Goal: Transaction & Acquisition: Purchase product/service

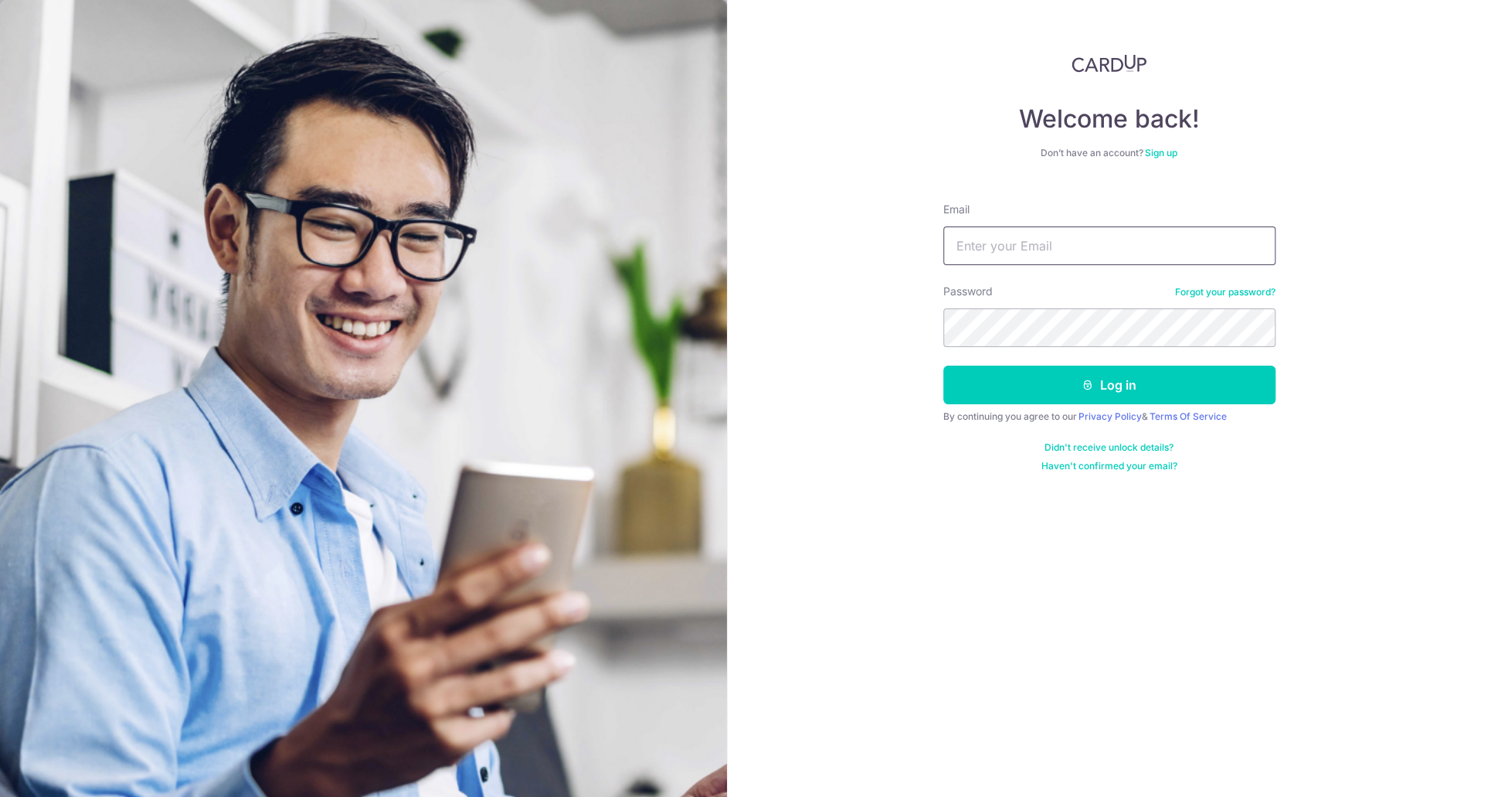
type input "anton.savcenko@gmail.com"
click at [944, 366] on button "Log in" at bounding box center [1110, 385] width 332 height 39
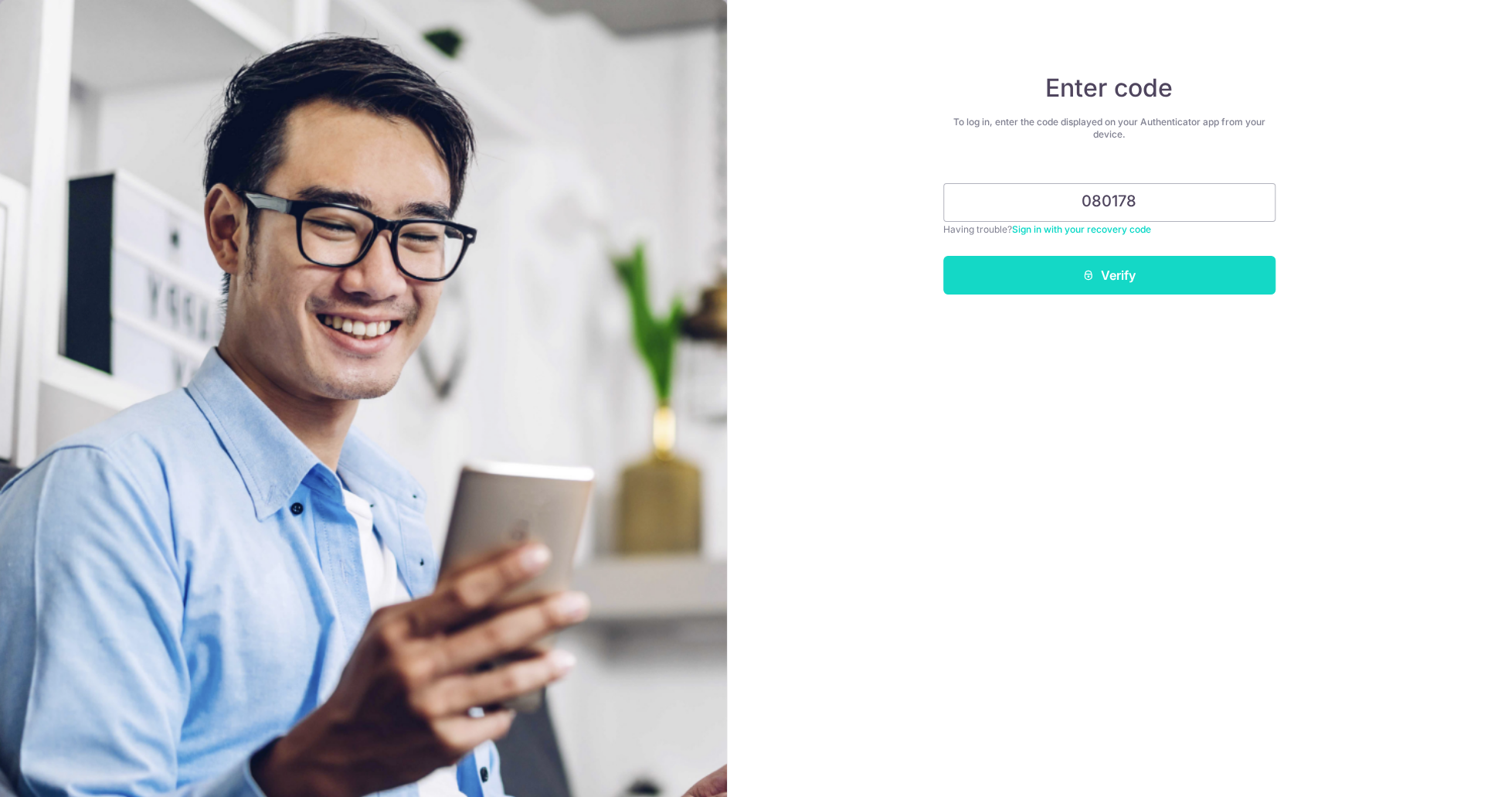
type input "080178"
click at [1150, 261] on button "Verify" at bounding box center [1110, 275] width 332 height 39
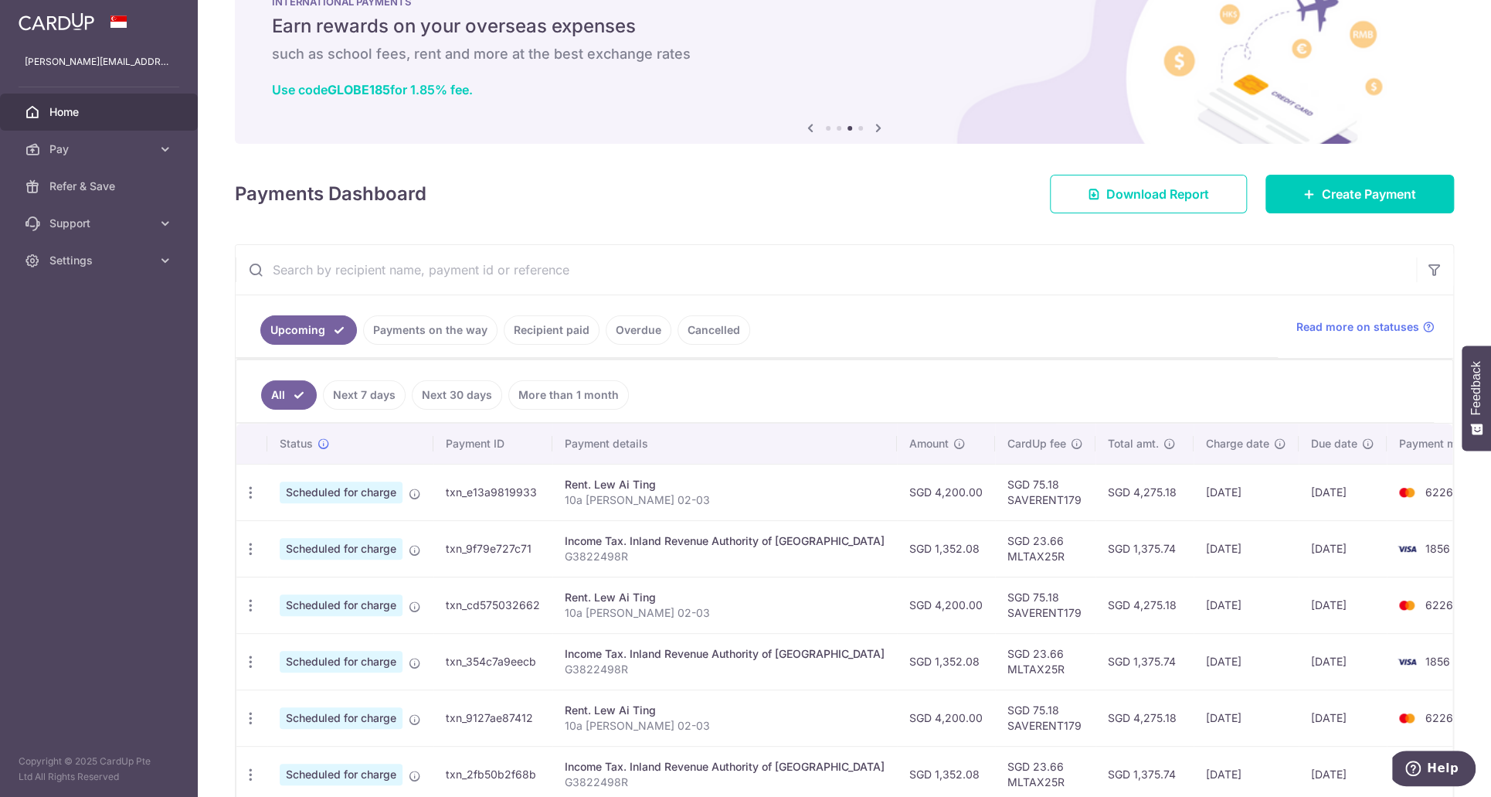
scroll to position [155, 0]
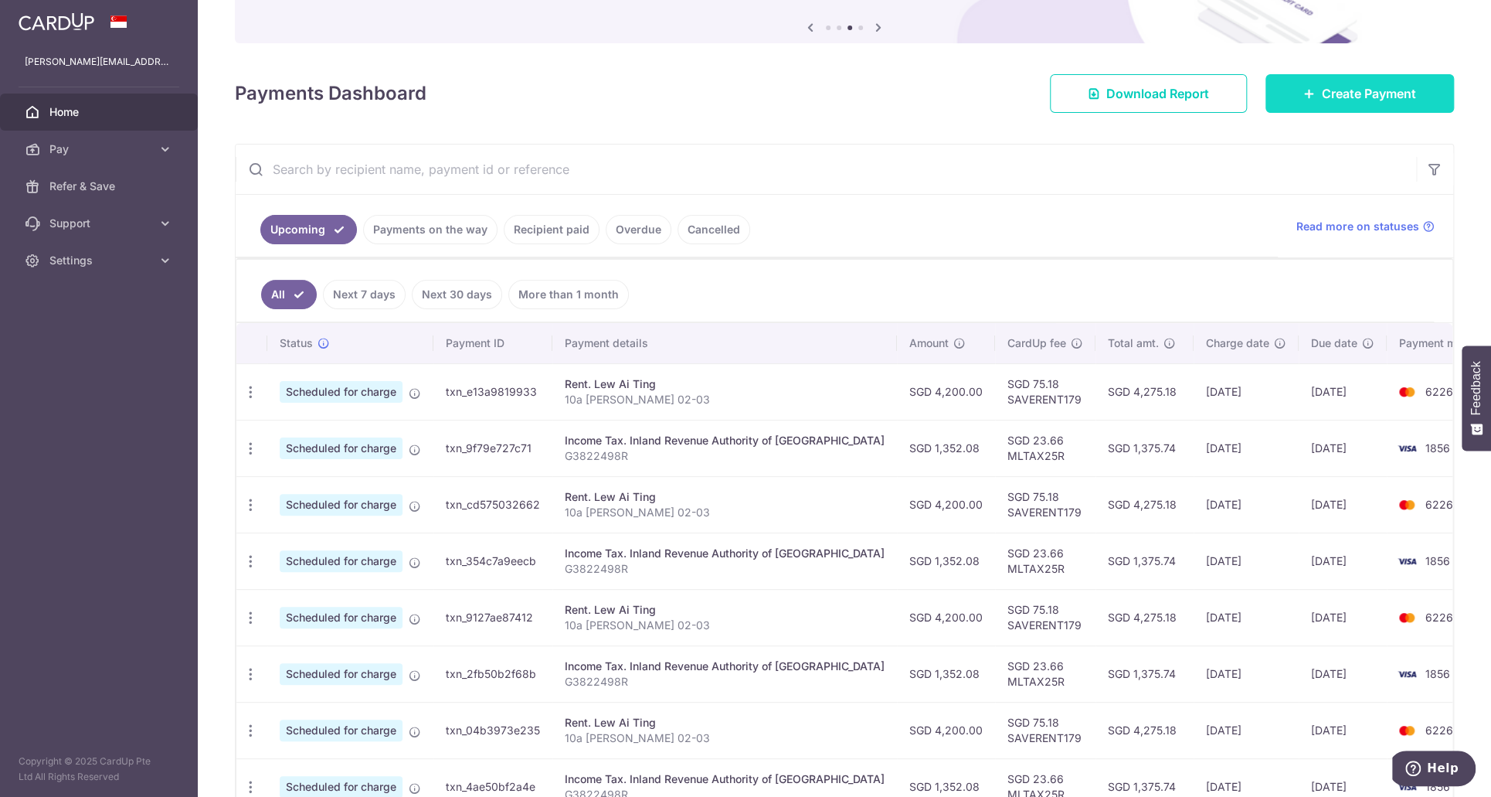
click at [1322, 87] on span "Create Payment" at bounding box center [1369, 93] width 94 height 19
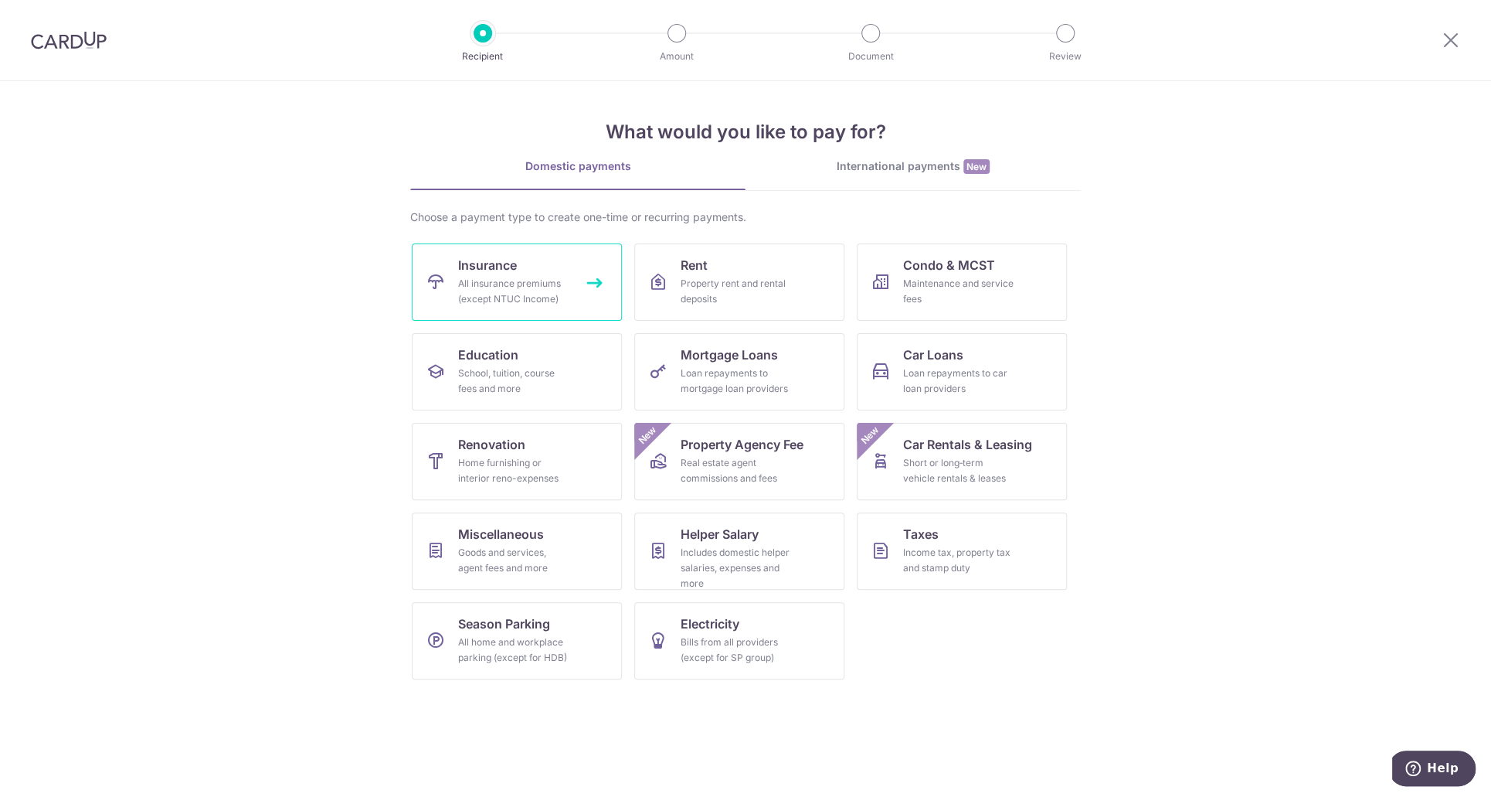
click at [480, 283] on div "All insurance premiums (except NTUC Income)" at bounding box center [513, 291] width 111 height 31
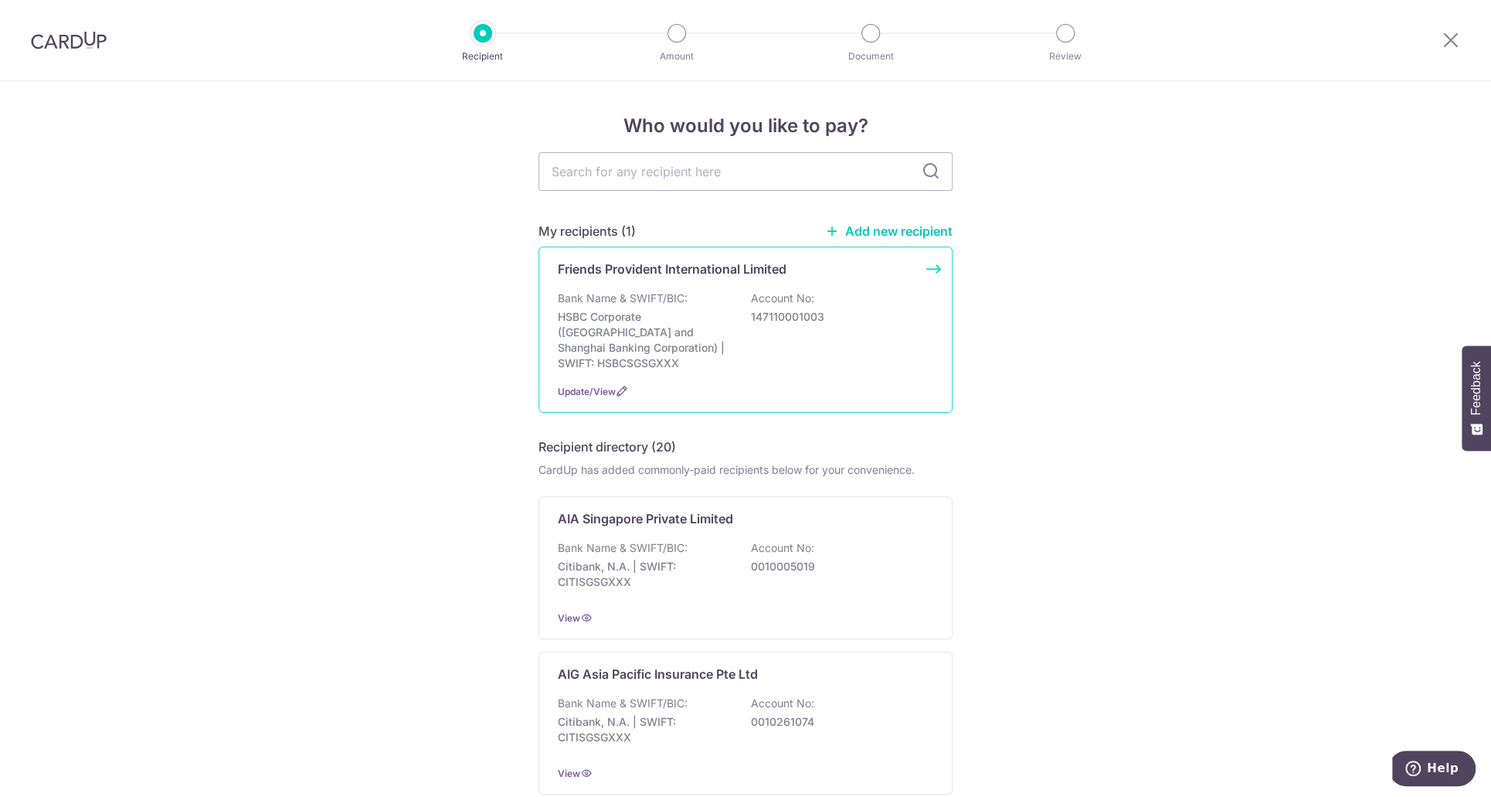
click at [825, 315] on p "147110001003" at bounding box center [837, 316] width 173 height 15
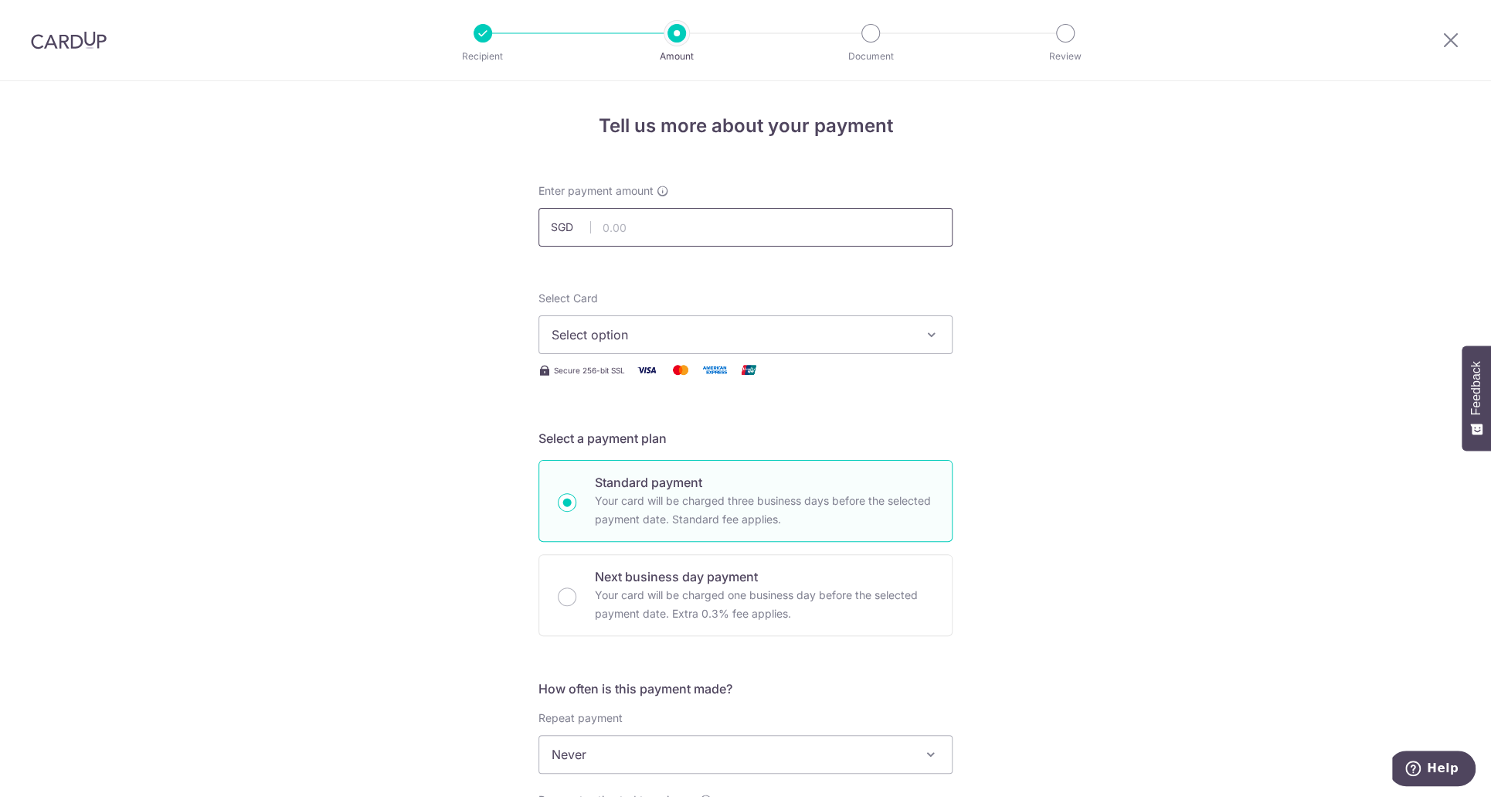
click at [825, 216] on input "text" at bounding box center [746, 227] width 414 height 39
click at [1227, 183] on div "Tell us more about your payment Enter payment amount SGD Select Card Select opt…" at bounding box center [745, 780] width 1491 height 1398
click at [770, 197] on div "Enter payment amount SGD" at bounding box center [746, 214] width 414 height 63
click at [764, 216] on input "text" at bounding box center [746, 227] width 414 height 39
type input "1,250.00"
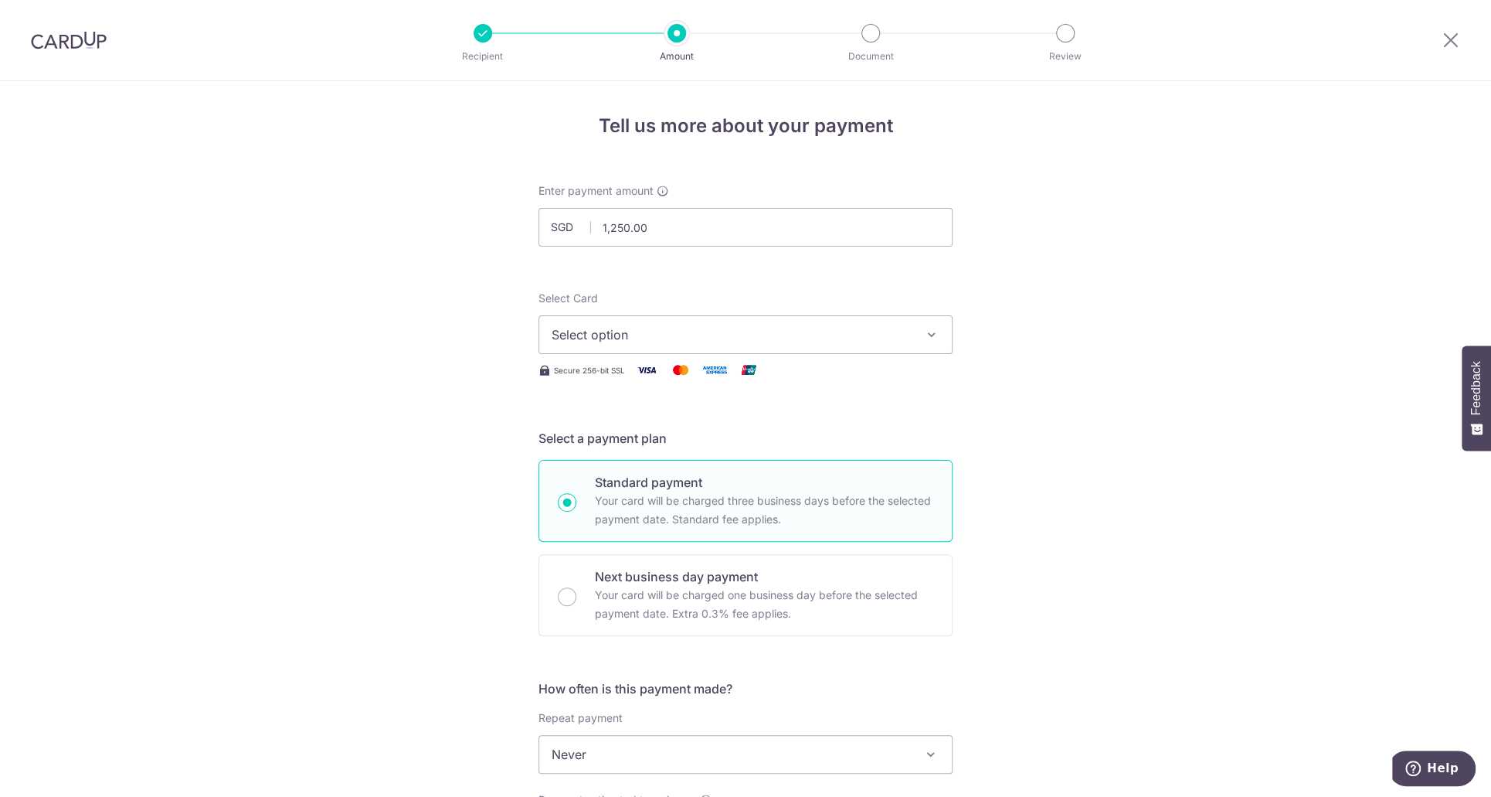
drag, startPoint x: 683, startPoint y: 302, endPoint x: 686, endPoint y: 336, distance: 34.1
click at [682, 305] on div "Select Card Select option Add credit card Your Cards **** 6226 **** 1856" at bounding box center [746, 322] width 414 height 63
click at [689, 342] on span "Select option" at bounding box center [732, 334] width 360 height 19
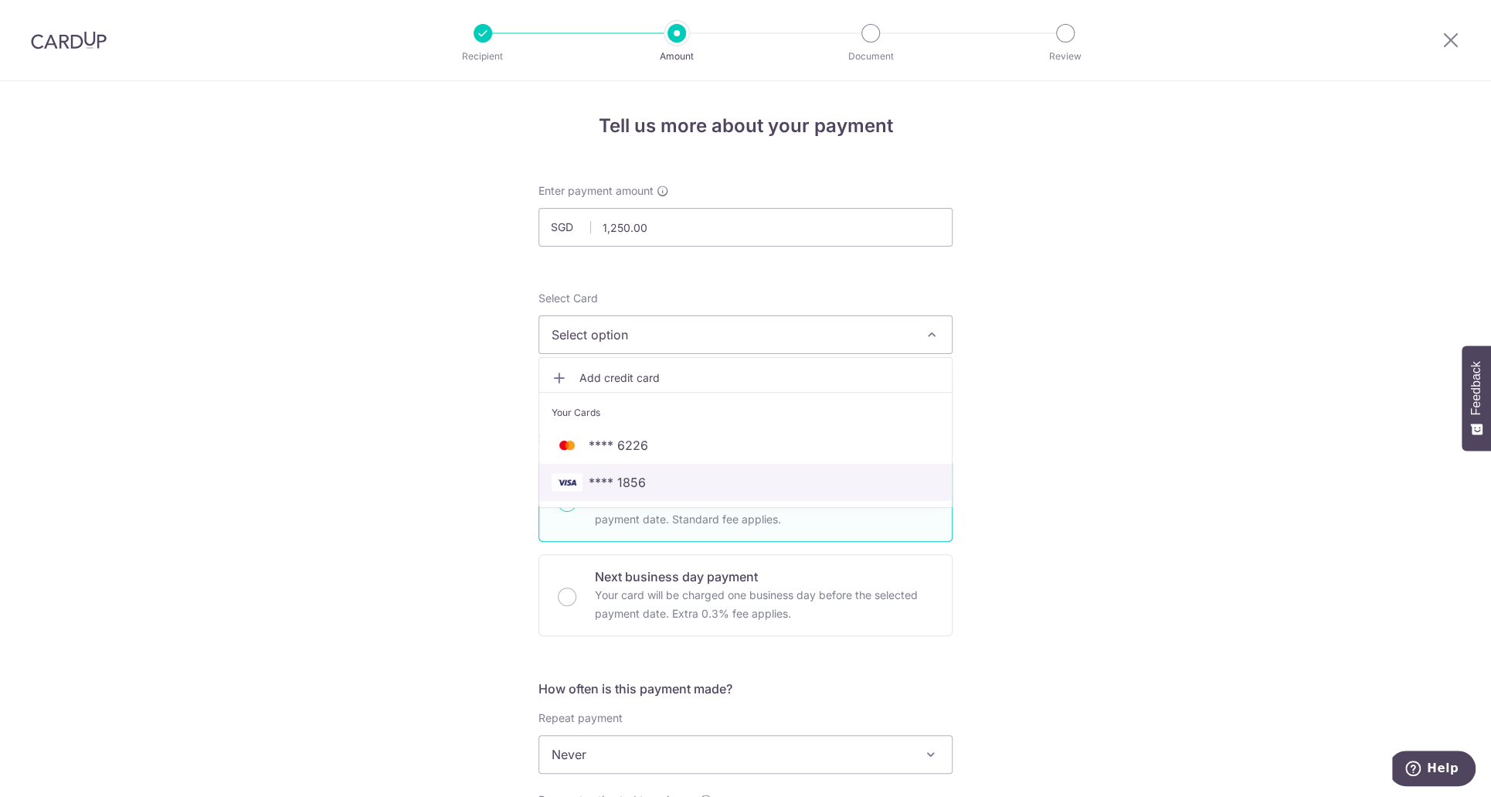
drag, startPoint x: 657, startPoint y: 494, endPoint x: 711, endPoint y: 476, distance: 56.9
click at [657, 494] on link "**** 1856" at bounding box center [745, 482] width 413 height 37
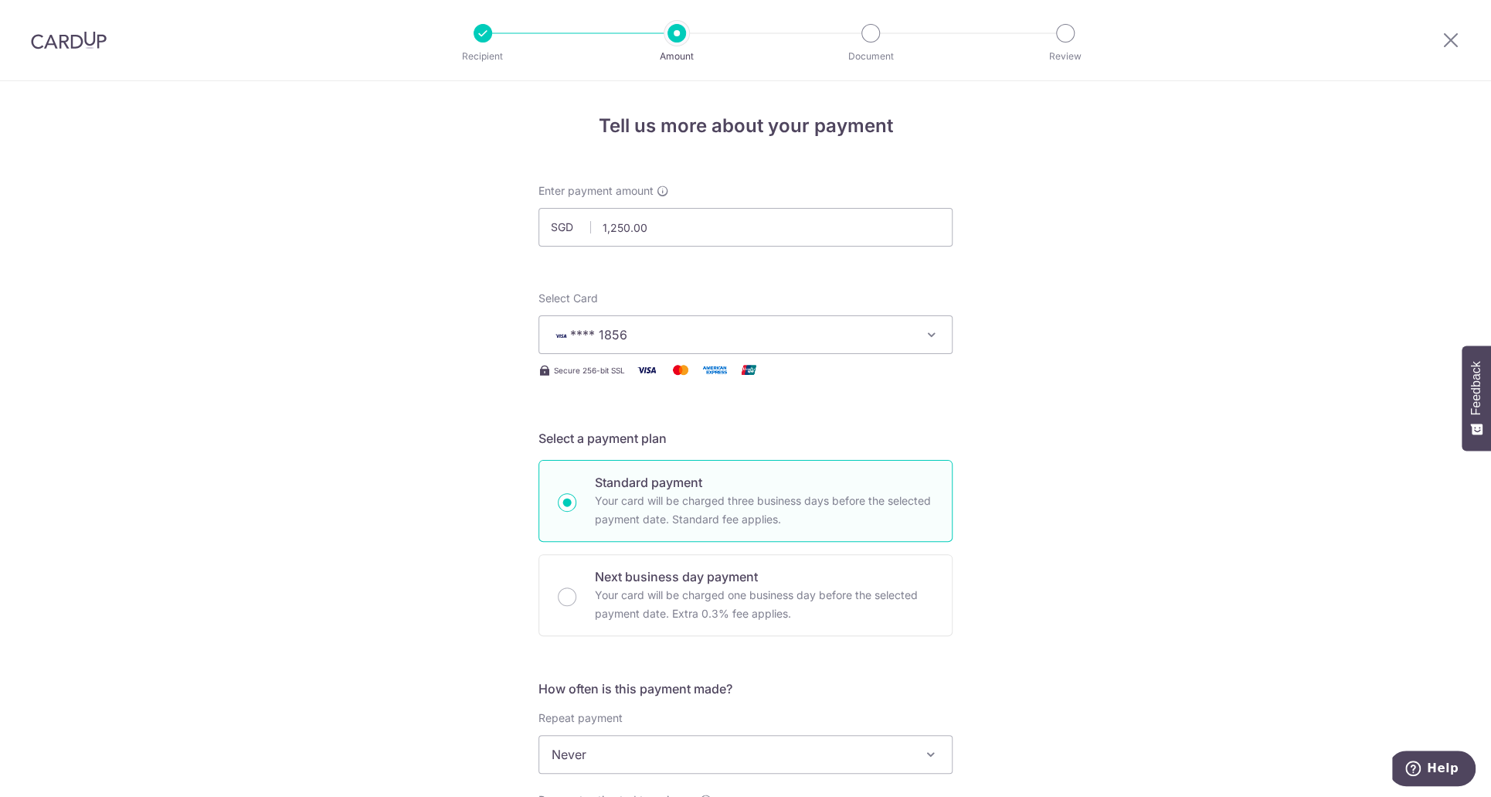
click at [1168, 370] on div "Tell us more about your payment Enter payment amount SGD 1,250.00 1250.00 Selec…" at bounding box center [745, 780] width 1491 height 1398
click at [1088, 297] on div "Tell us more about your payment Enter payment amount SGD 1,250.00 1250.00 Selec…" at bounding box center [745, 780] width 1491 height 1398
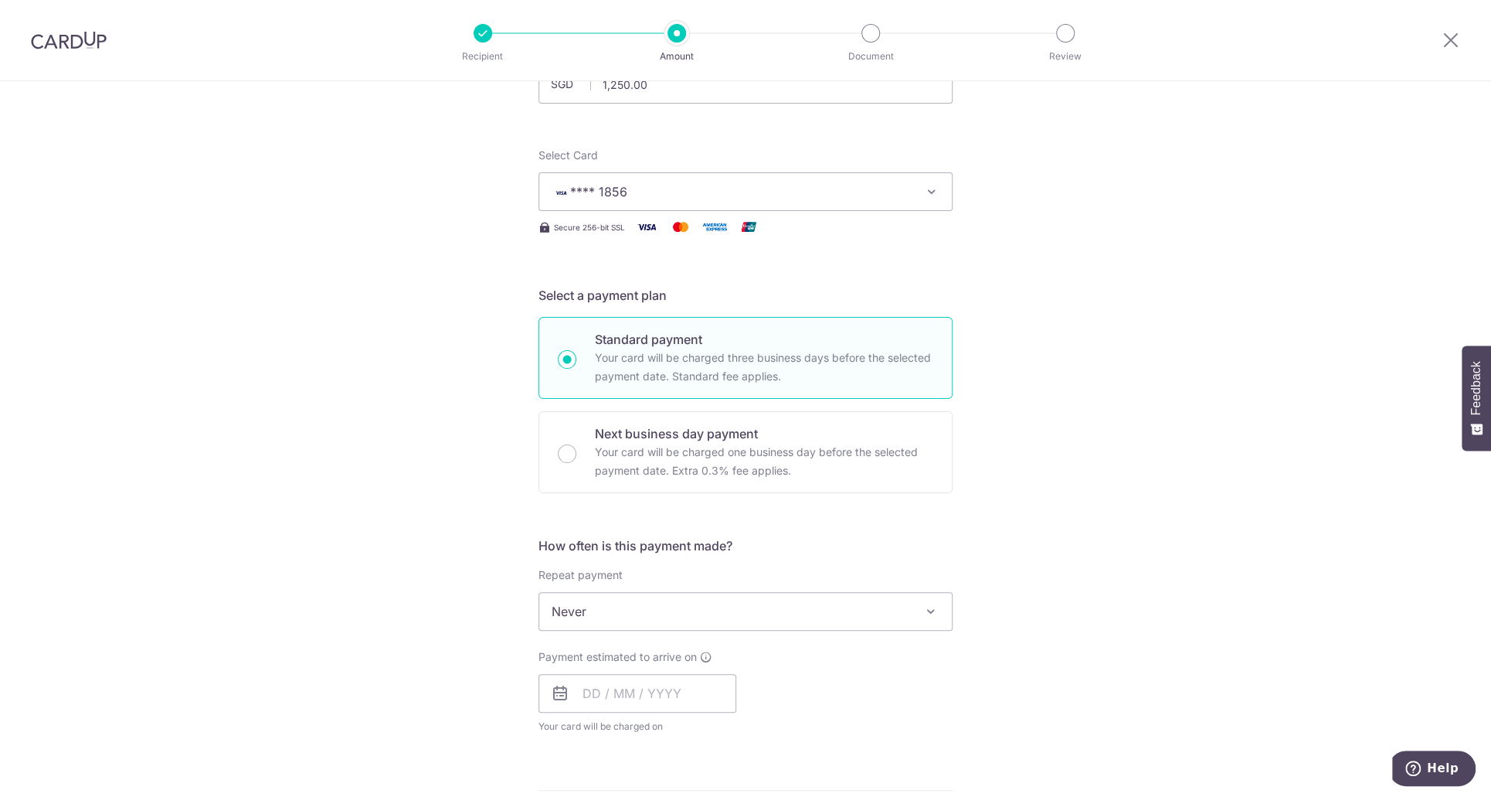
scroll to position [309, 0]
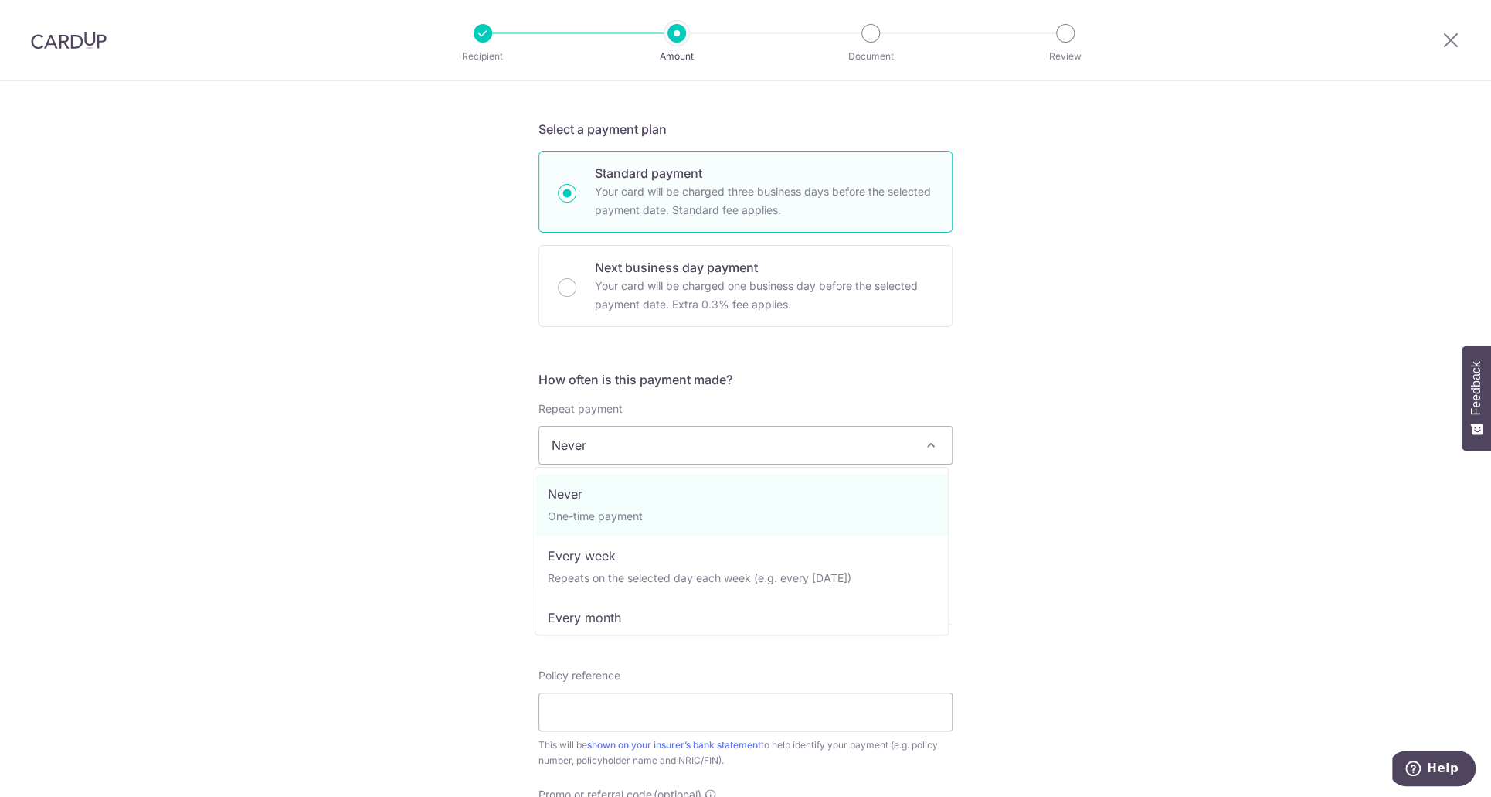
click at [739, 461] on span "Never" at bounding box center [745, 445] width 413 height 37
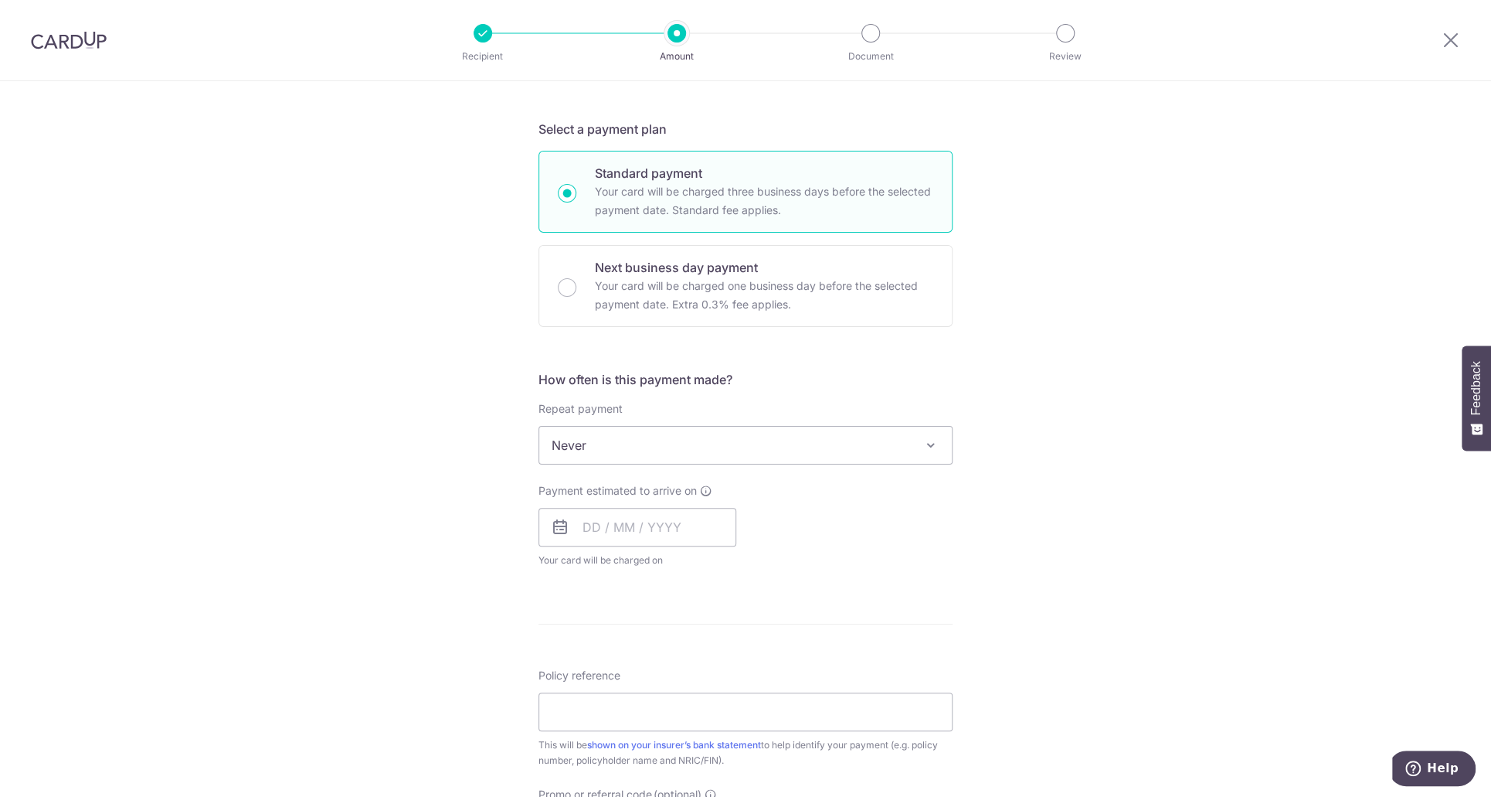
click at [1165, 324] on div "Tell us more about your payment Enter payment amount SGD 1,250.00 1250.00 Selec…" at bounding box center [745, 471] width 1491 height 1398
click at [727, 435] on span "Never" at bounding box center [745, 445] width 413 height 37
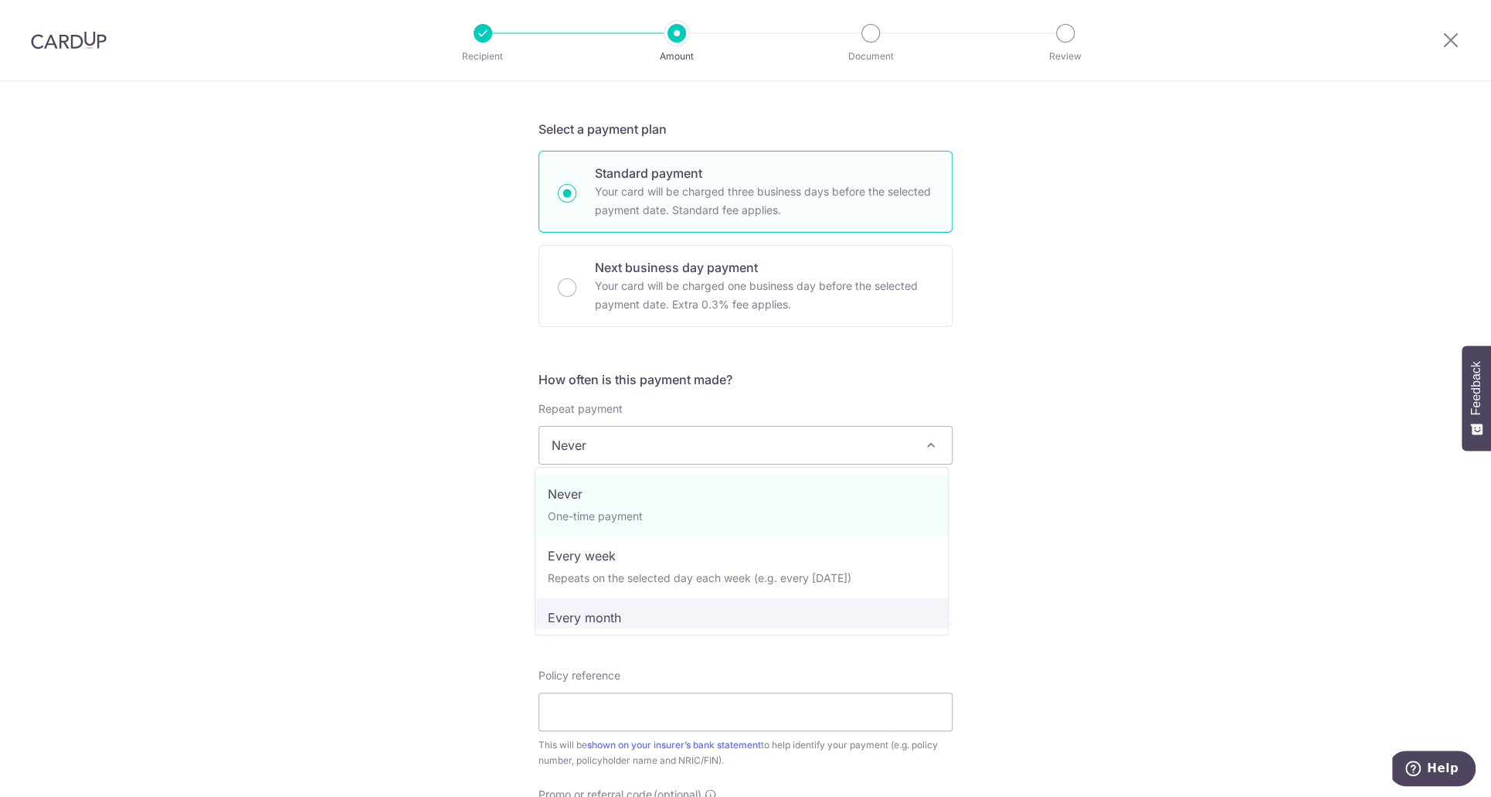
select select "3"
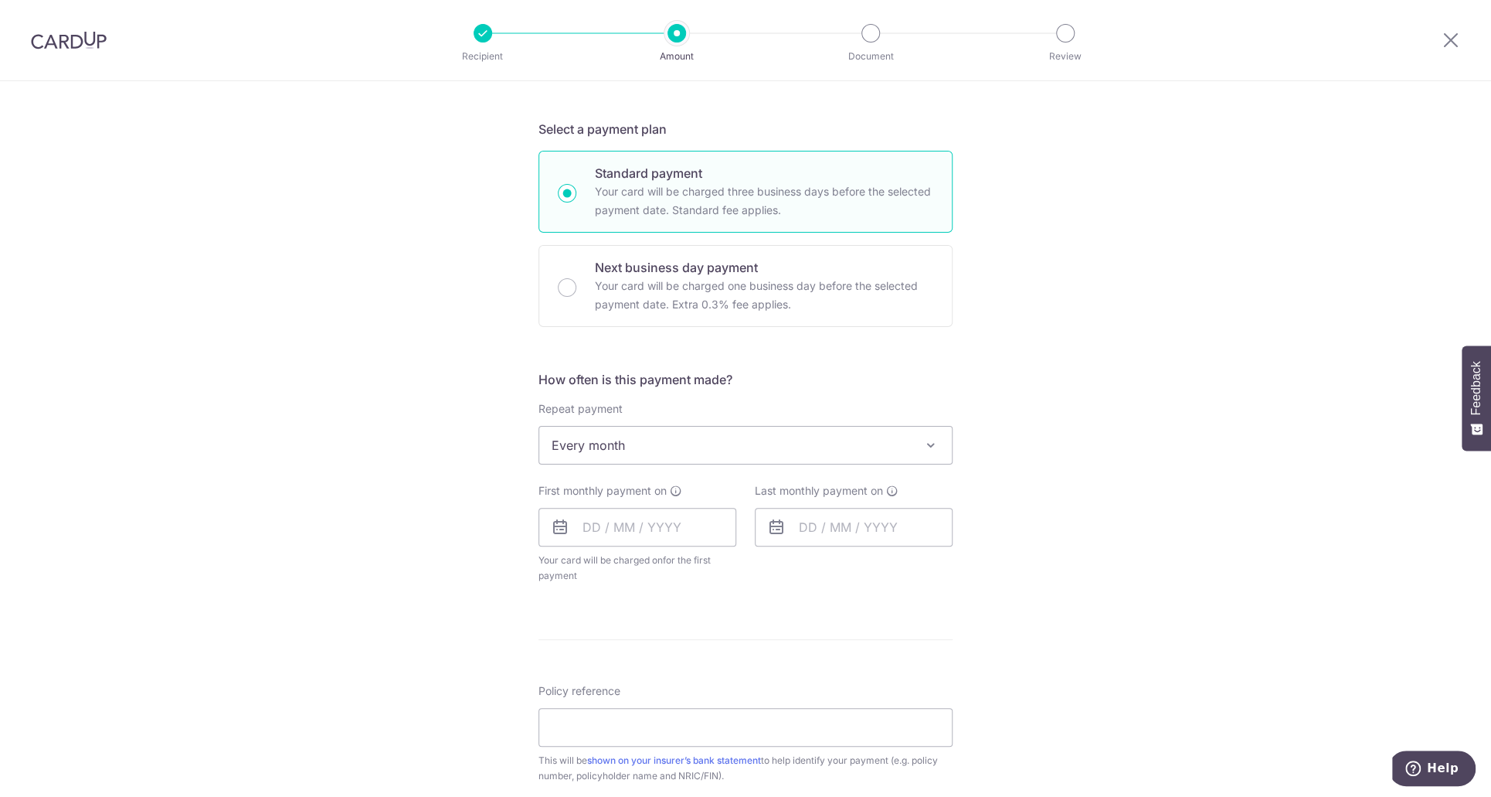
click at [1210, 432] on div "Tell us more about your payment Enter payment amount SGD 1,250.00 1250.00 Selec…" at bounding box center [745, 478] width 1491 height 1413
click at [668, 537] on input "text" at bounding box center [638, 527] width 198 height 39
click at [748, 568] on link "Next" at bounding box center [757, 568] width 19 height 19
click at [558, 672] on link "2" at bounding box center [570, 667] width 25 height 25
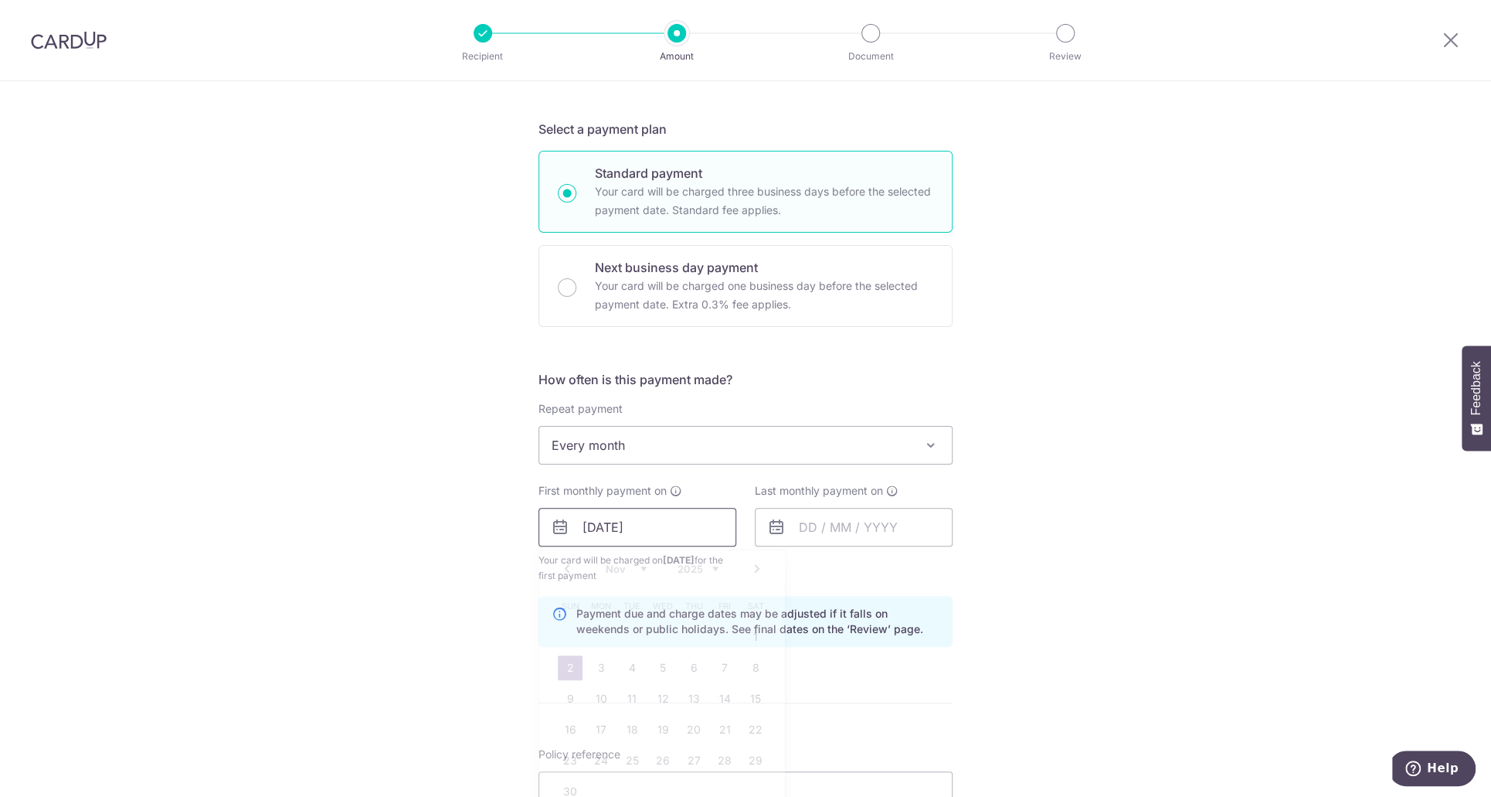
click at [661, 525] on input "02/11/2025" at bounding box center [638, 527] width 198 height 39
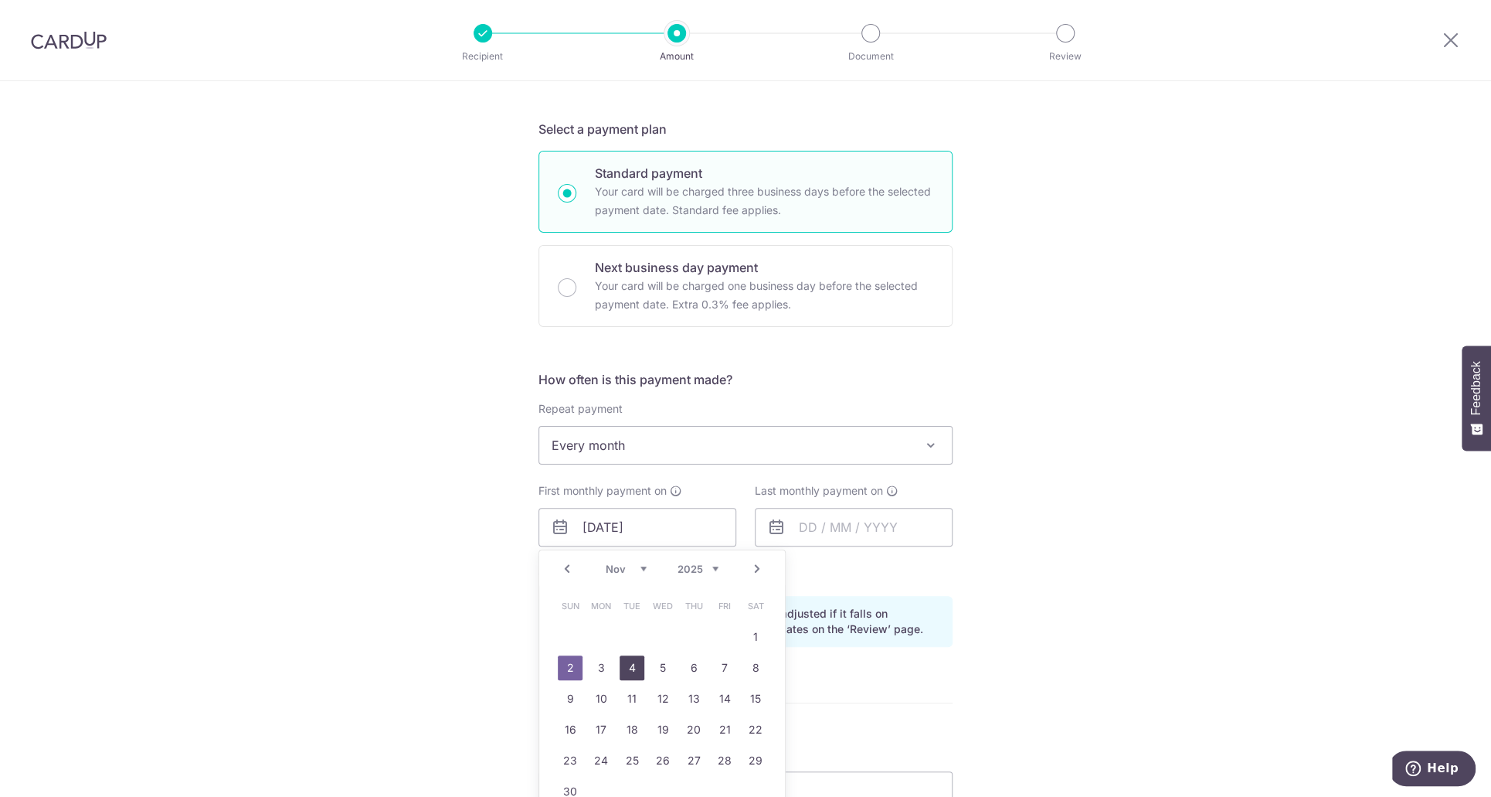
click at [624, 669] on link "4" at bounding box center [632, 667] width 25 height 25
type input "[DATE]"
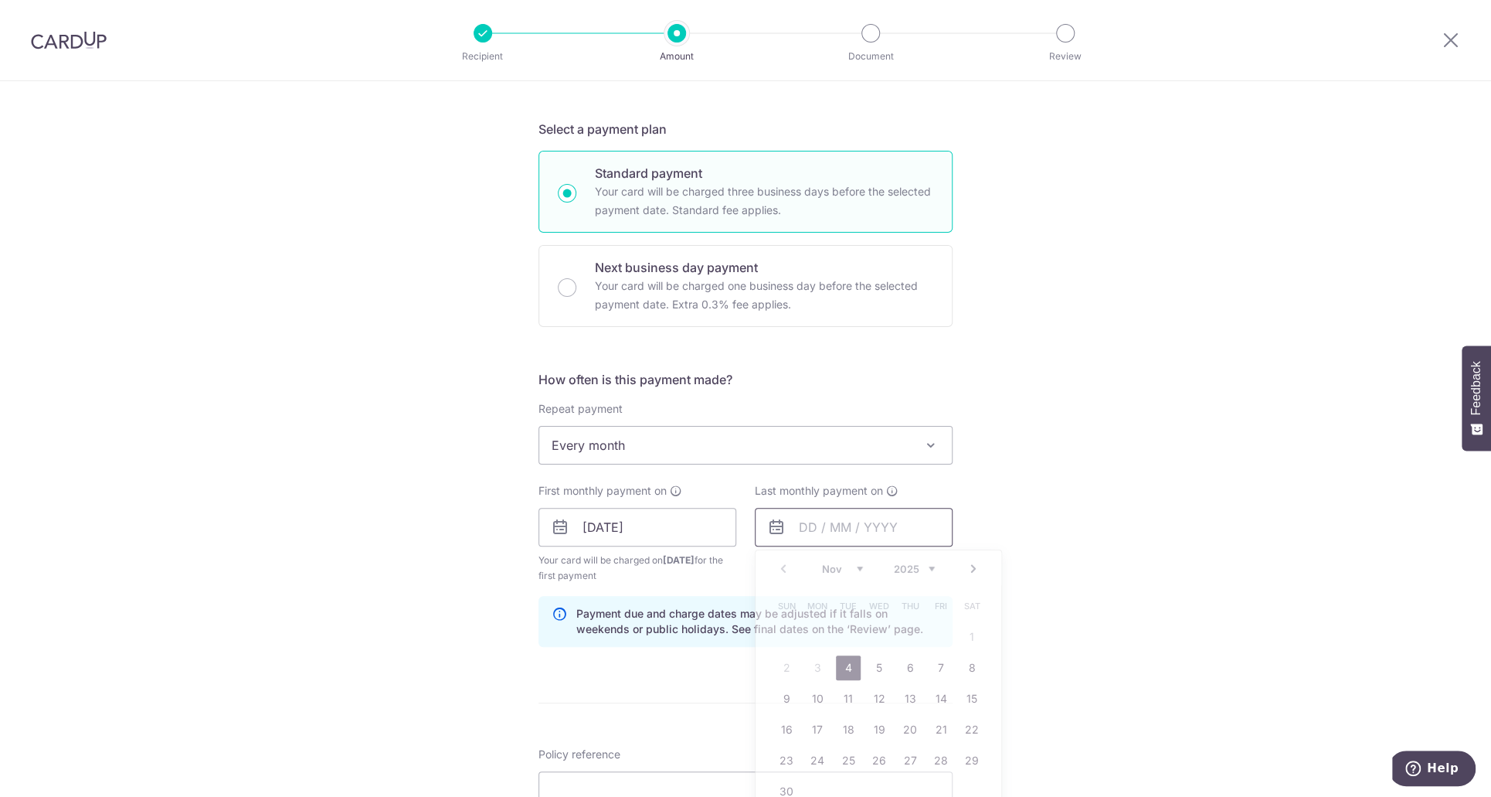
click at [908, 530] on input "text" at bounding box center [854, 527] width 198 height 39
click at [1076, 483] on div "Tell us more about your payment Enter payment amount SGD 1,250.00 1250.00 Selec…" at bounding box center [745, 510] width 1491 height 1477
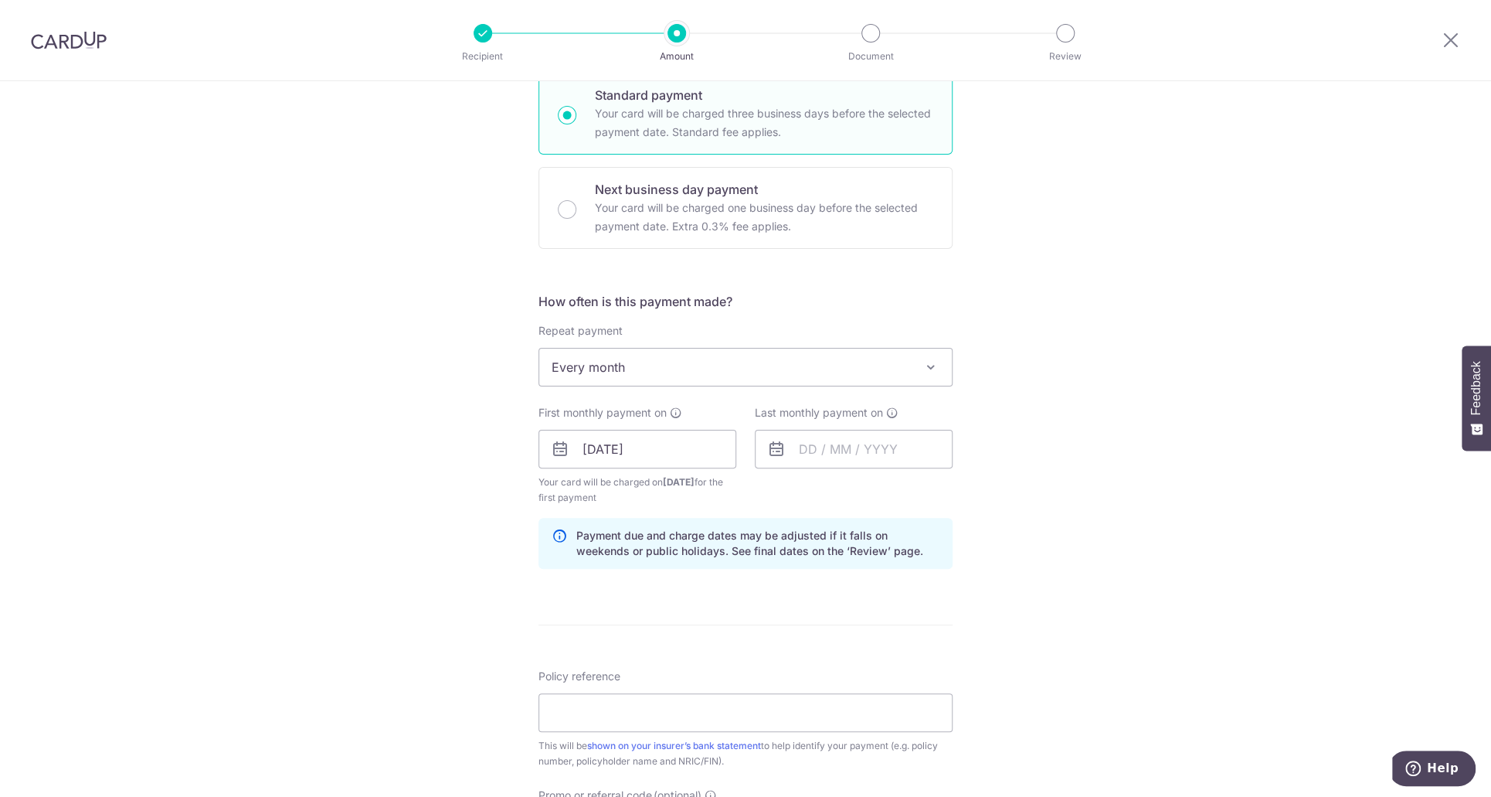
scroll to position [541, 0]
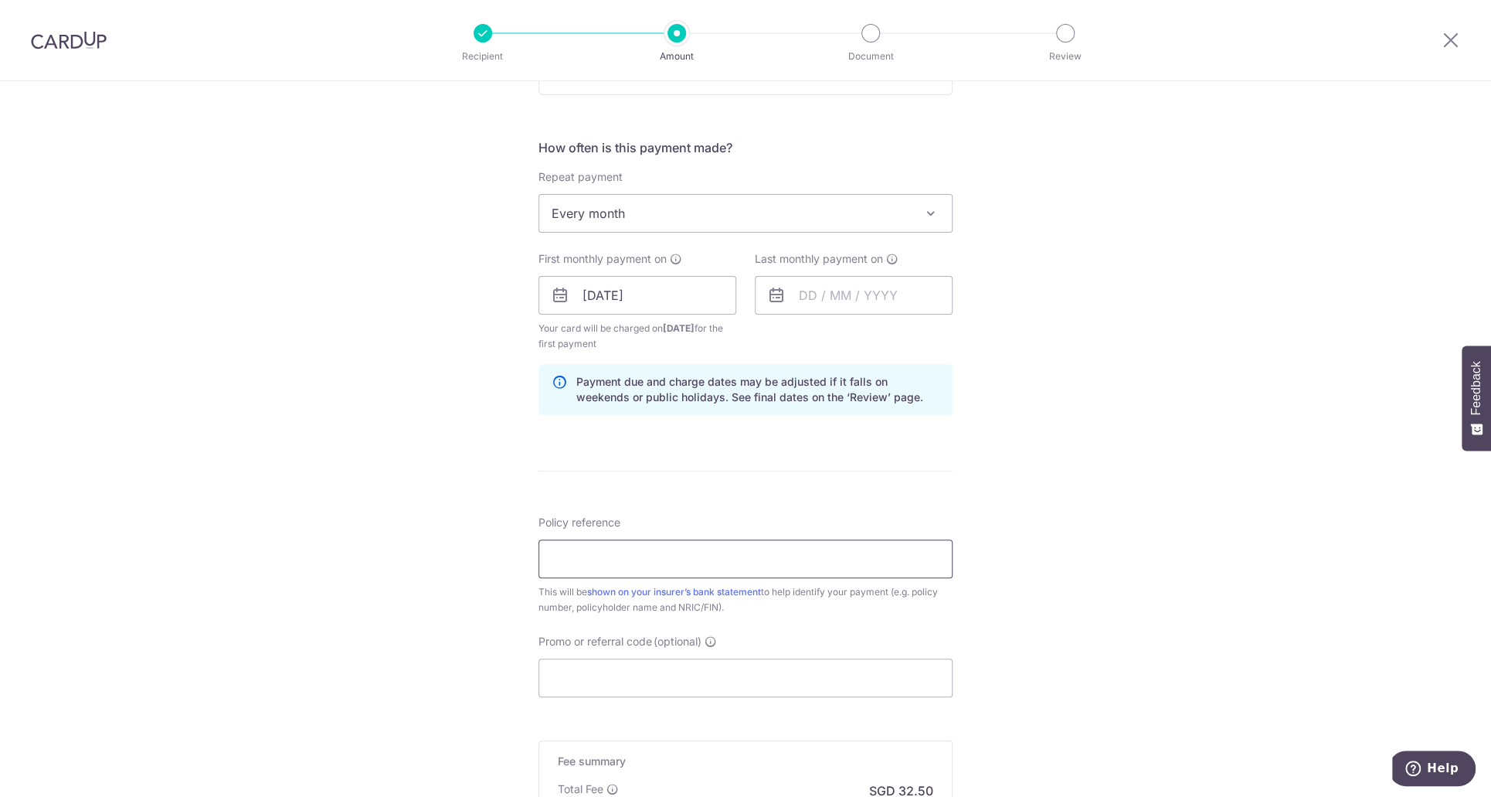
click at [771, 571] on input "Policy reference" at bounding box center [746, 558] width 414 height 39
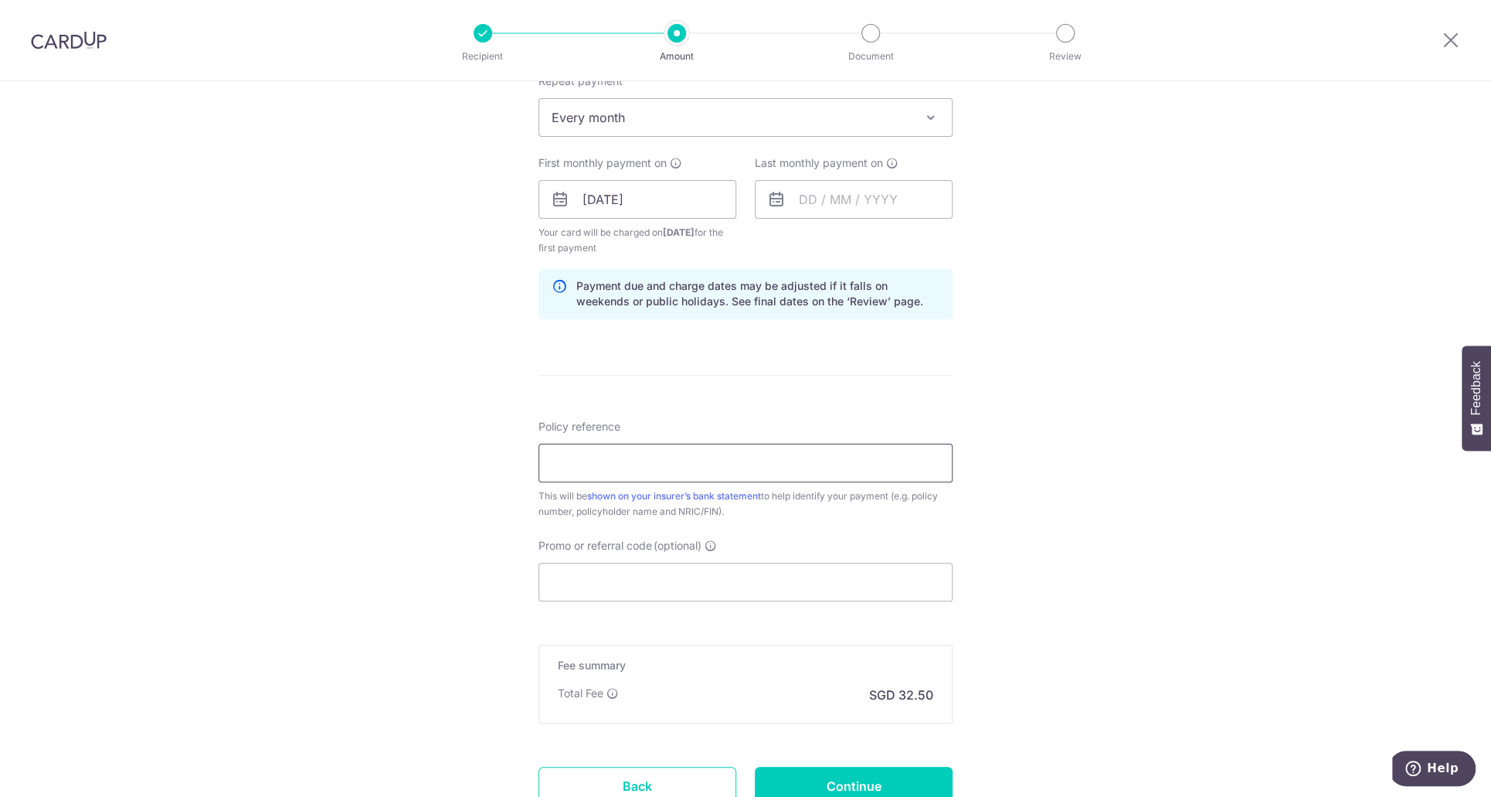
scroll to position [759, 0]
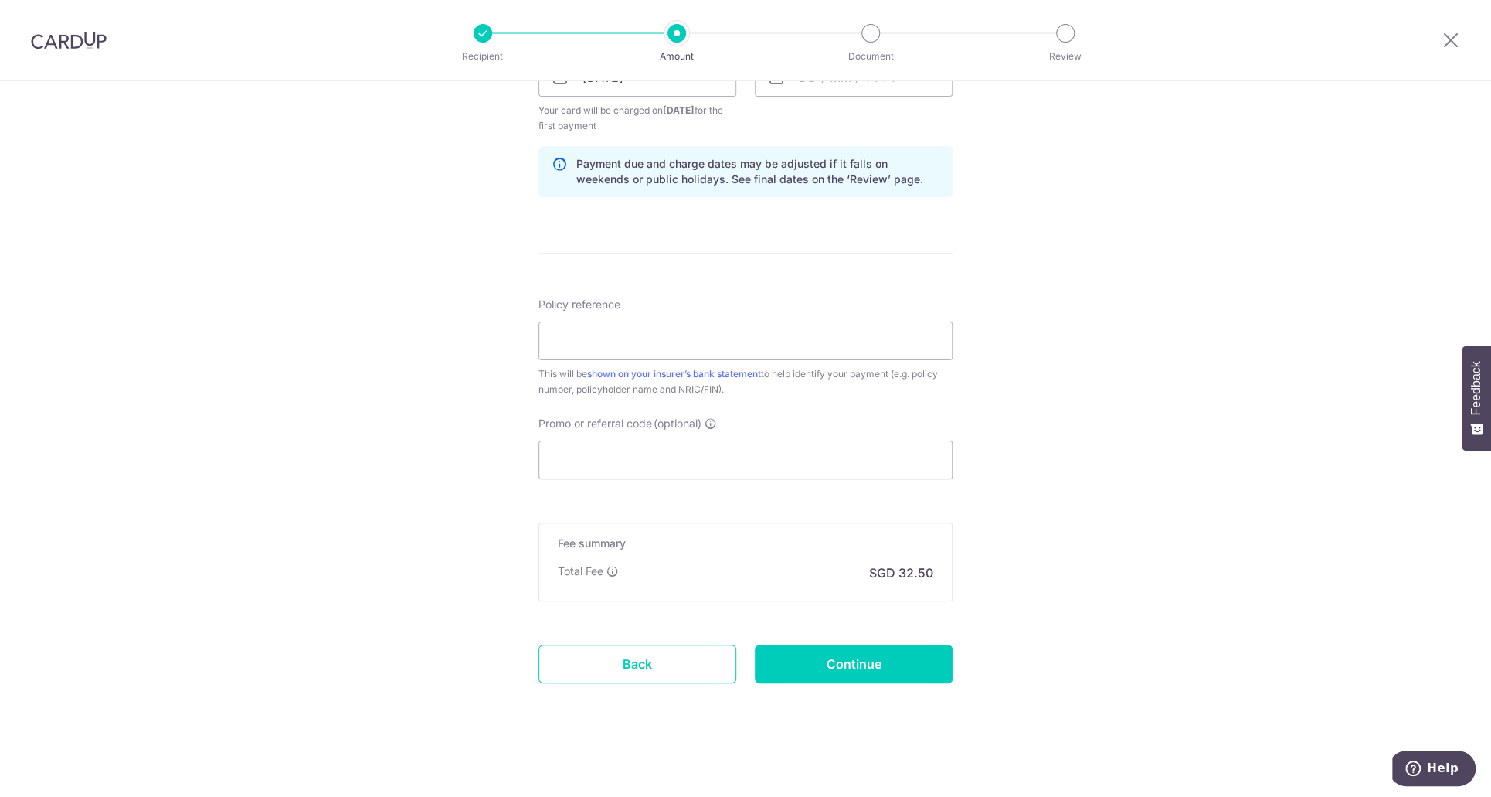
click at [1172, 240] on div "Tell us more about your payment Enter payment amount SGD 1,250.00 1250.00 Selec…" at bounding box center [745, 60] width 1491 height 1477
click at [1046, 231] on div "Tell us more about your payment Enter payment amount SGD 1,250.00 1250.00 Selec…" at bounding box center [745, 60] width 1491 height 1477
click at [645, 330] on input "Policy reference" at bounding box center [746, 340] width 414 height 39
paste input "PN100029619"
type input "PN100029619"
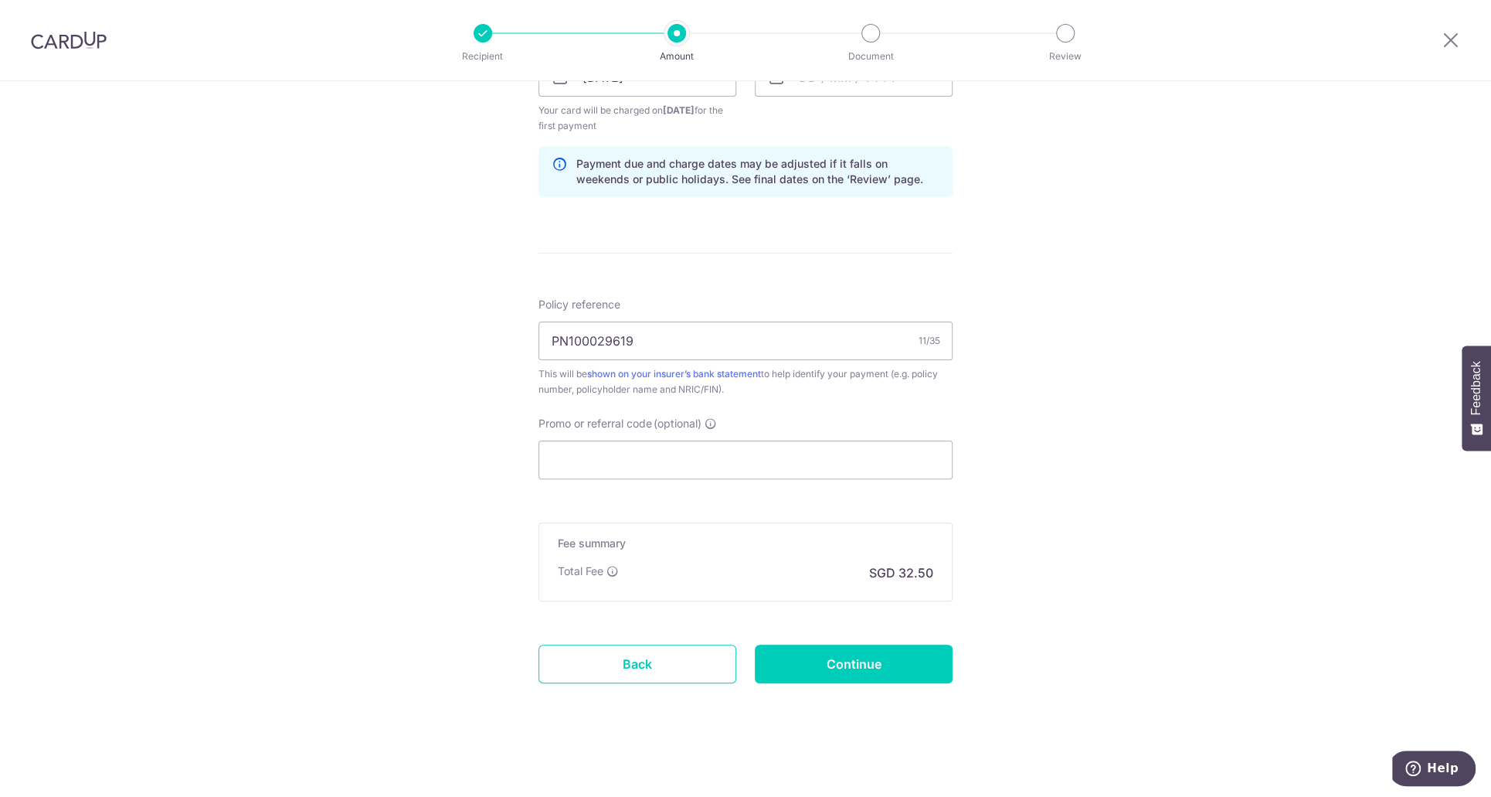
click at [1206, 294] on div "Tell us more about your payment Enter payment amount SGD 1,250.00 1250.00 Selec…" at bounding box center [745, 60] width 1491 height 1477
click at [831, 350] on input "PN100029619" at bounding box center [746, 340] width 414 height 39
click at [1107, 349] on div "Tell us more about your payment Enter payment amount SGD 1,250.00 1250.00 Selec…" at bounding box center [745, 60] width 1491 height 1477
click at [774, 478] on form "Enter payment amount SGD 1,250.00 1250.00 Select Card **** 1856 Add credit card…" at bounding box center [746, 75] width 414 height 1302
click at [806, 460] on input "Promo or referral code (optional)" at bounding box center [746, 459] width 414 height 39
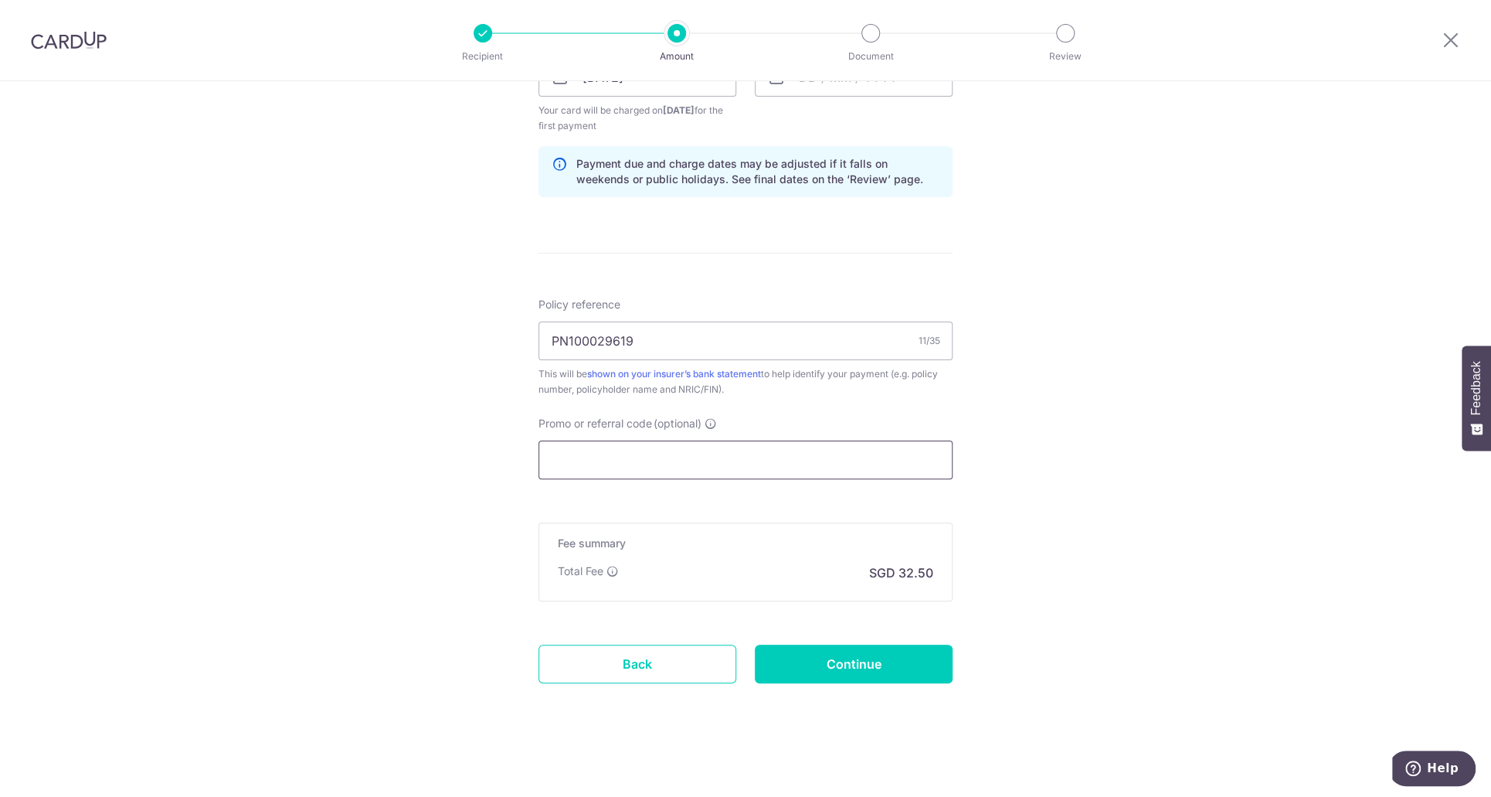
paste input "PN100029619"
type input "PN100029619"
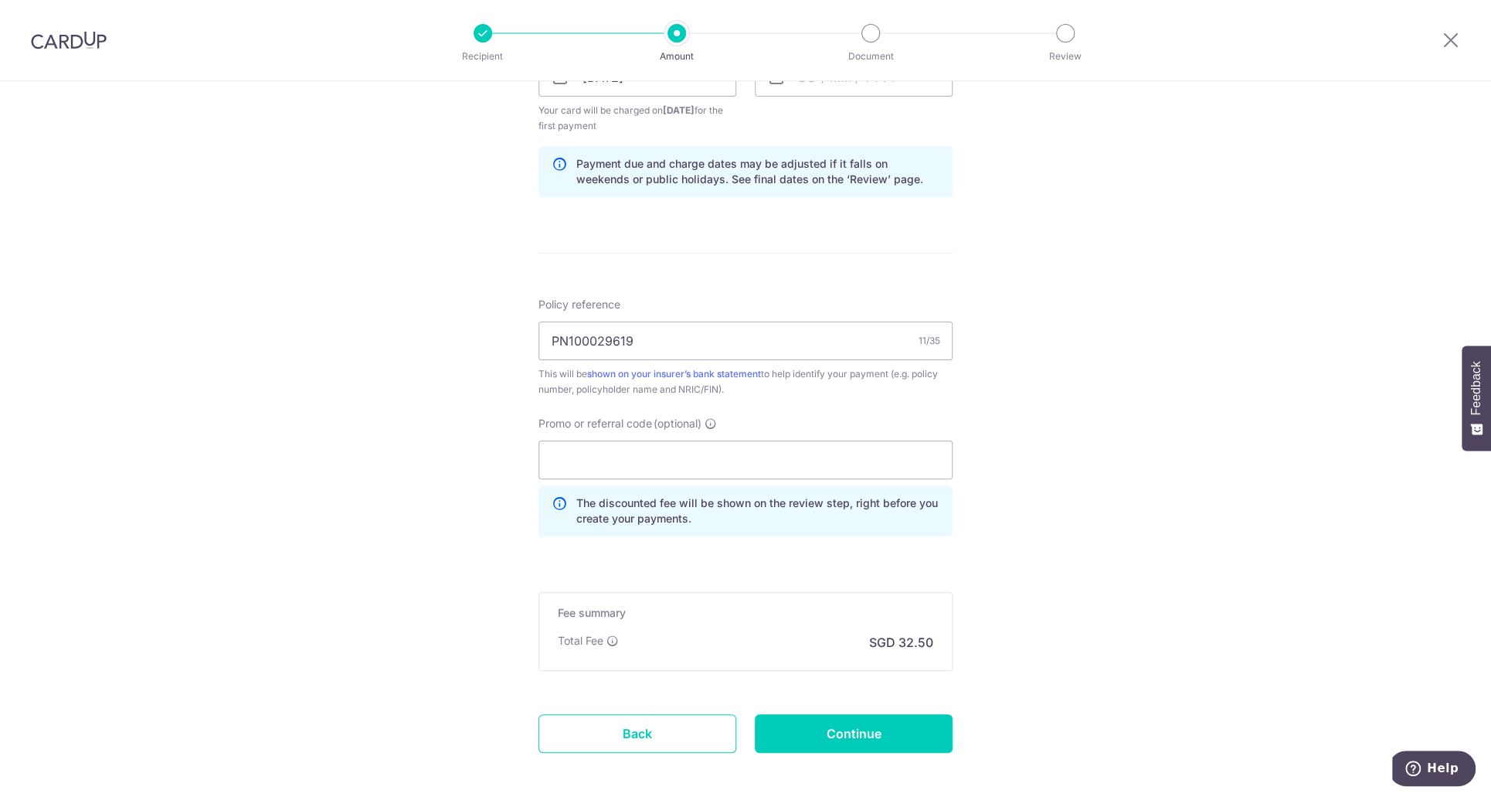
click at [1133, 361] on div "Tell us more about your payment Enter payment amount SGD 1,250.00 1250.00 Selec…" at bounding box center [745, 95] width 1491 height 1546
click at [753, 467] on input "Promo or referral code (optional)" at bounding box center [746, 459] width 414 height 39
paste input "3NEWR2"
type input "3NEWR2"
click at [1084, 408] on div "Tell us more about your payment Enter payment amount SGD 1,250.00 1250.00 Selec…" at bounding box center [745, 95] width 1491 height 1546
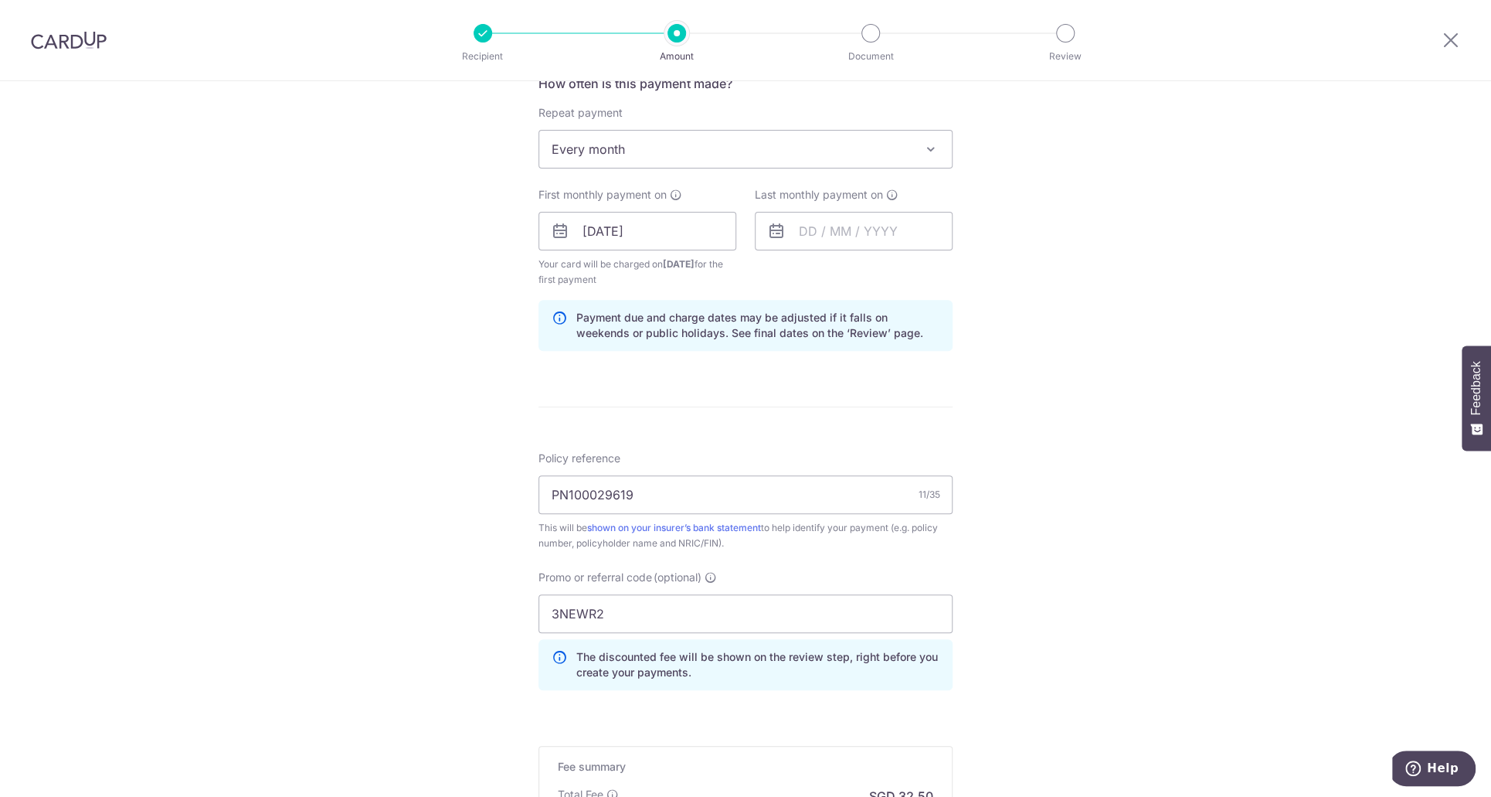
scroll to position [450, 0]
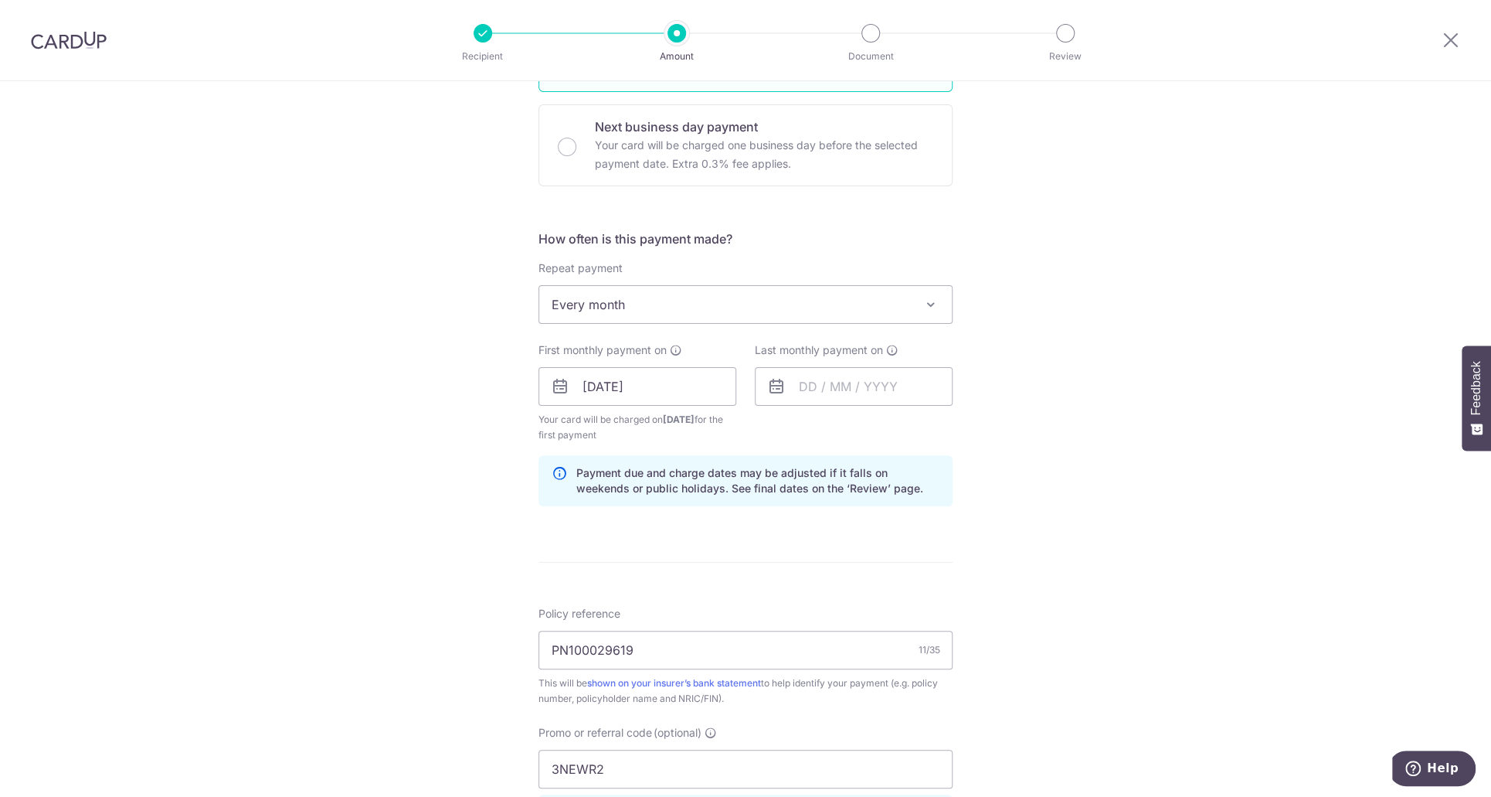
click at [620, 607] on div "Policy reference PN100029619 11/35 This will be shown on your insurer’s bank st…" at bounding box center [746, 656] width 414 height 100
click at [652, 641] on input "PN100029619" at bounding box center [746, 650] width 414 height 39
click at [1119, 494] on div "Tell us more about your payment Enter payment amount SGD 1,250.00 1250.00 Selec…" at bounding box center [745, 404] width 1491 height 1546
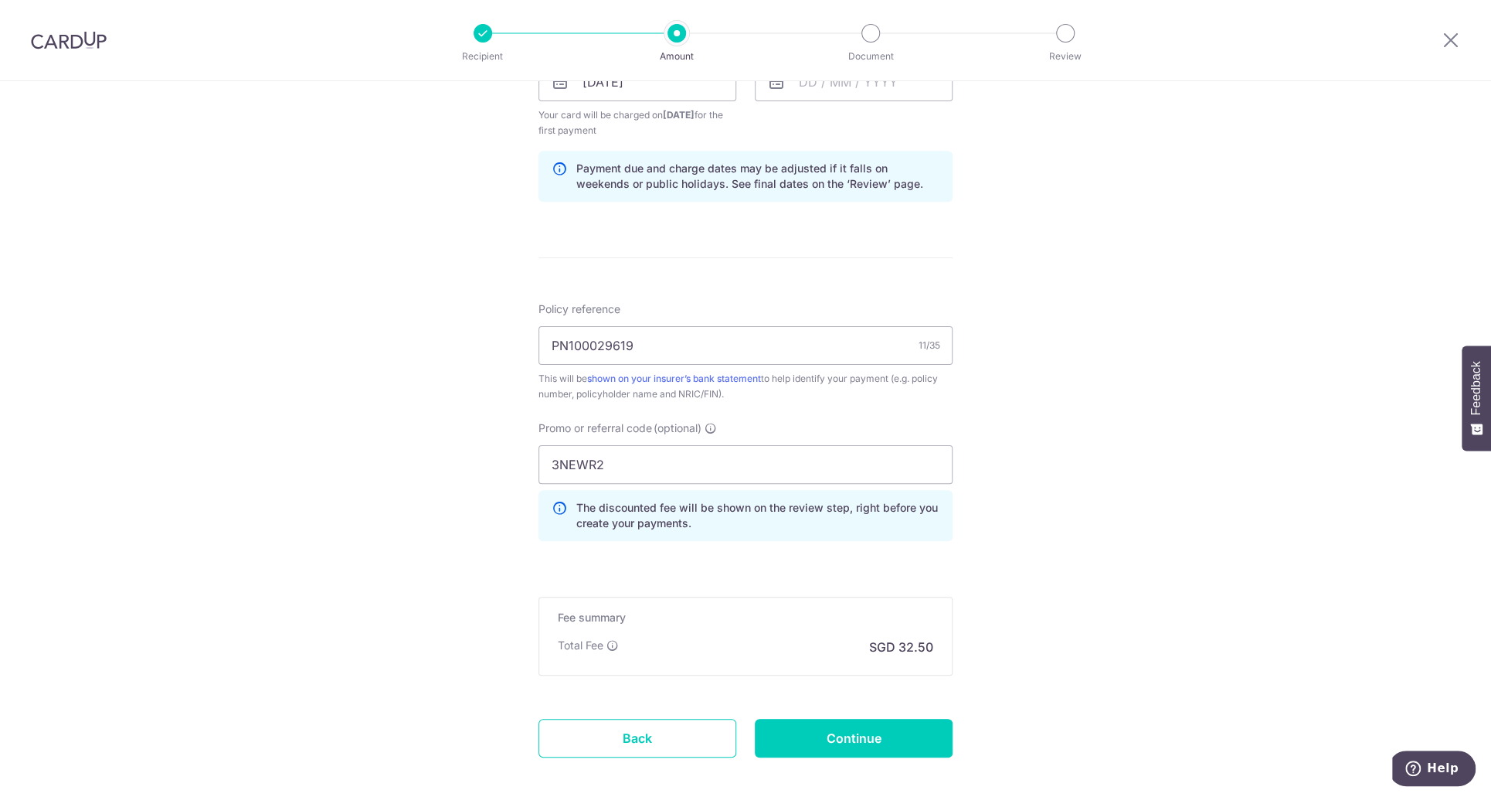
scroll to position [828, 0]
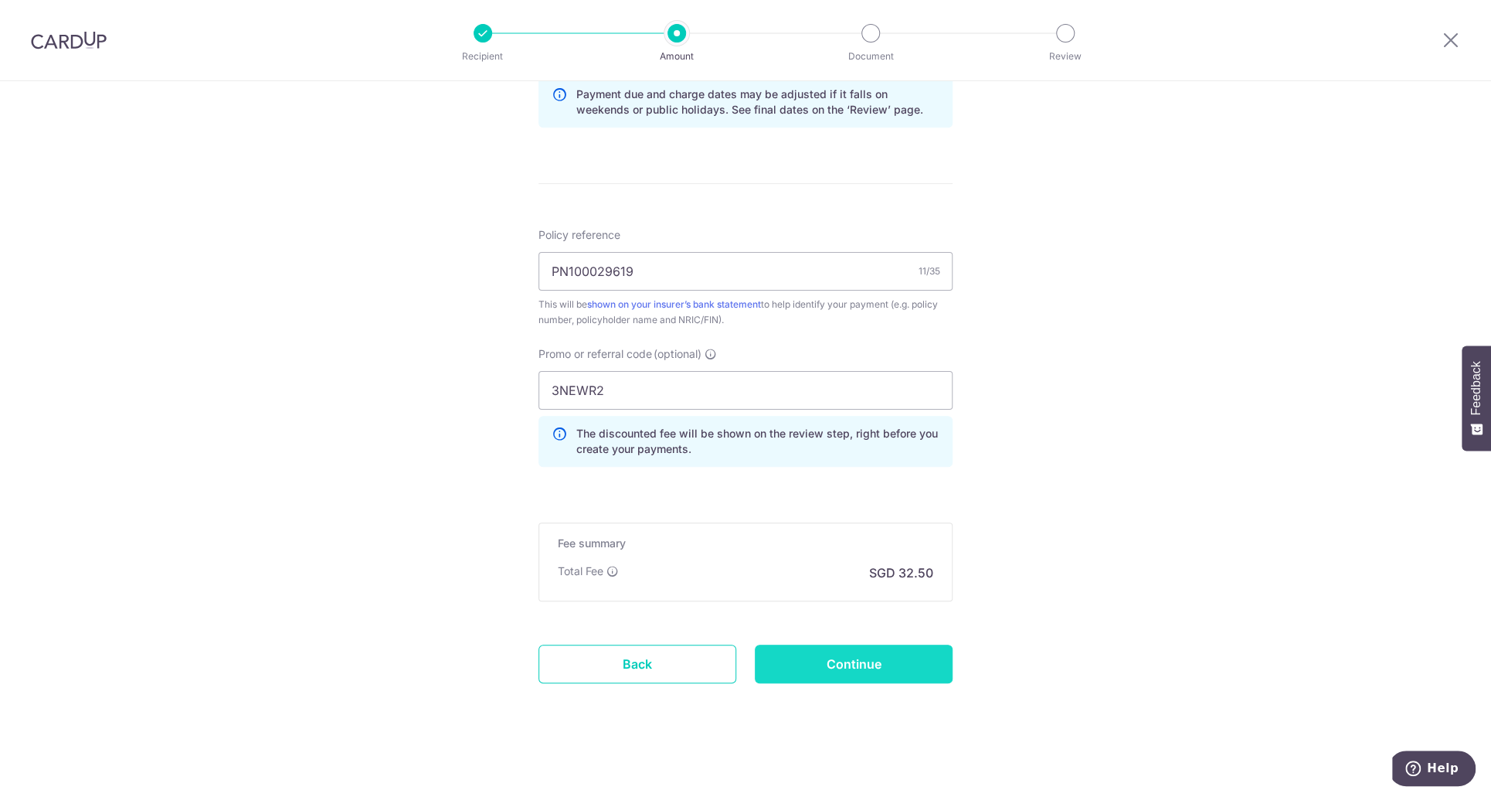
click at [900, 651] on input "Continue" at bounding box center [854, 663] width 198 height 39
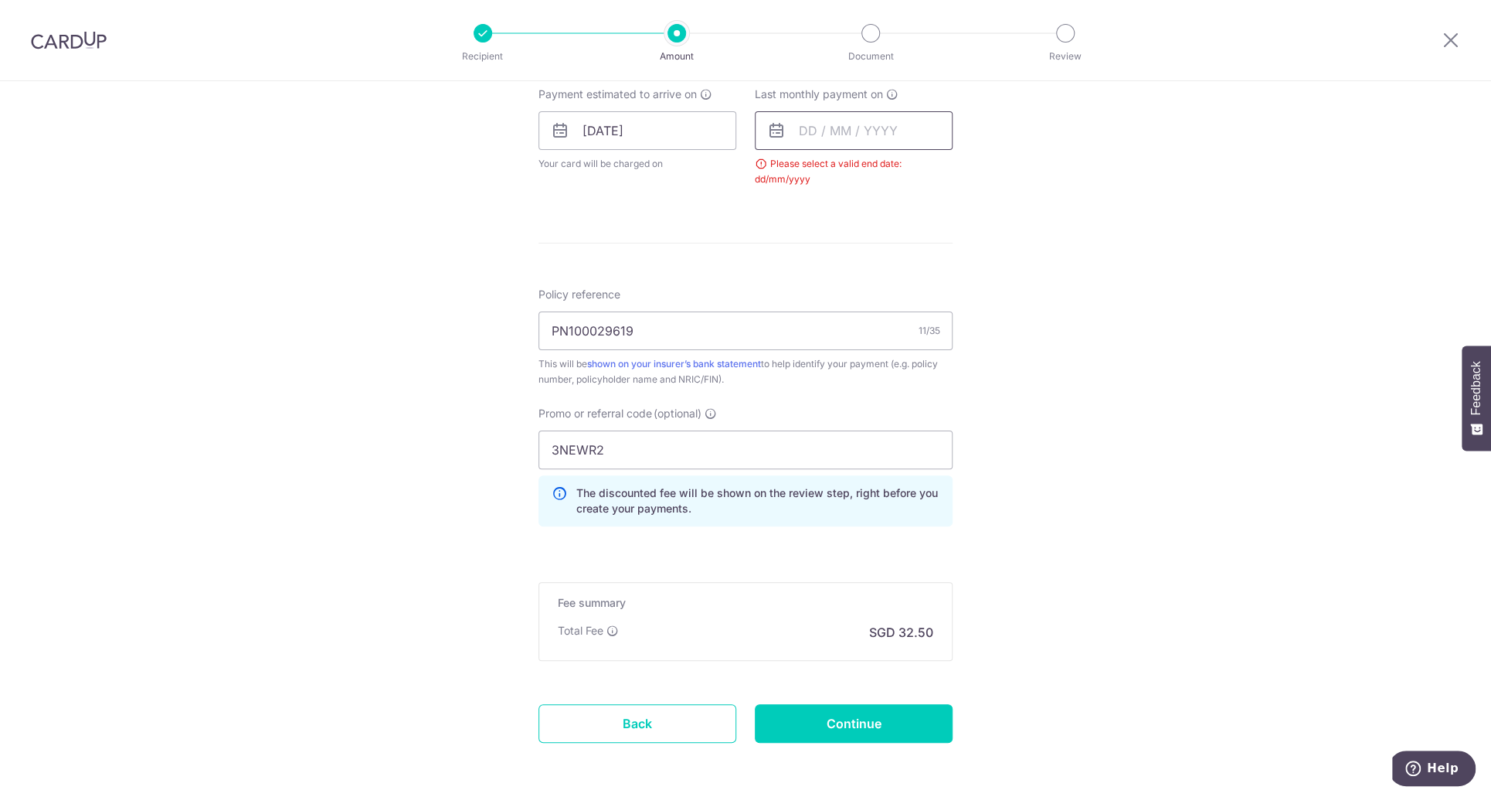
scroll to position [610, 0]
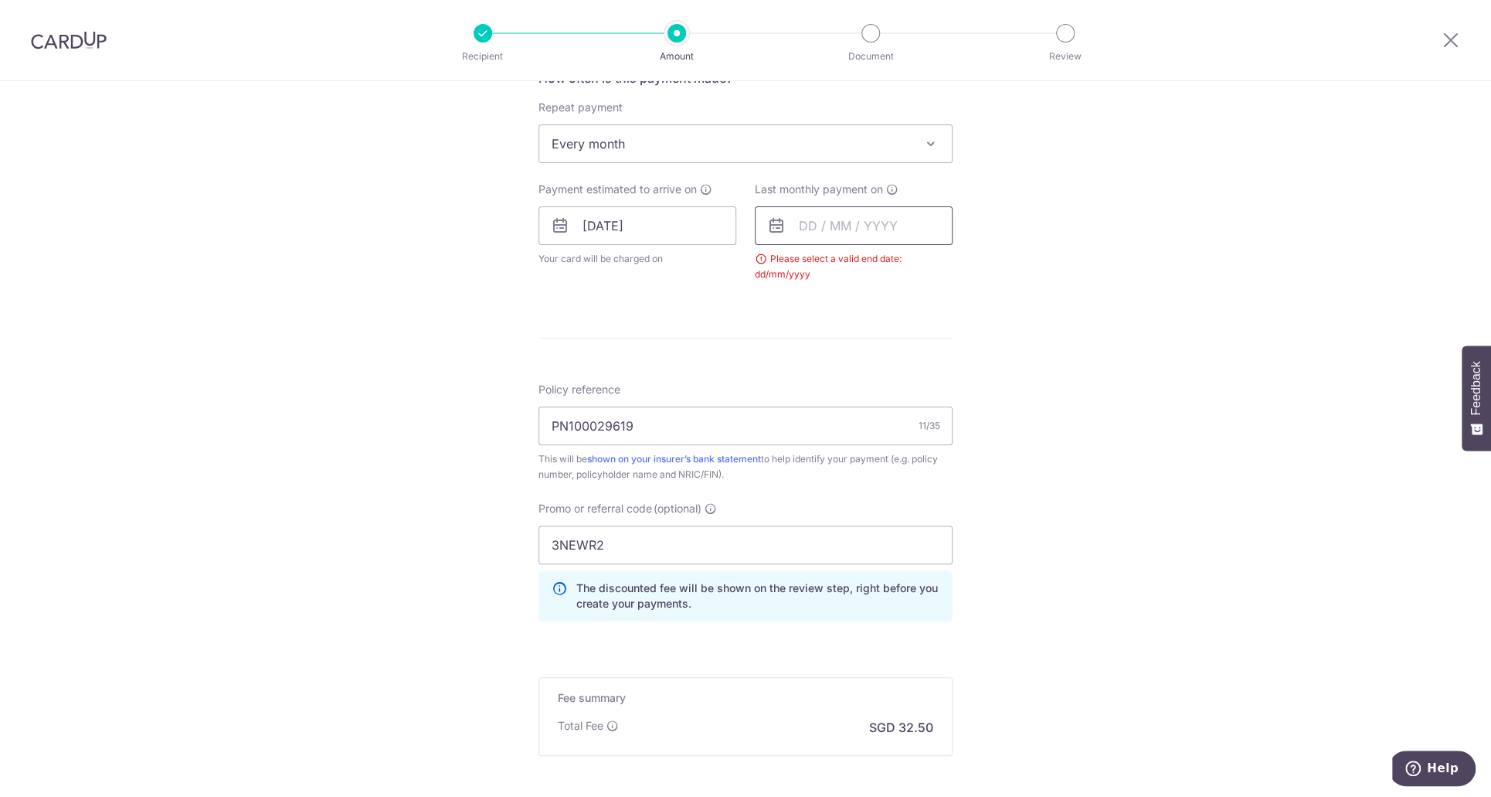
click at [881, 213] on input "text" at bounding box center [854, 225] width 198 height 39
click at [964, 262] on link "Next" at bounding box center [973, 267] width 19 height 19
click at [915, 268] on select "2025 2026 2027 2028 2029 2030 2031 2032 2033 2034 2035" at bounding box center [914, 267] width 41 height 12
click at [847, 457] on link "31" at bounding box center [848, 459] width 25 height 25
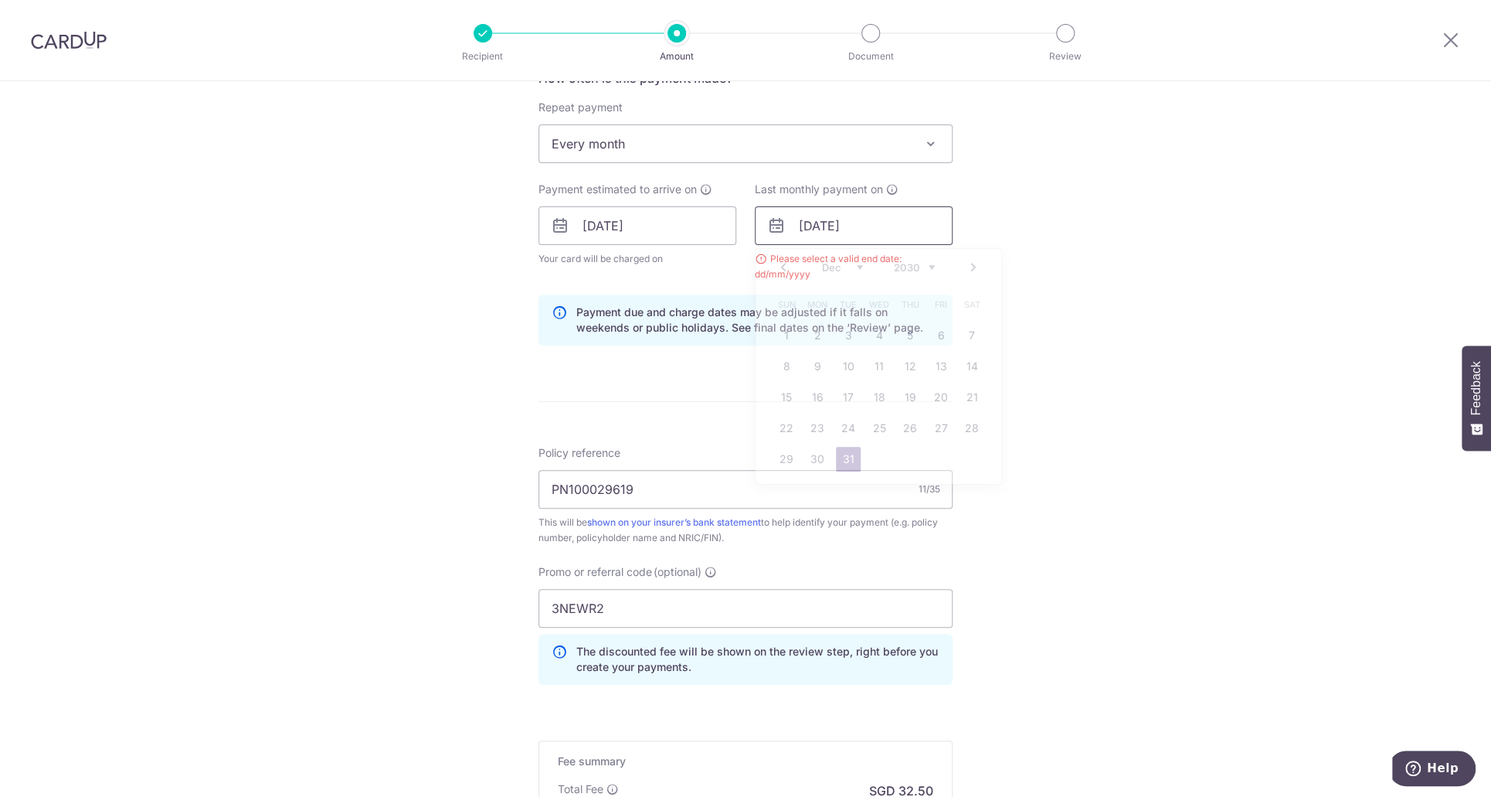
click at [912, 231] on input "31/12/2030" at bounding box center [854, 225] width 198 height 39
click at [923, 270] on select "2025 2026 2027 2028 2029 2030 2031 2032 2033 2034 2035" at bounding box center [914, 267] width 41 height 12
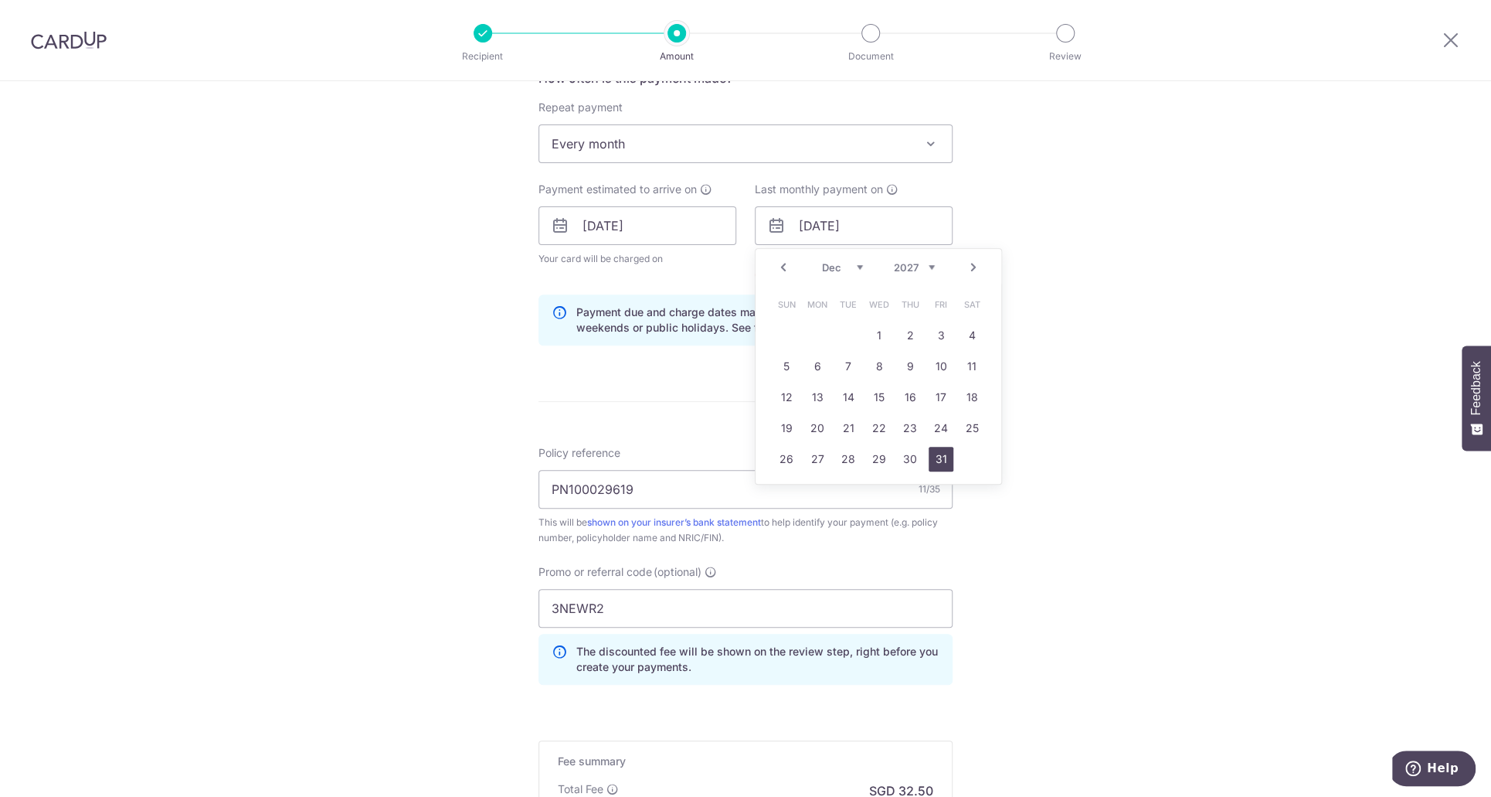
click at [932, 467] on link "31" at bounding box center [941, 459] width 25 height 25
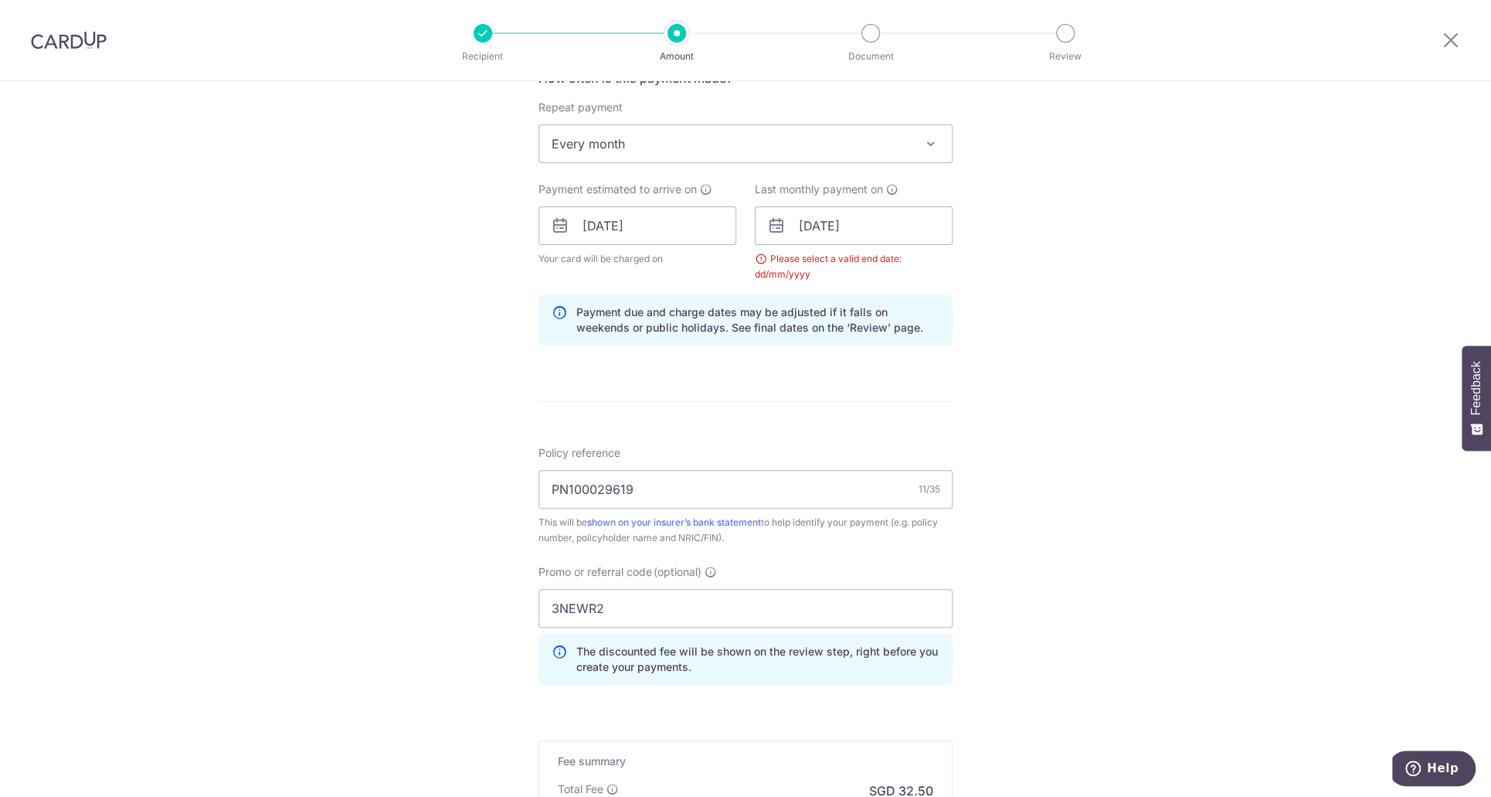
click at [1034, 349] on div "Tell us more about your payment Enter payment amount SGD 1,250.00 1250.00 Selec…" at bounding box center [745, 244] width 1491 height 1546
click at [915, 226] on input "31/12/2027" at bounding box center [854, 225] width 198 height 39
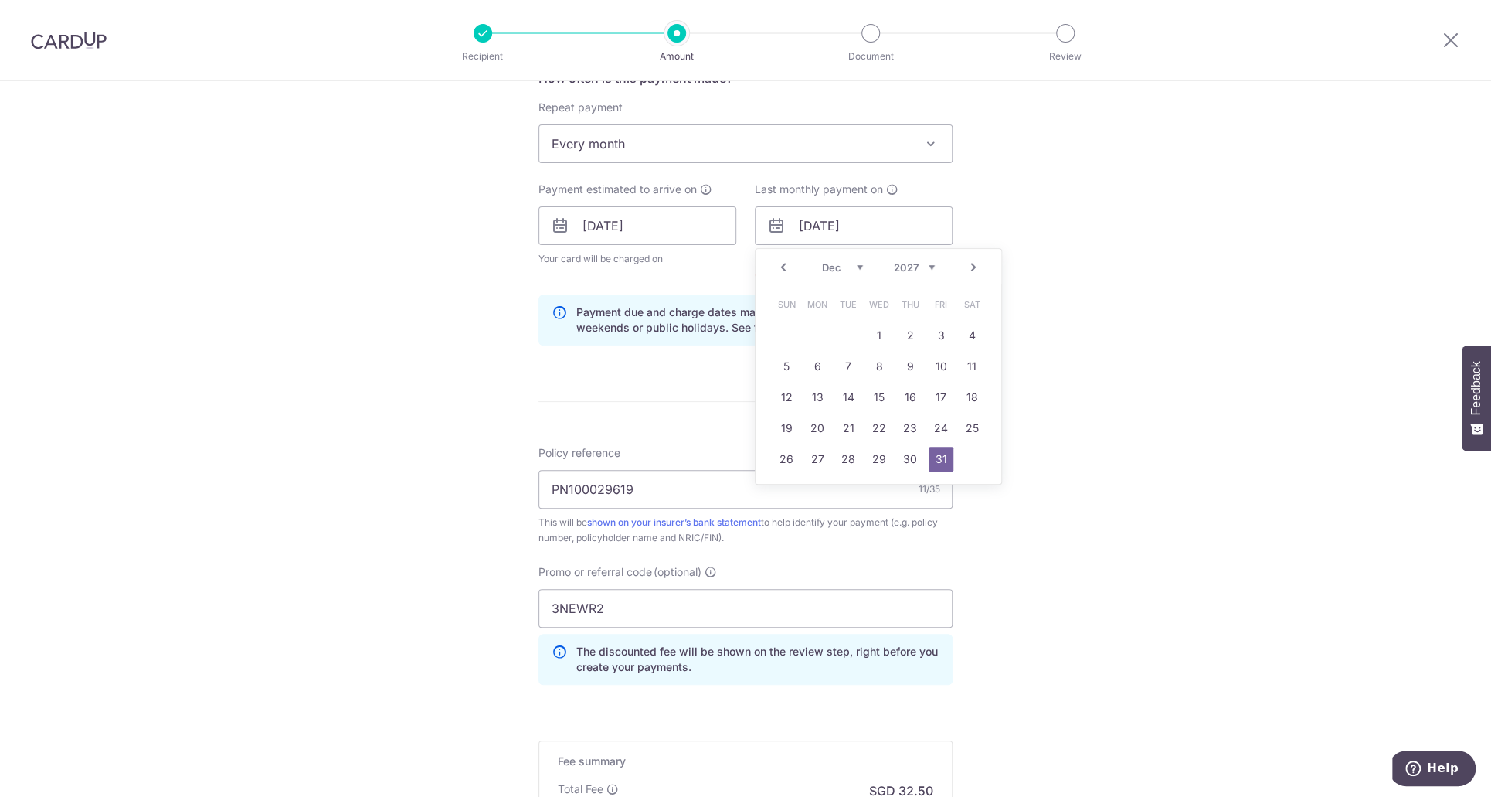
click at [1111, 219] on div "Tell us more about your payment Enter payment amount SGD 1,250.00 1250.00 Selec…" at bounding box center [745, 244] width 1491 height 1546
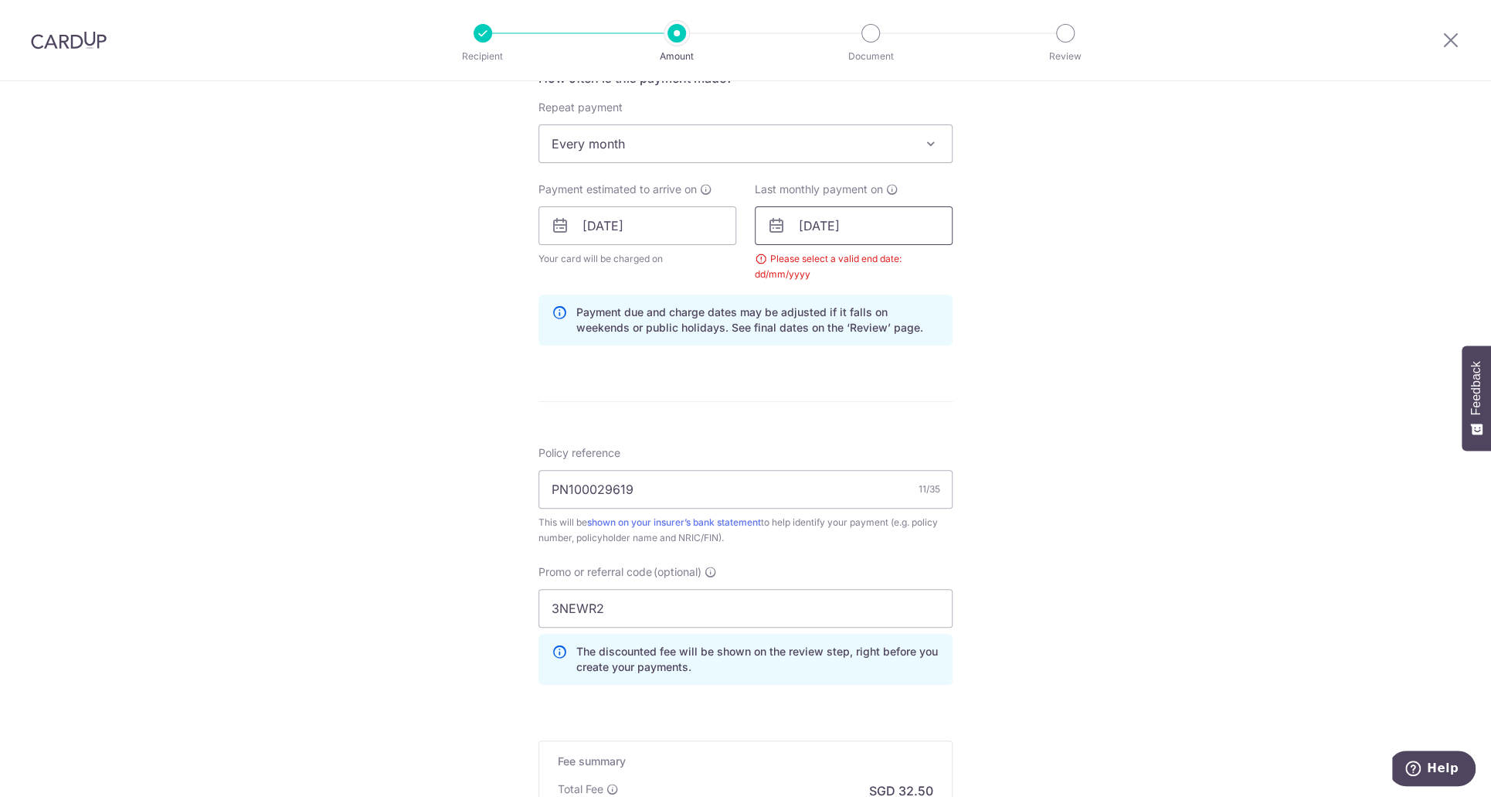
click at [872, 240] on input "31/12/2027" at bounding box center [854, 225] width 198 height 39
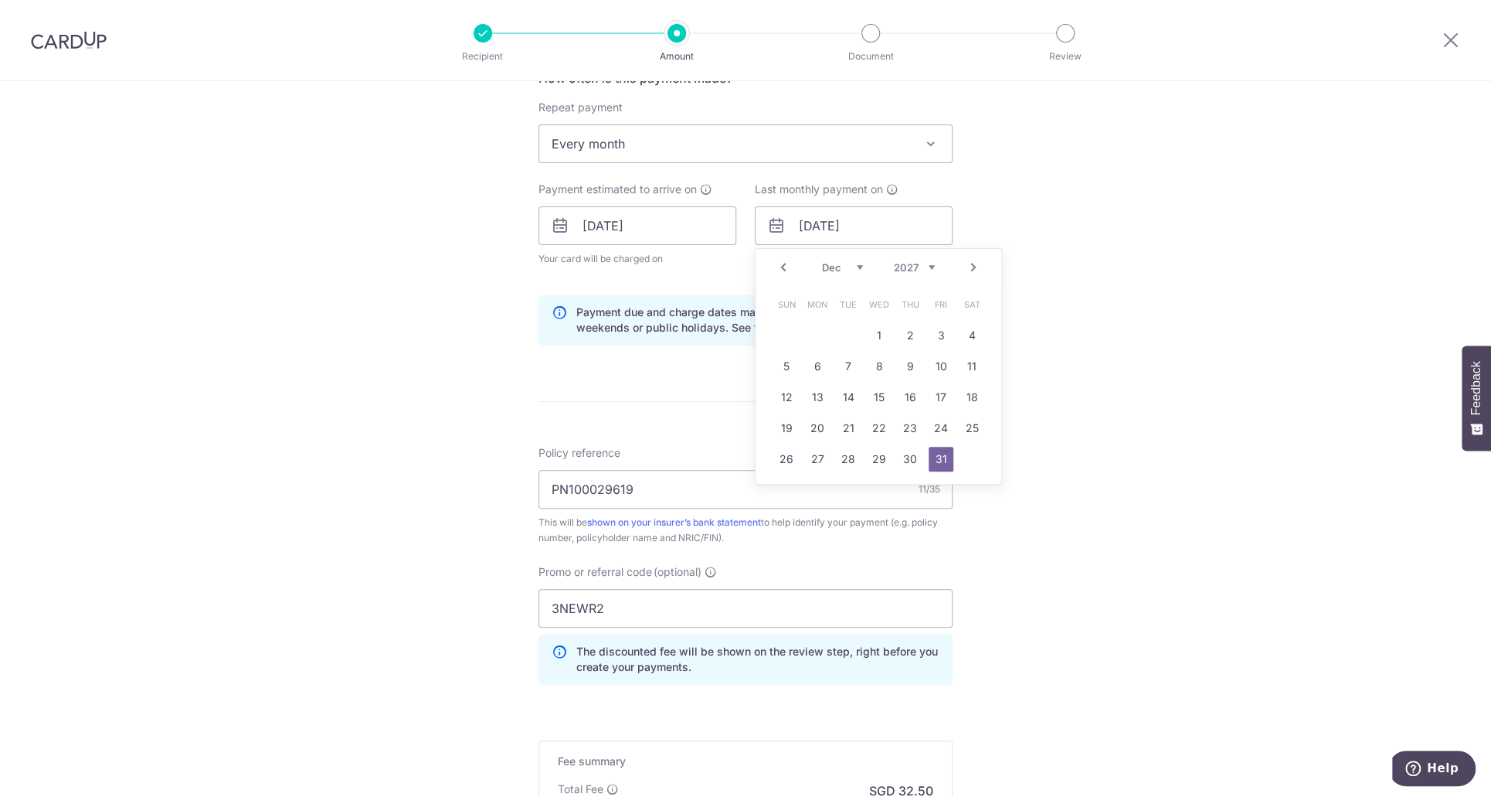
click at [906, 261] on select "2025 2026 2027 2028 2029 2030 2031 2032 2033 2034 2035" at bounding box center [914, 267] width 41 height 12
click at [909, 453] on link "31" at bounding box center [910, 459] width 25 height 25
type input "31/12/2026"
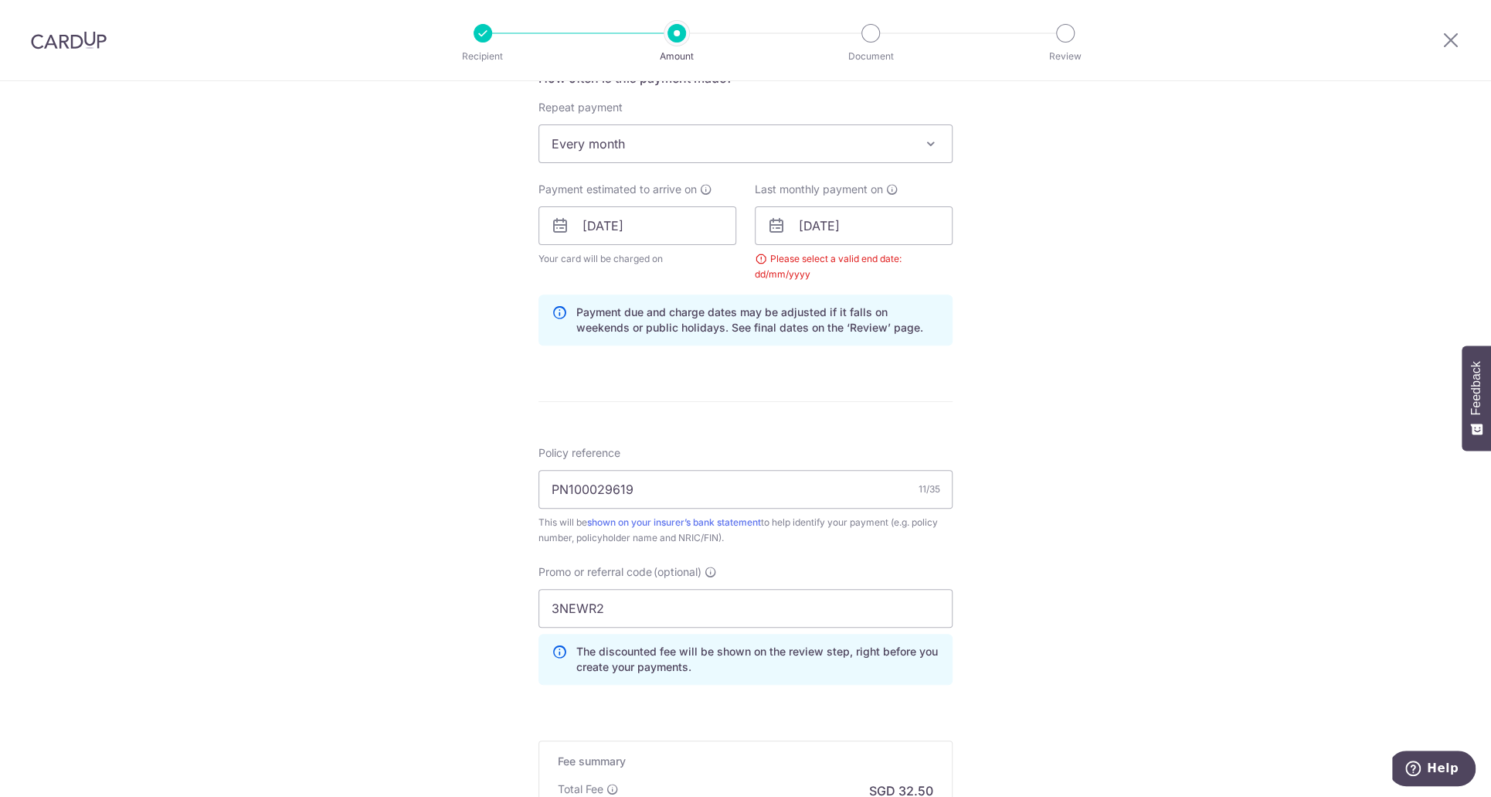
click at [1150, 339] on div "Tell us more about your payment Enter payment amount SGD 1,250.00 1250.00 Selec…" at bounding box center [745, 244] width 1491 height 1546
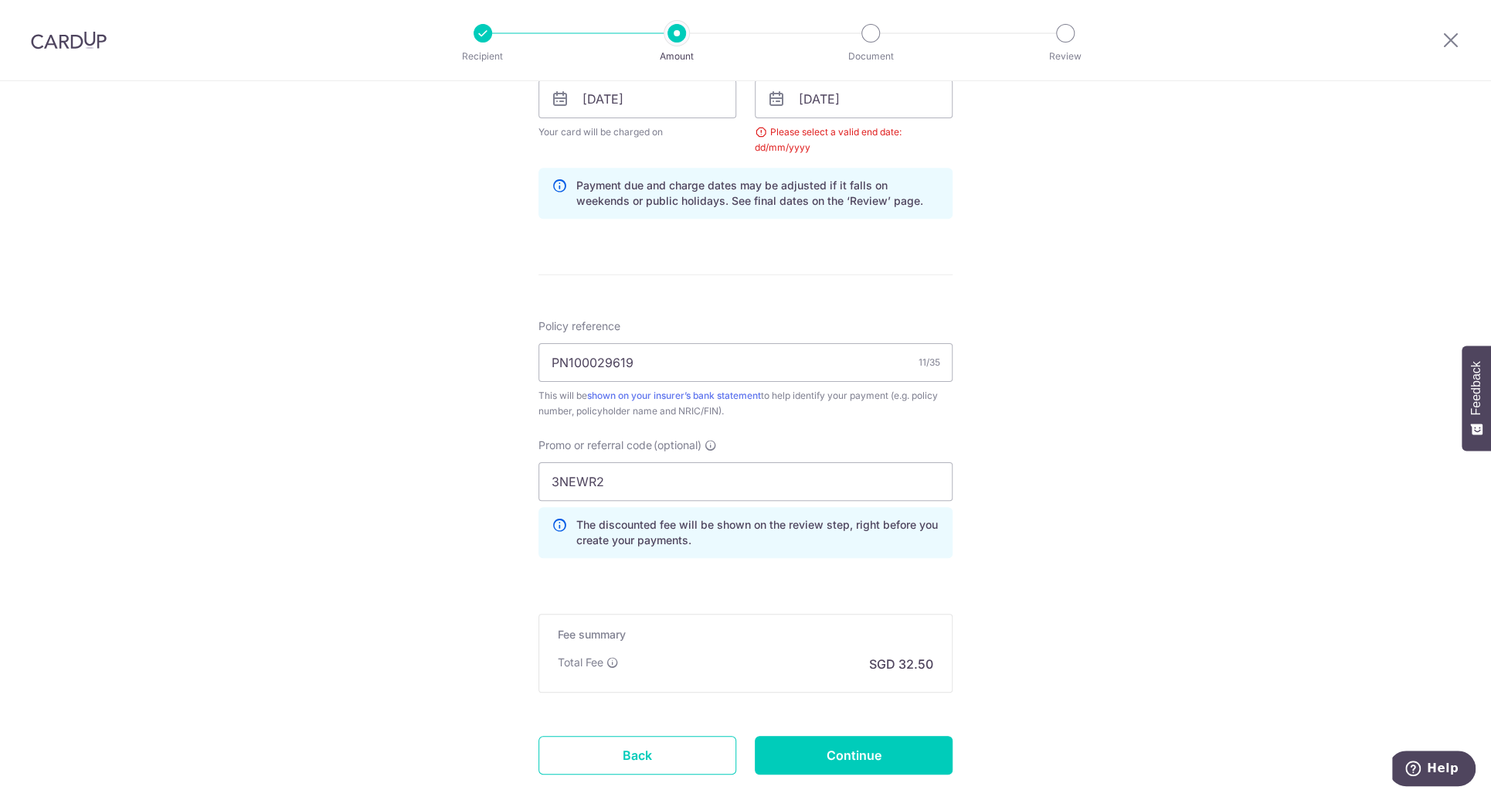
scroll to position [828, 0]
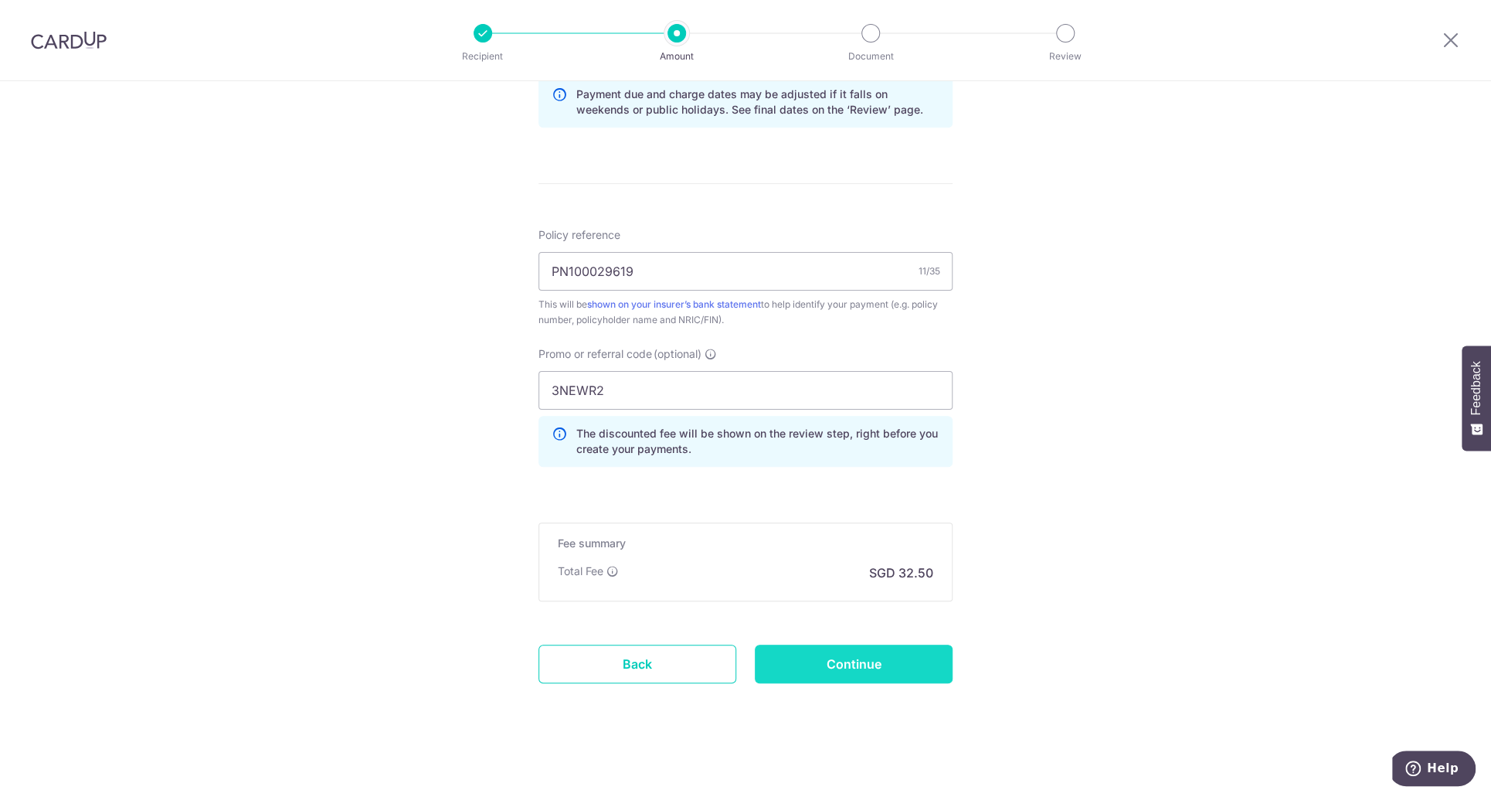
click at [842, 661] on input "Continue" at bounding box center [854, 663] width 198 height 39
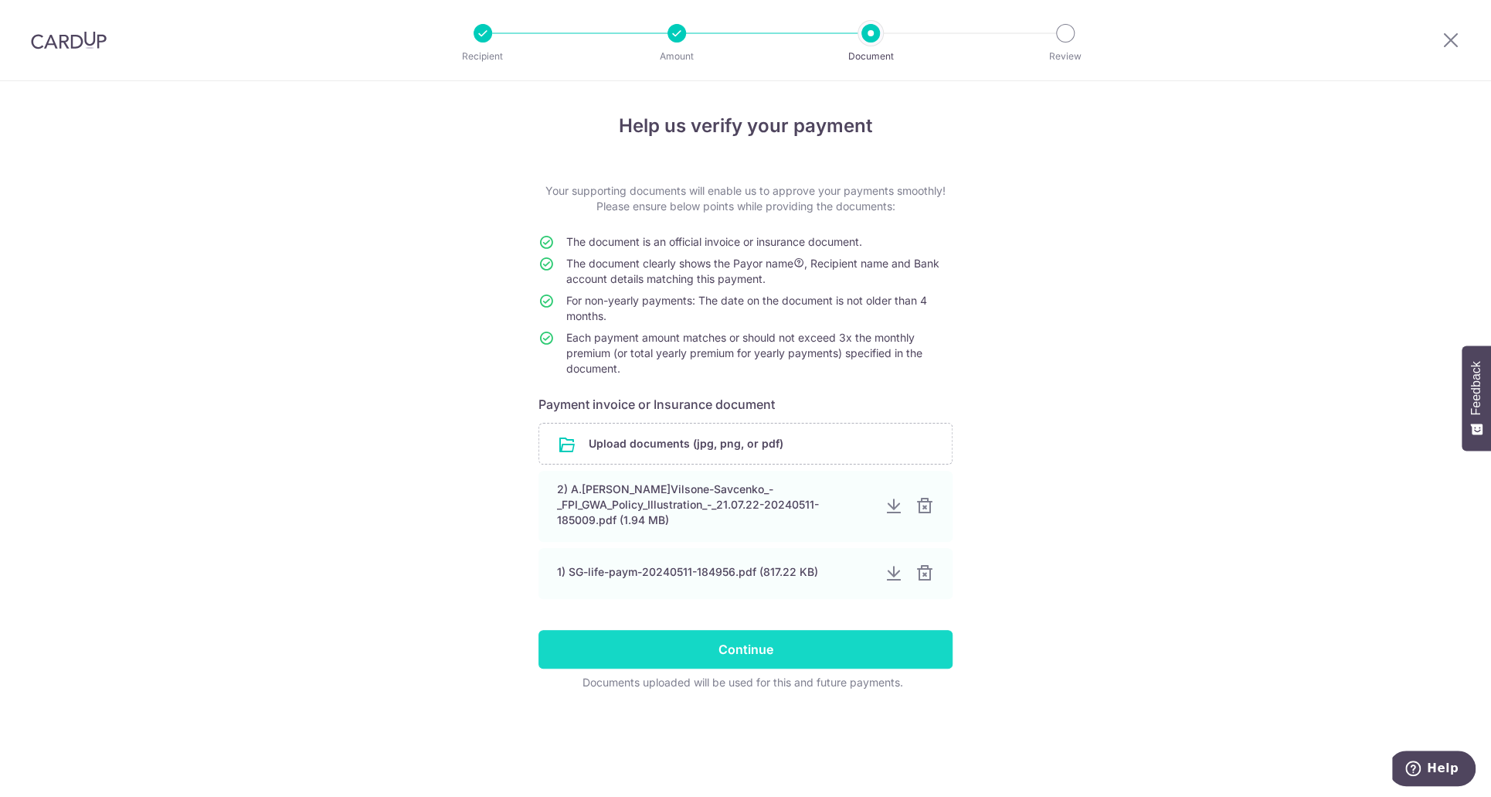
click at [746, 636] on input "Continue" at bounding box center [746, 649] width 414 height 39
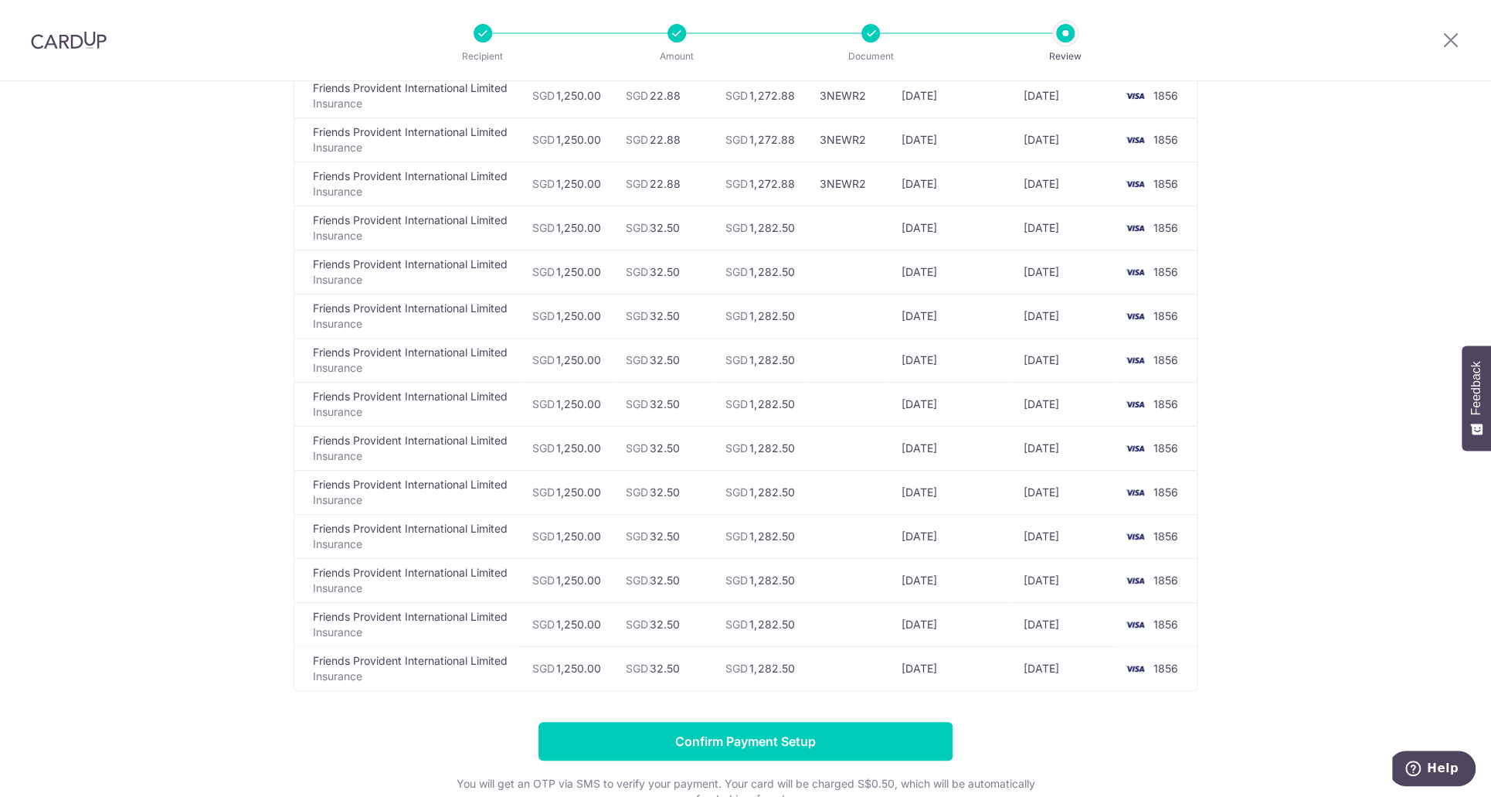
scroll to position [77, 0]
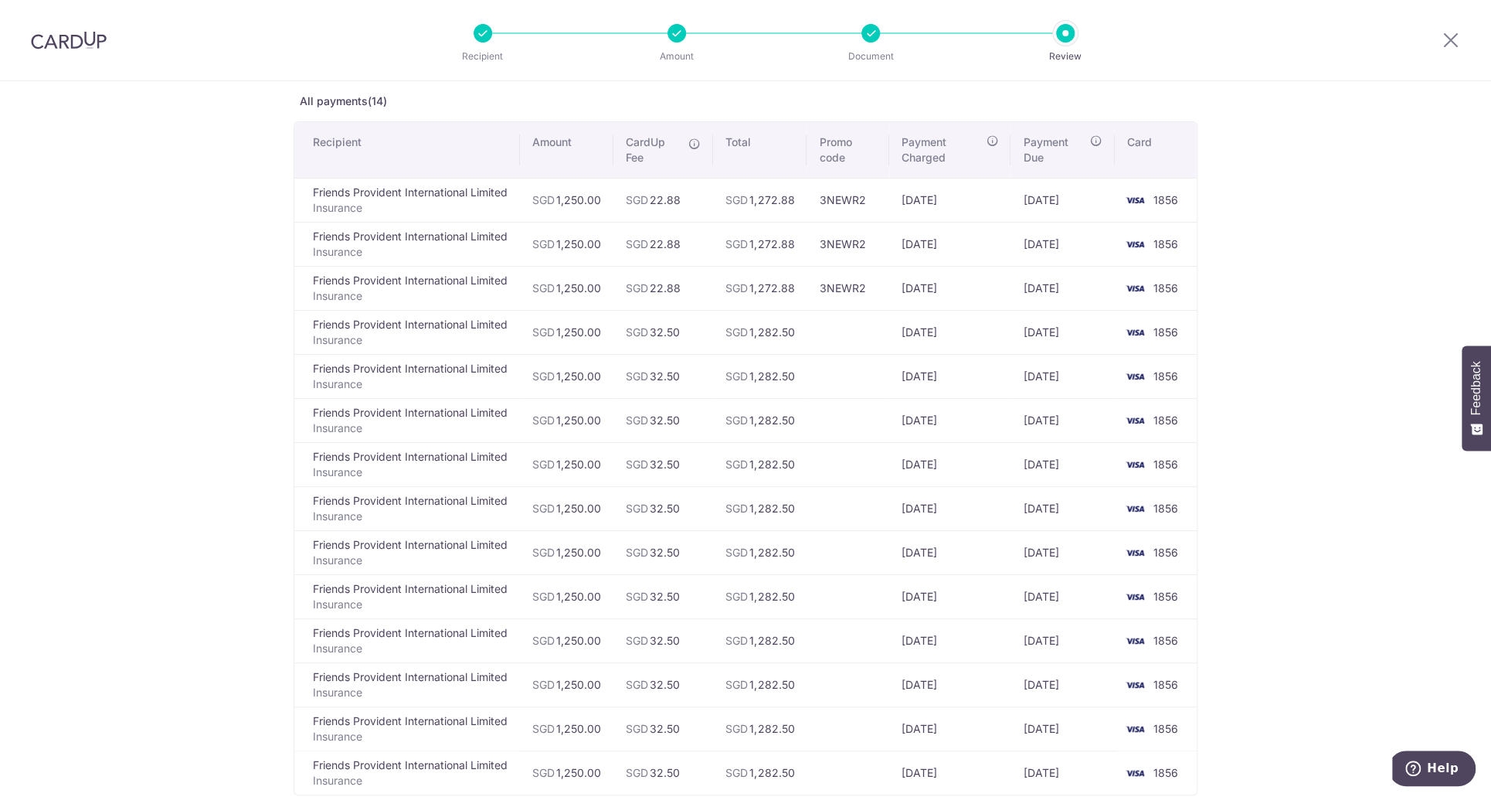
click at [1226, 136] on div "Review payment details All payments(14) Recipient Amount CardUp Fee Total Promo…" at bounding box center [745, 529] width 1491 height 1051
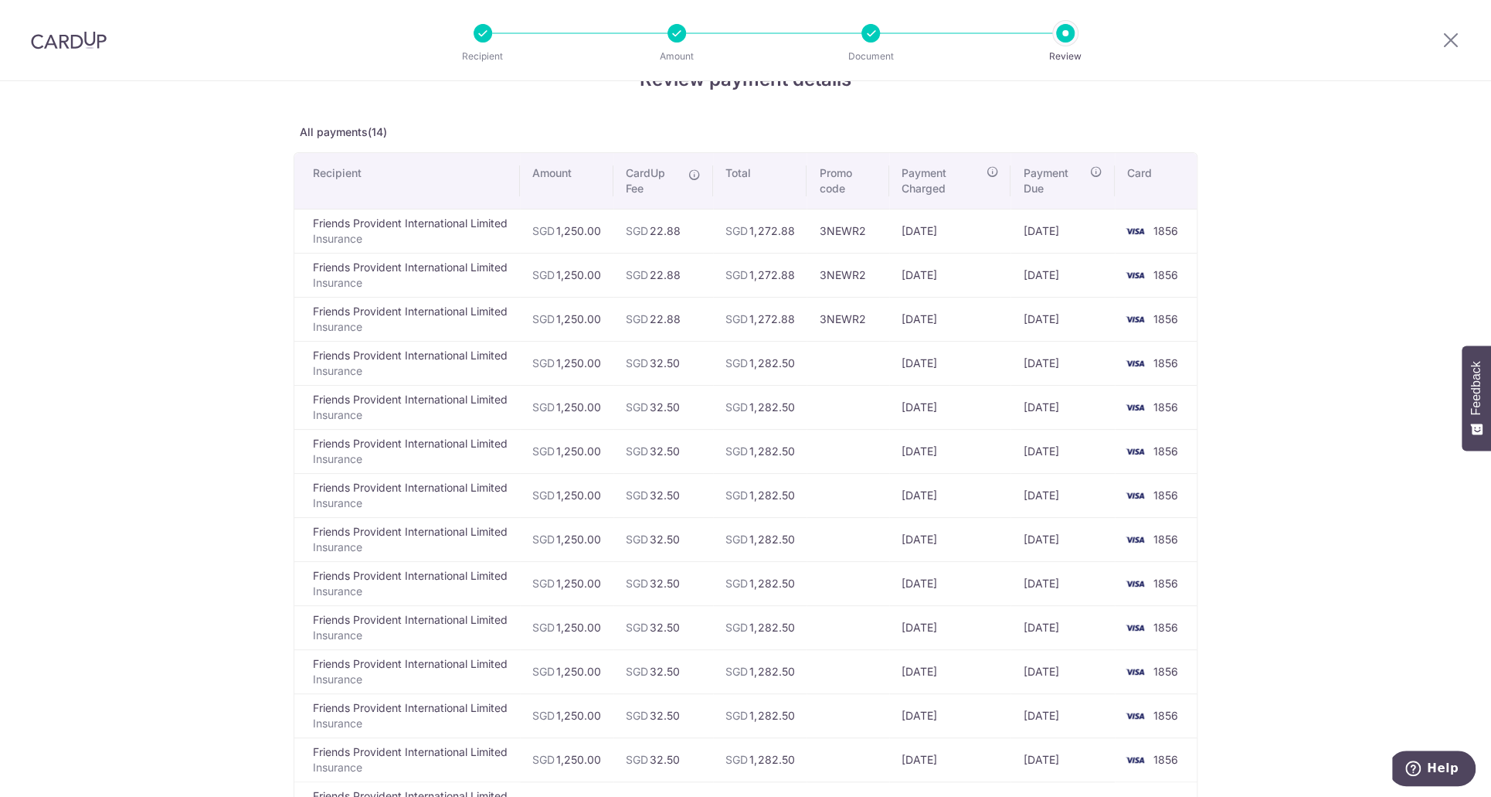
scroll to position [0, 0]
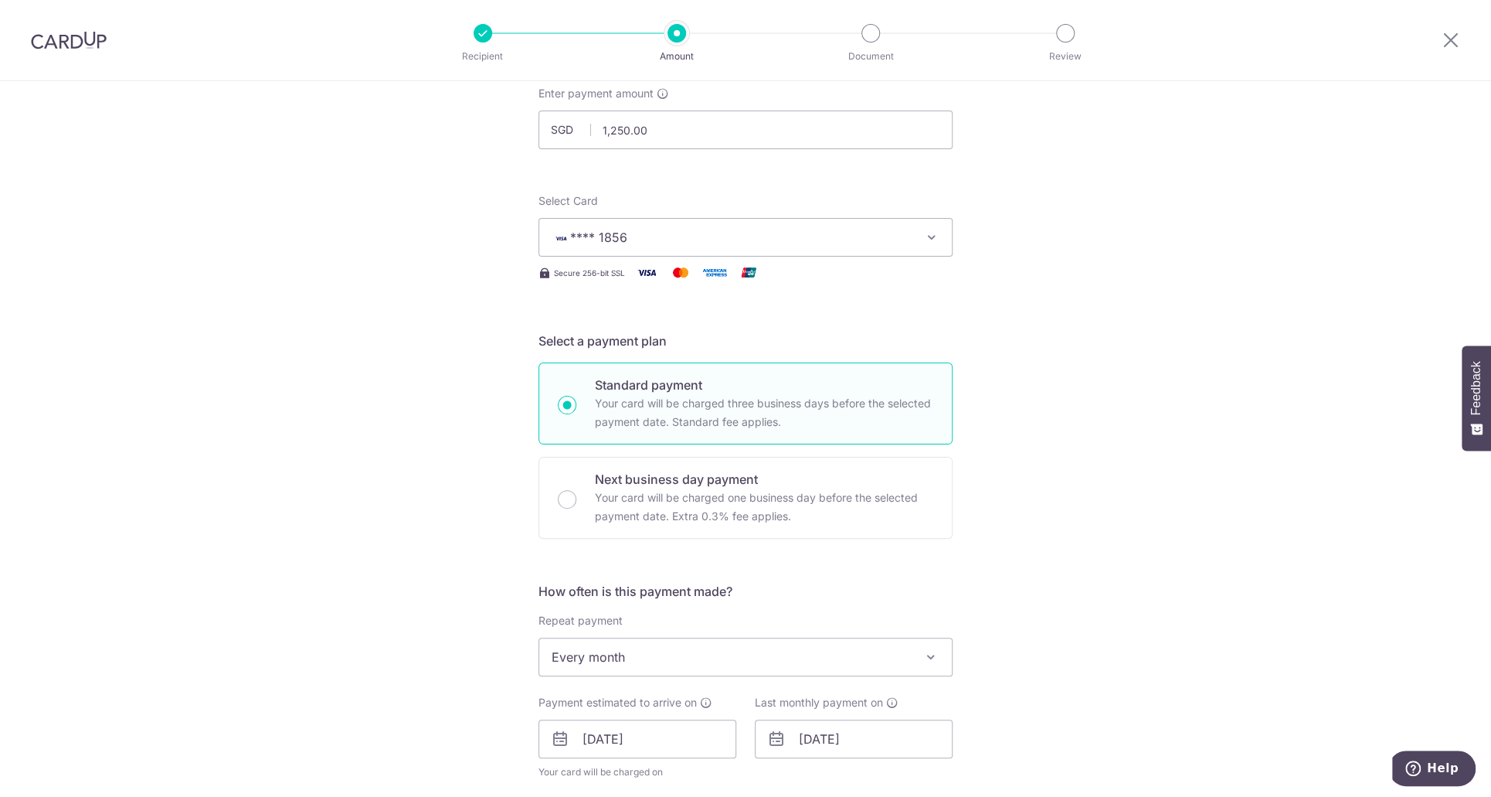
scroll to position [309, 0]
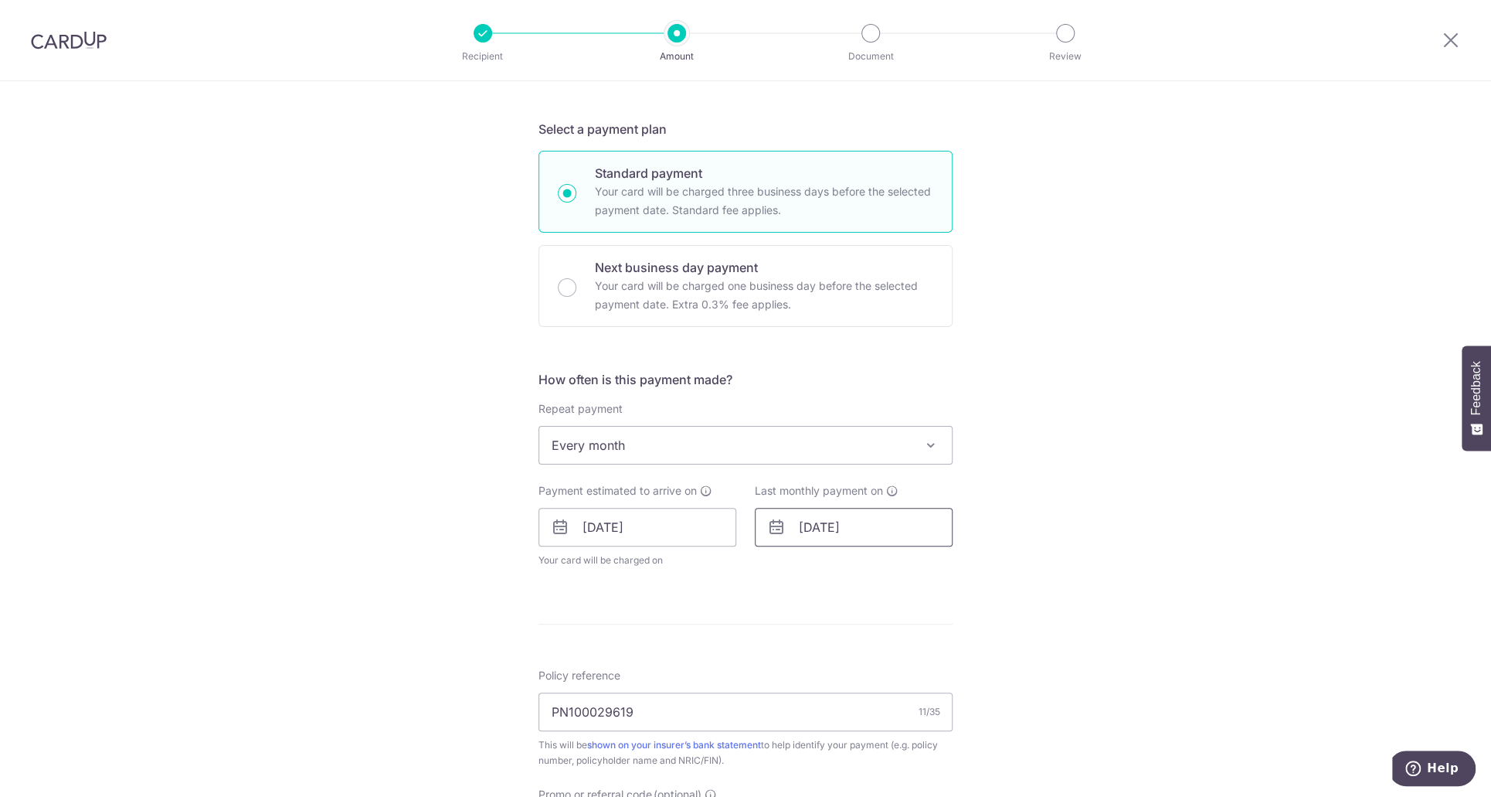
click at [845, 532] on input "[DATE]" at bounding box center [854, 527] width 198 height 39
click at [910, 559] on div "Prev Next Jan Feb Mar Apr May Jun [DATE] Aug Sep Oct Nov [DATE] 2026 2027 2028 …" at bounding box center [879, 568] width 246 height 37
click at [918, 565] on select "2025 2026 2027 2028 2029 2030 2031 2032 2033 2034 2035" at bounding box center [914, 569] width 41 height 12
click at [882, 750] on link "31" at bounding box center [879, 760] width 25 height 25
type input "[DATE]"
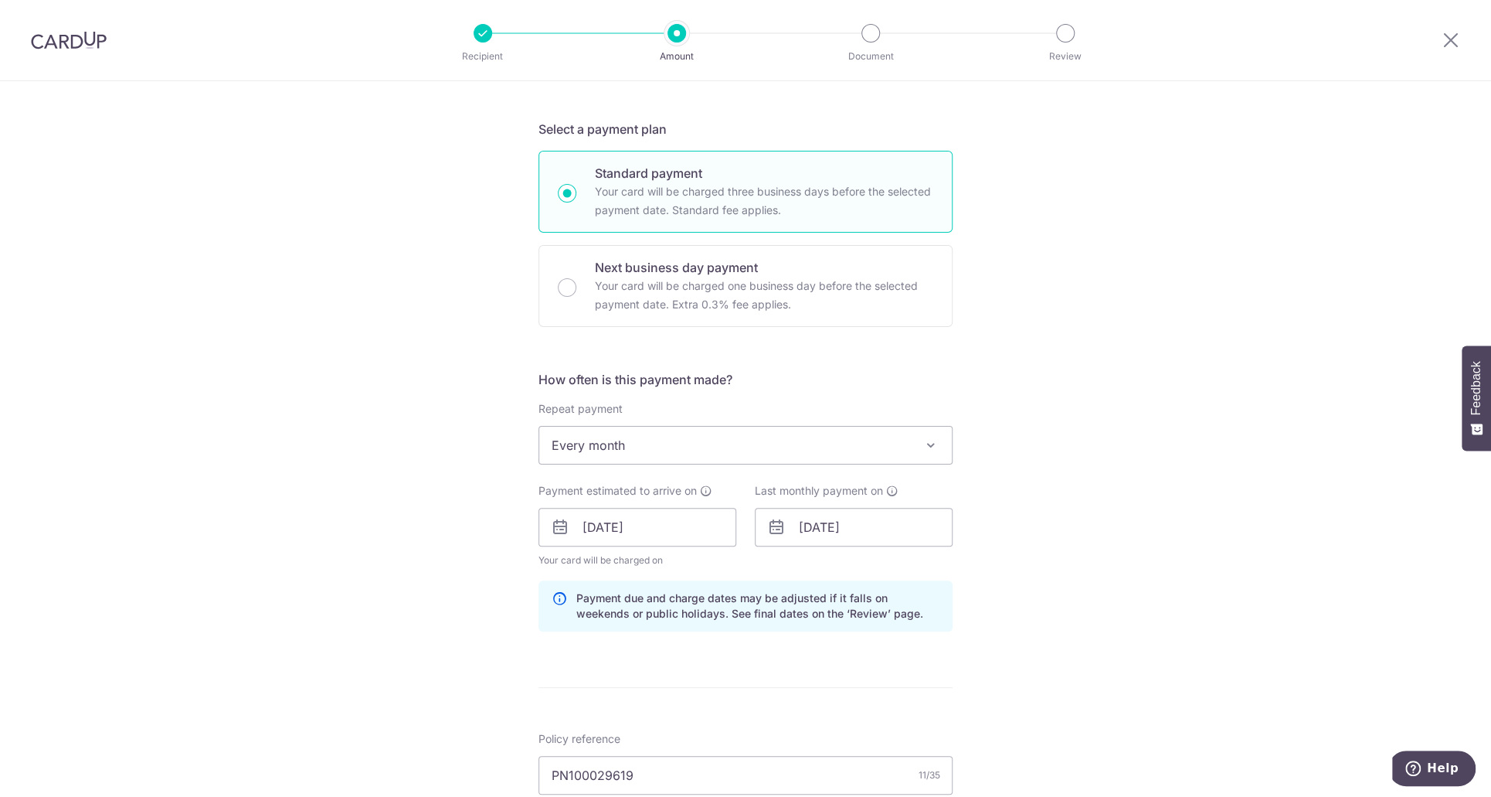
click at [1156, 481] on div "Tell us more about your payment Enter payment amount SGD 1,250.00 1250.00 Selec…" at bounding box center [745, 537] width 1491 height 1531
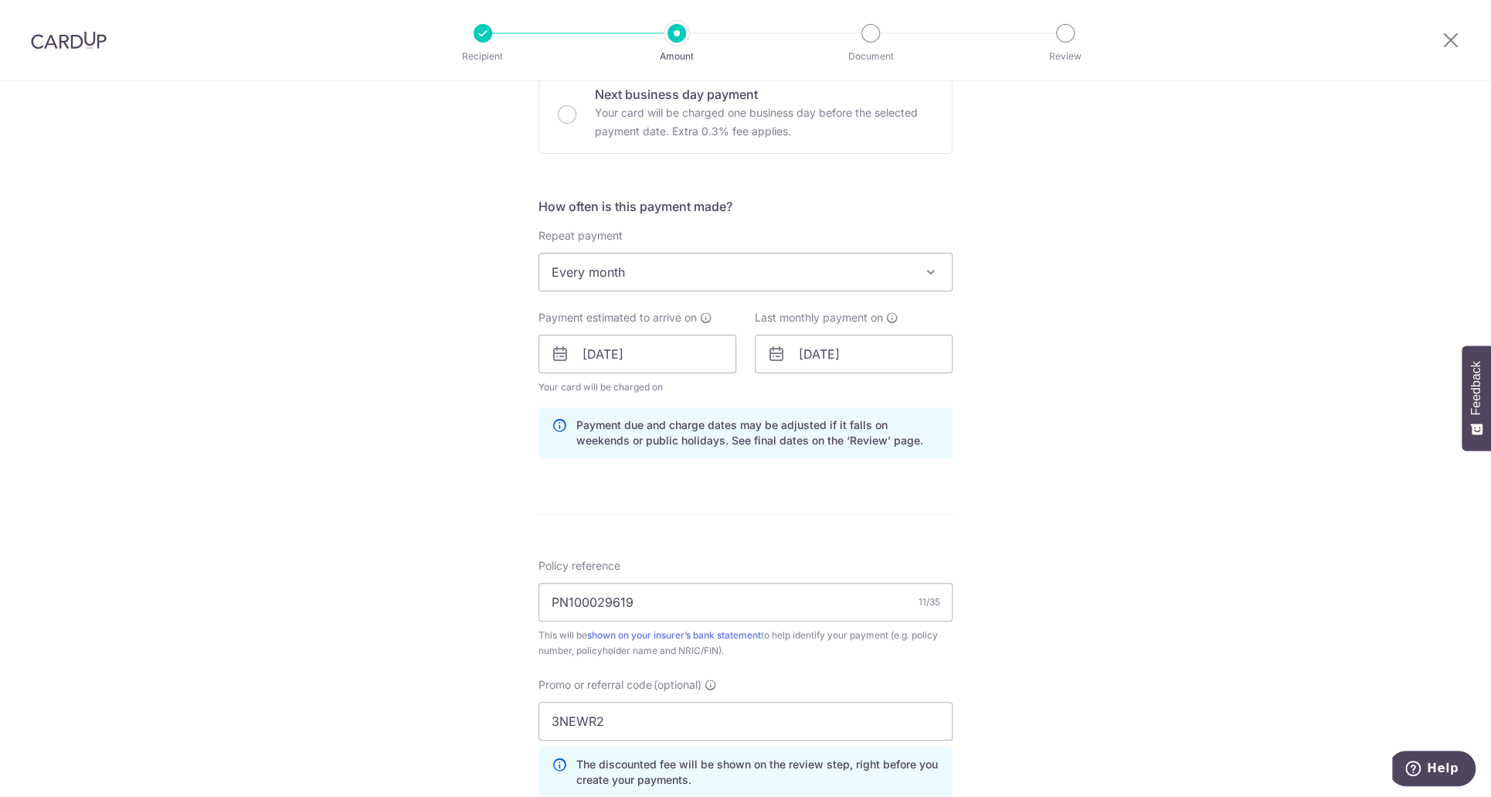
scroll to position [773, 0]
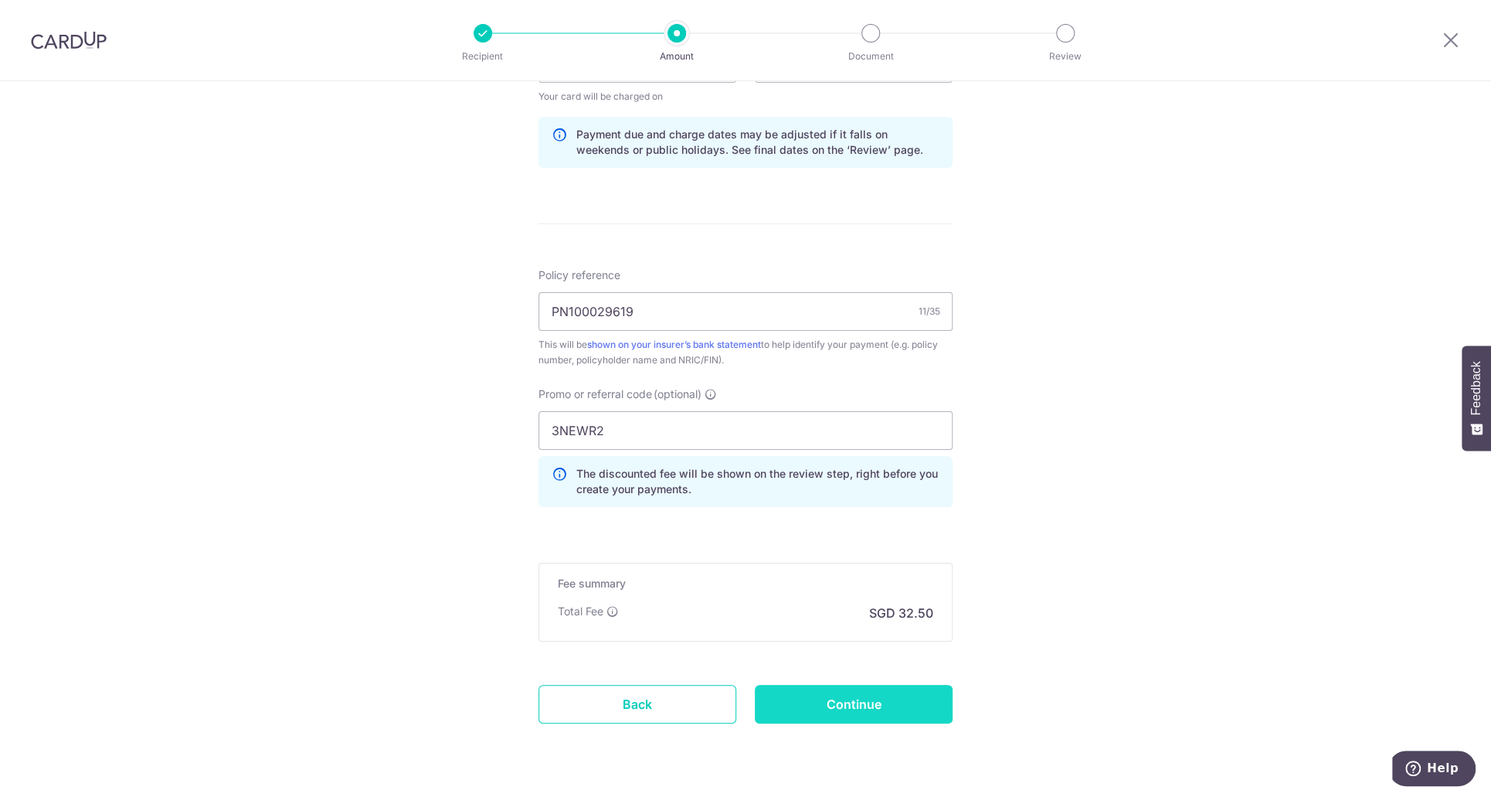
click at [913, 703] on input "Continue" at bounding box center [854, 704] width 198 height 39
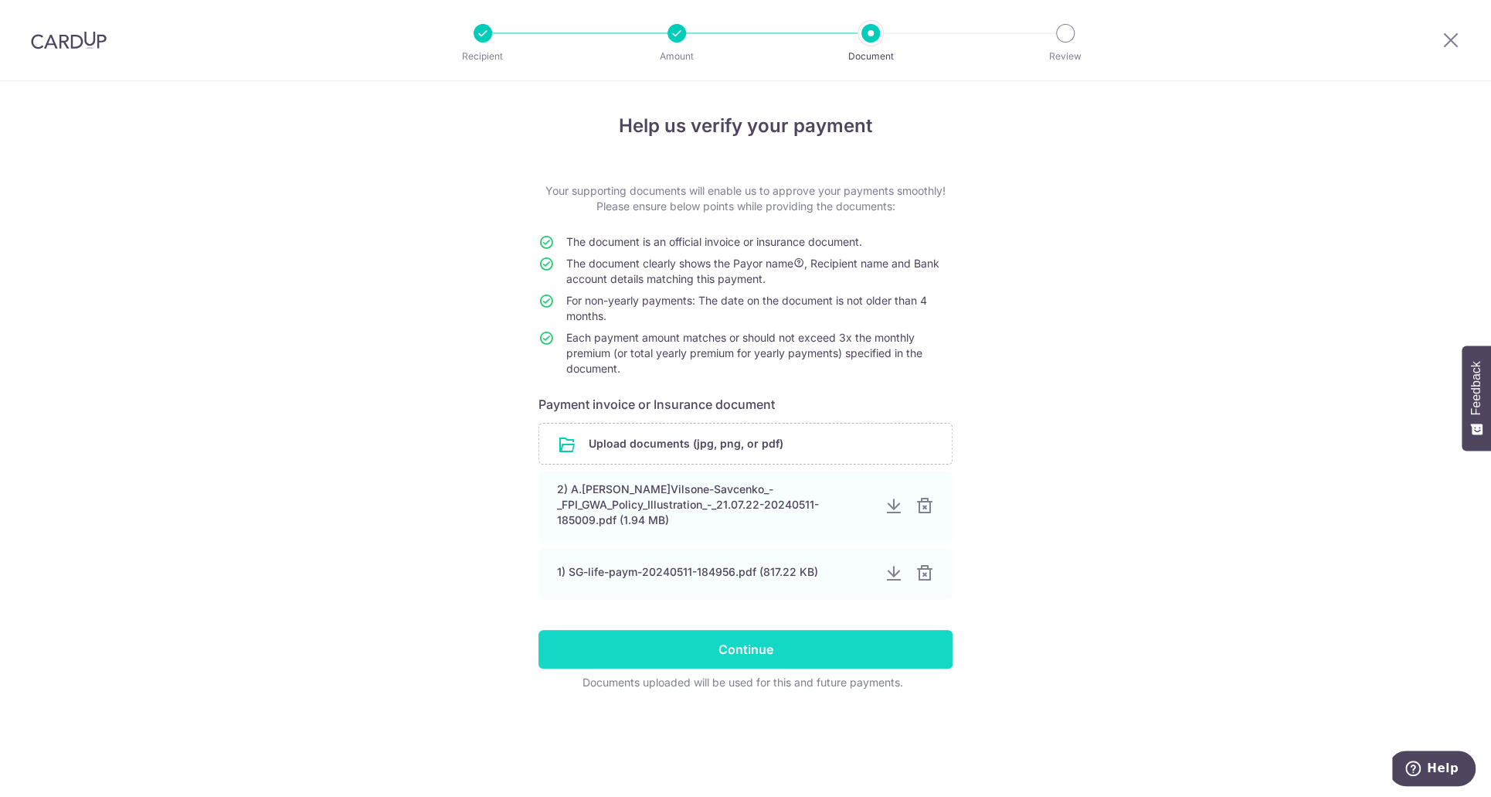
click at [836, 642] on input "Continue" at bounding box center [746, 649] width 414 height 39
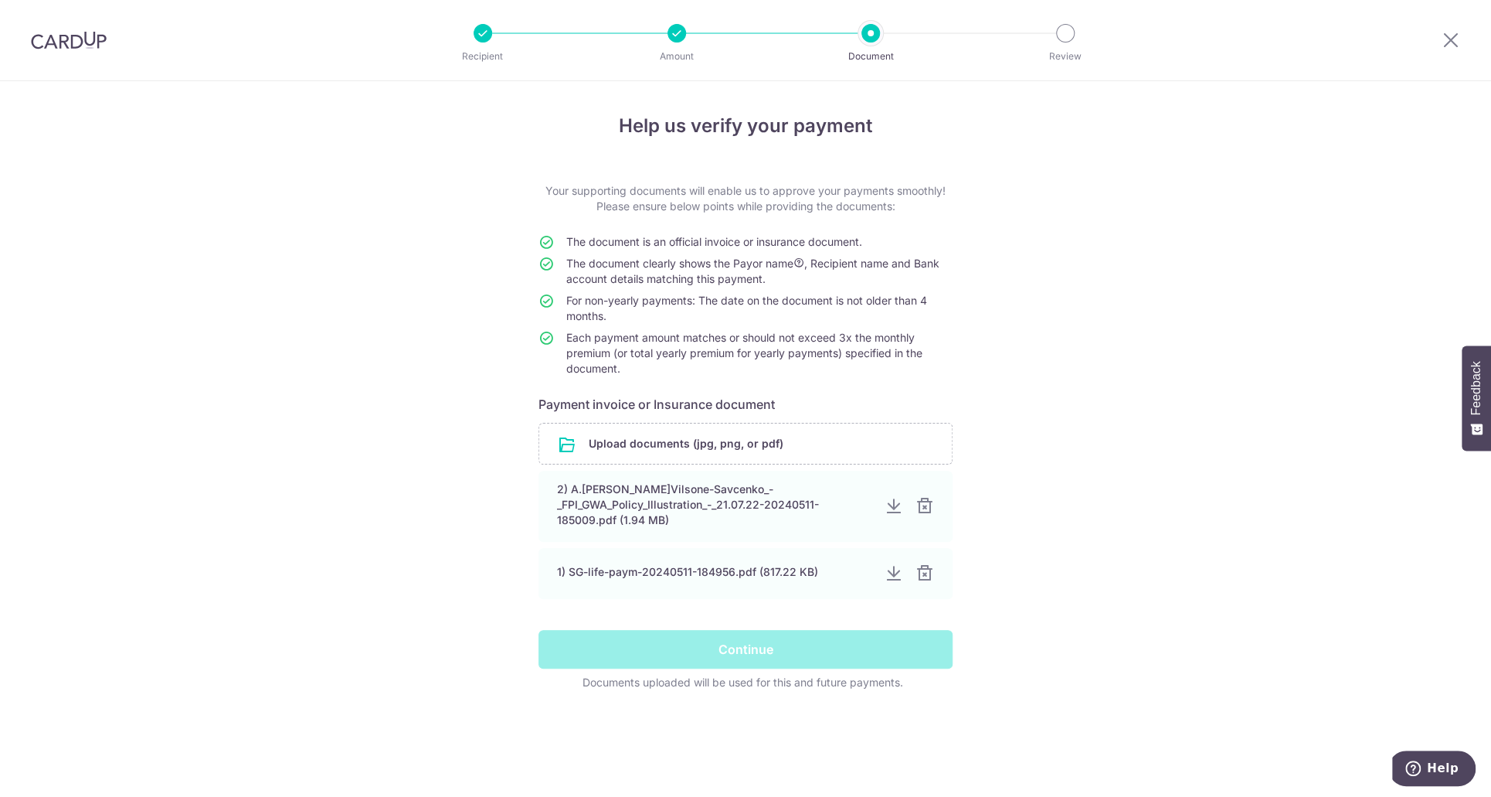
click at [1017, 349] on div "Help us verify your payment Your supporting documents will enable us to approve…" at bounding box center [745, 439] width 1491 height 716
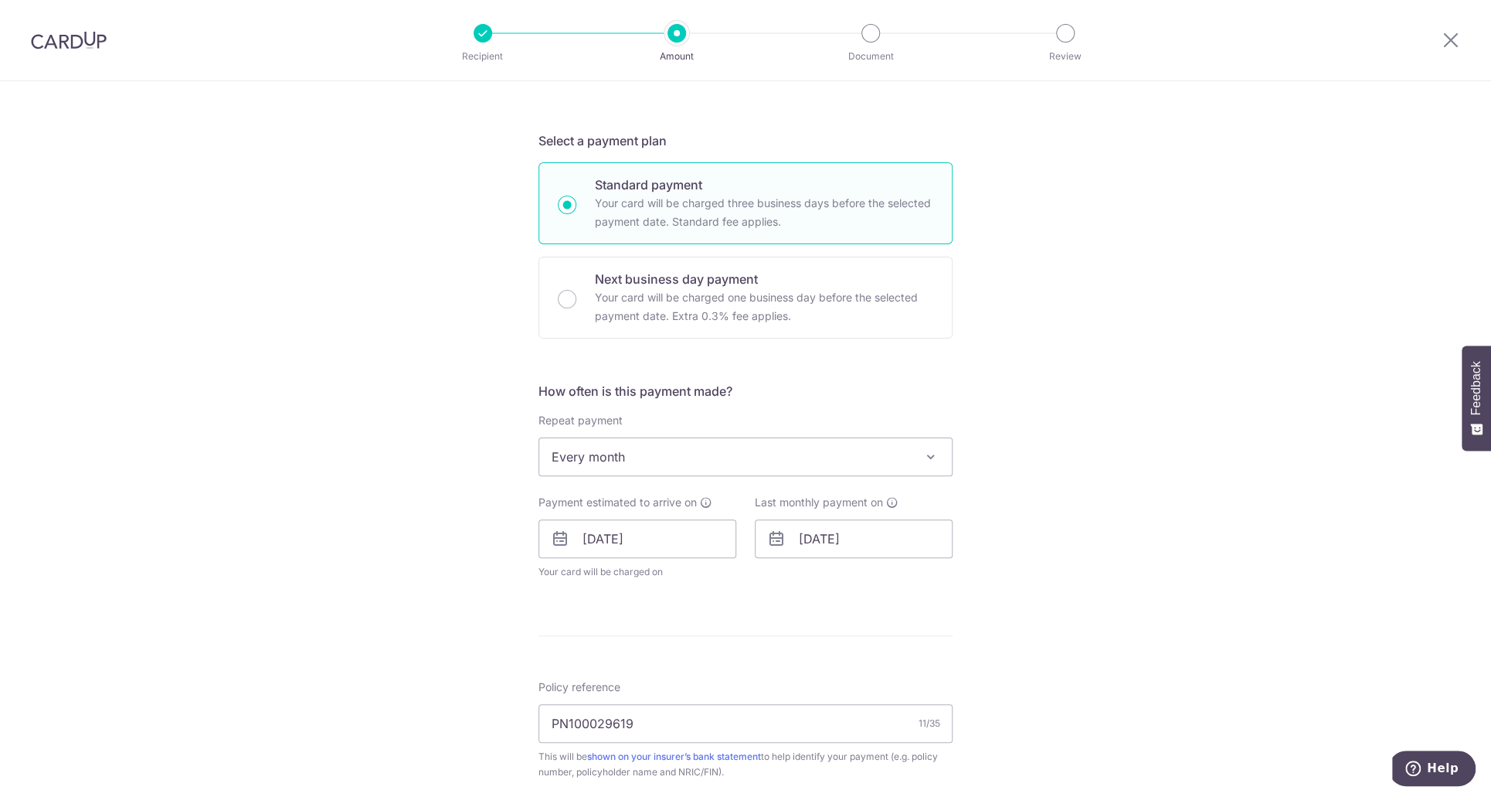
scroll to position [309, 0]
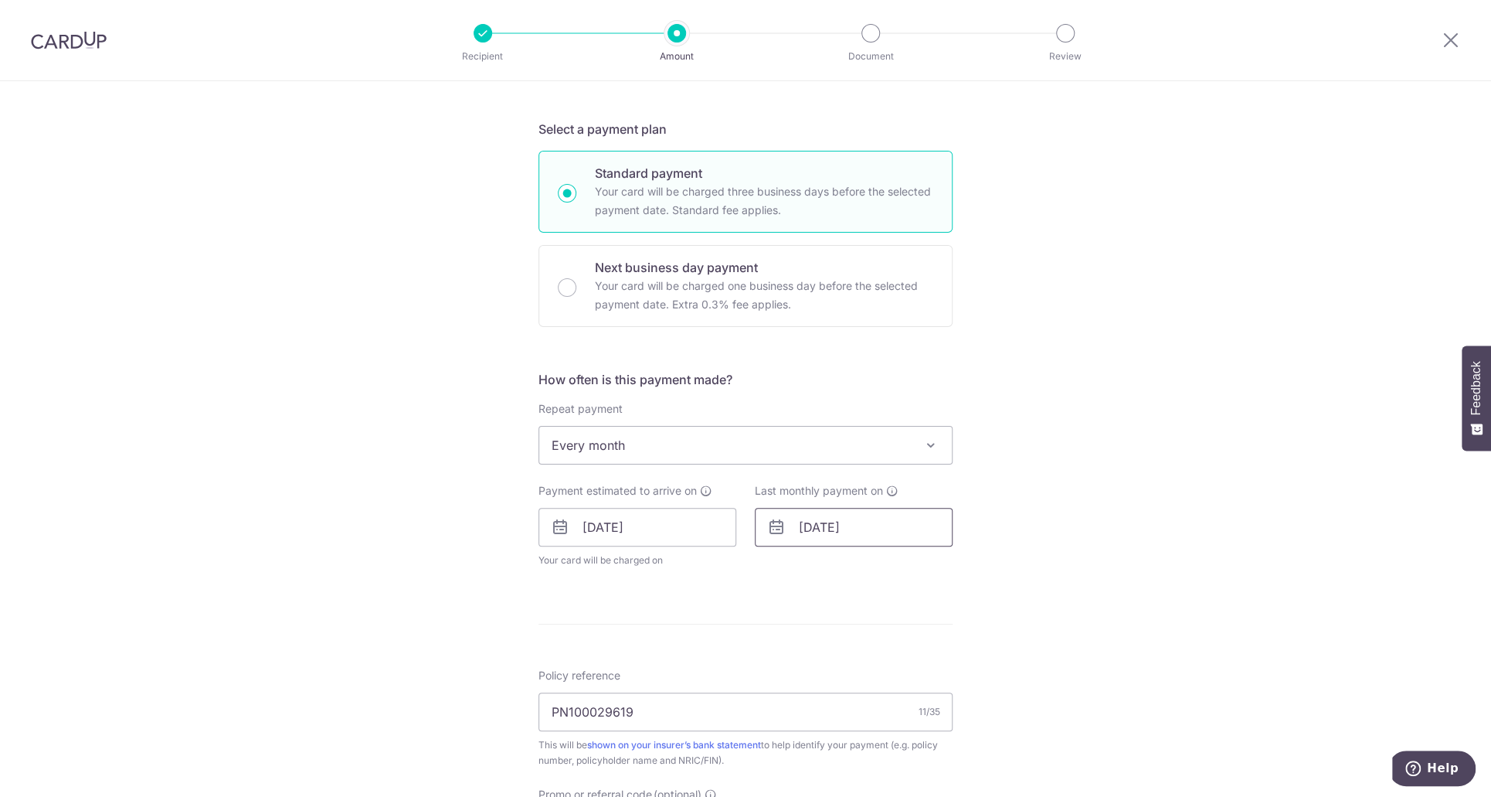
click at [847, 512] on input "31/12/2025" at bounding box center [854, 527] width 198 height 39
click at [851, 560] on div "Prev Next Nov Dec 2025 2026 2027 2028 2029 2030 2031 2032 2033 2034 2035" at bounding box center [879, 568] width 246 height 37
click at [852, 563] on select "Nov Dec" at bounding box center [842, 569] width 41 height 12
drag, startPoint x: 876, startPoint y: 553, endPoint x: 889, endPoint y: 563, distance: 17.0
click at [876, 553] on div "Prev Next Nov Dec 2025 2026 2027 2028 2029 2030 2031 2032 2033 2034 2035" at bounding box center [879, 568] width 246 height 37
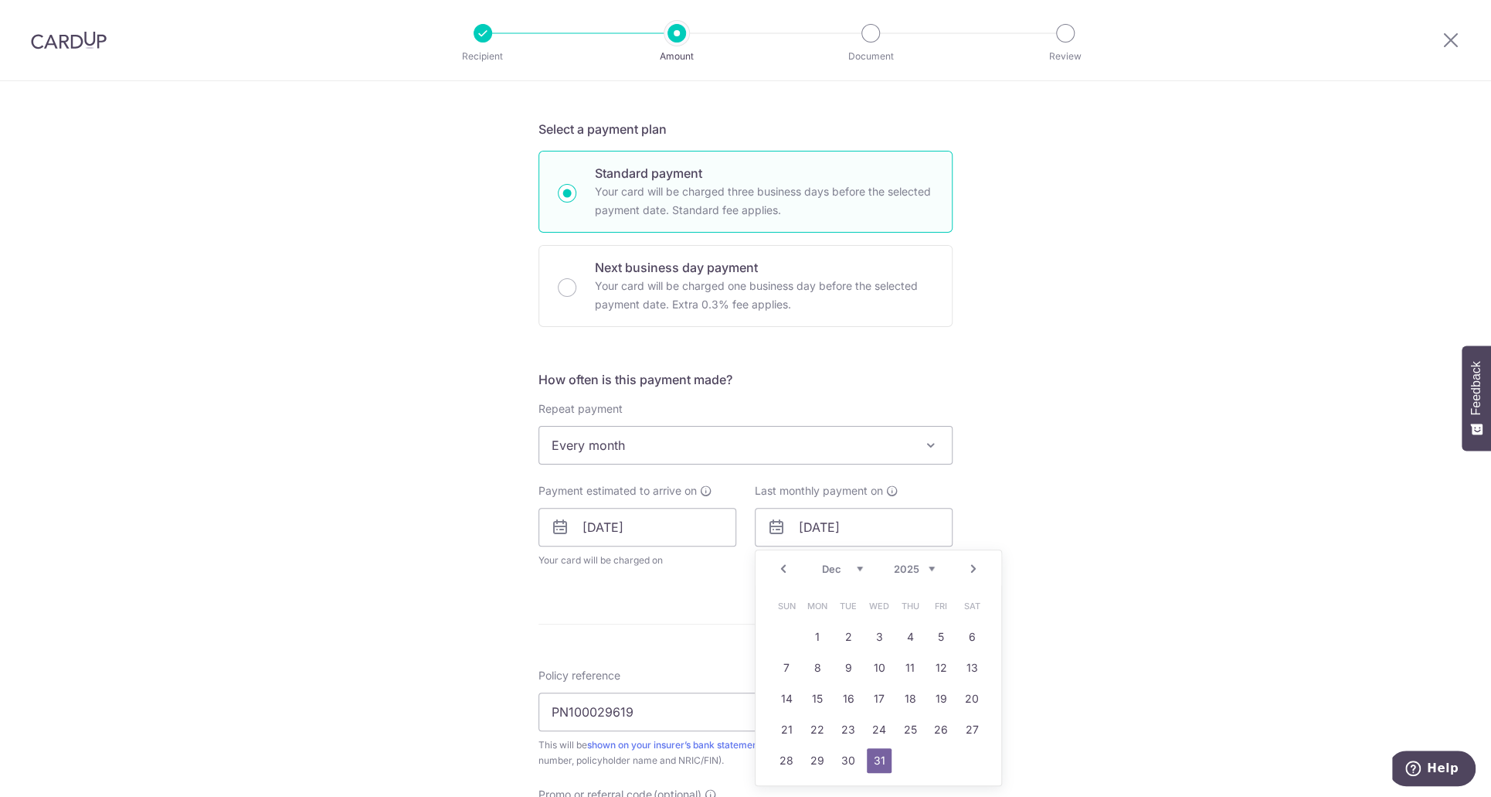
click at [923, 579] on div "Prev Next Nov Dec 2025 2026 2027 2028 2029 2030 2031 2032 2033 2034 2035" at bounding box center [879, 568] width 246 height 37
click at [926, 569] on select "2025 2026 2027 2028 2029 2030 2031 2032 2033 2034 2035" at bounding box center [914, 569] width 41 height 12
click at [854, 563] on select "Jan Feb Mar Apr May Jun Jul Aug Sep Oct Nov Dec" at bounding box center [842, 569] width 41 height 12
click at [873, 695] on link "14" at bounding box center [879, 698] width 25 height 25
type input "[DATE]"
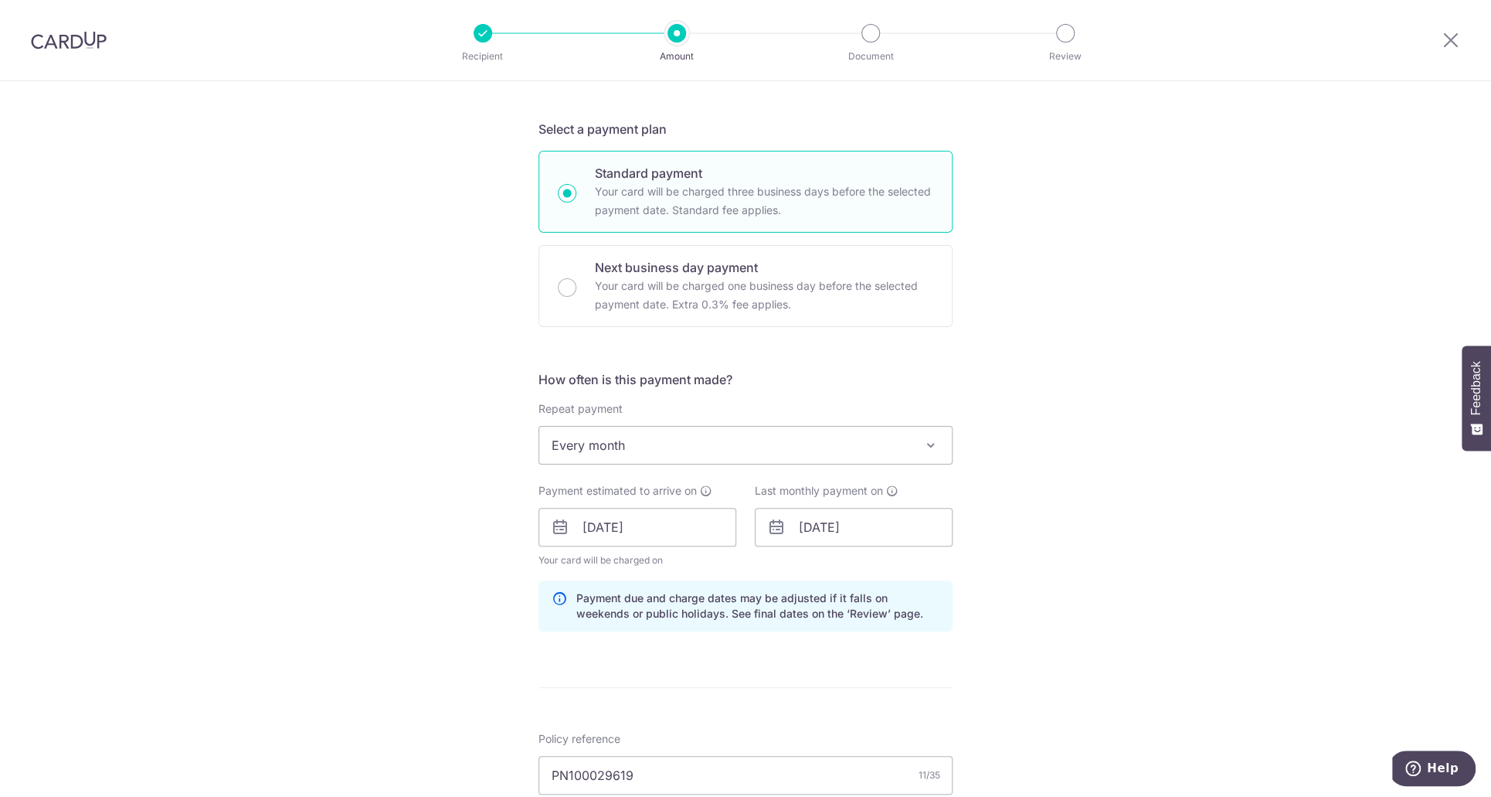
click at [1097, 423] on div "Tell us more about your payment Enter payment amount SGD 1,250.00 1250.00 Selec…" at bounding box center [745, 537] width 1491 height 1531
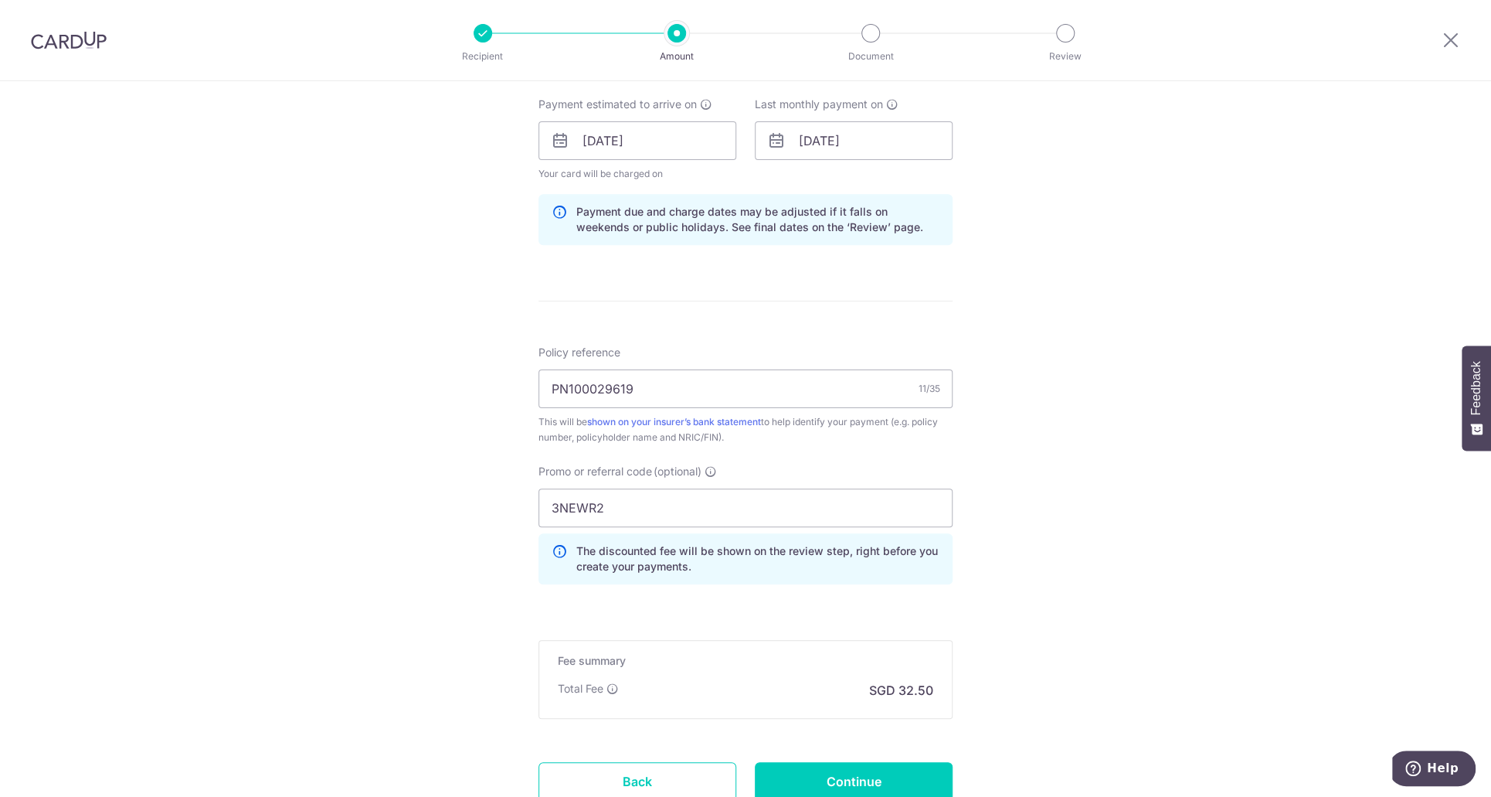
scroll to position [813, 0]
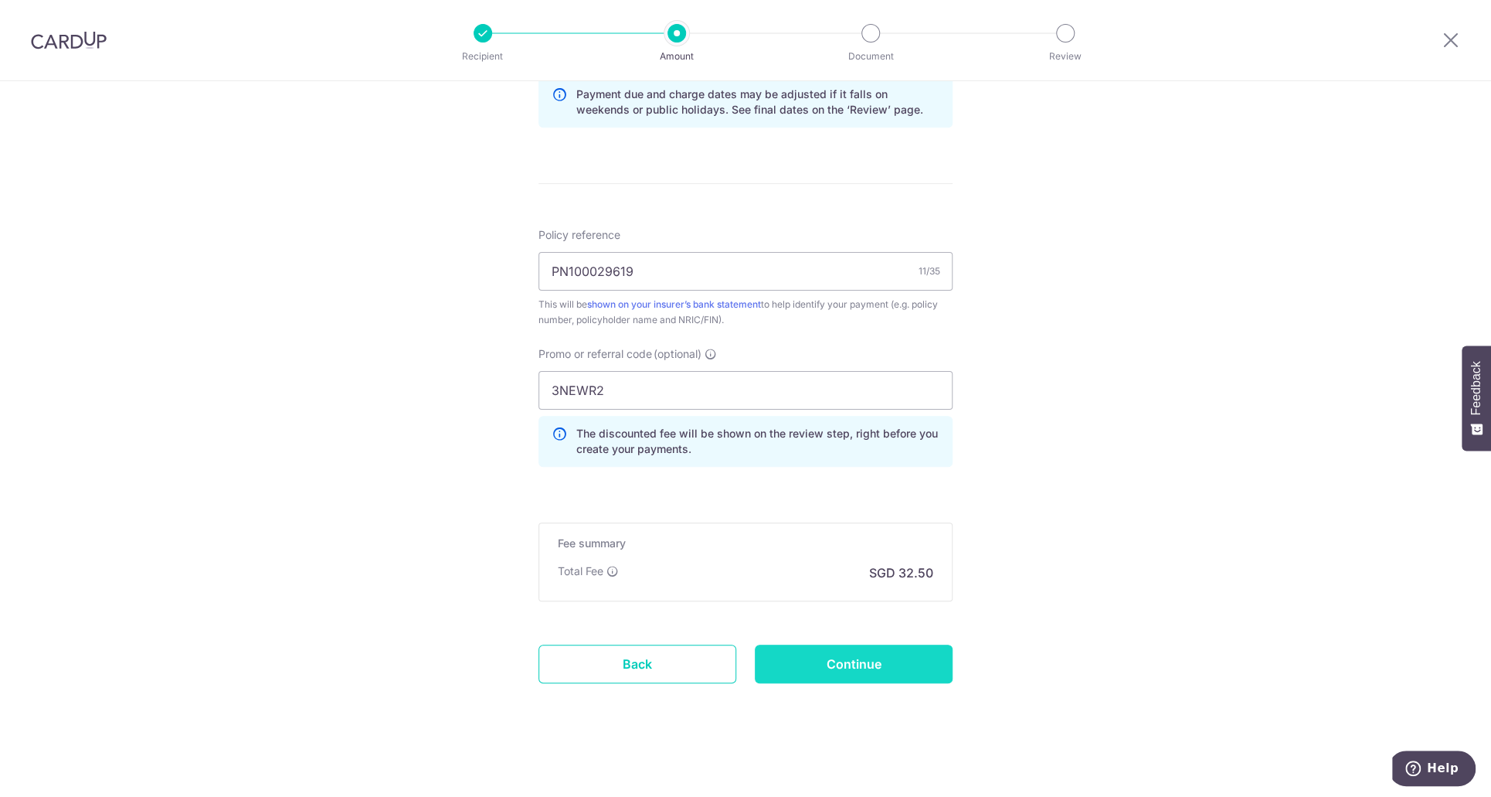
click at [864, 673] on input "Continue" at bounding box center [854, 663] width 198 height 39
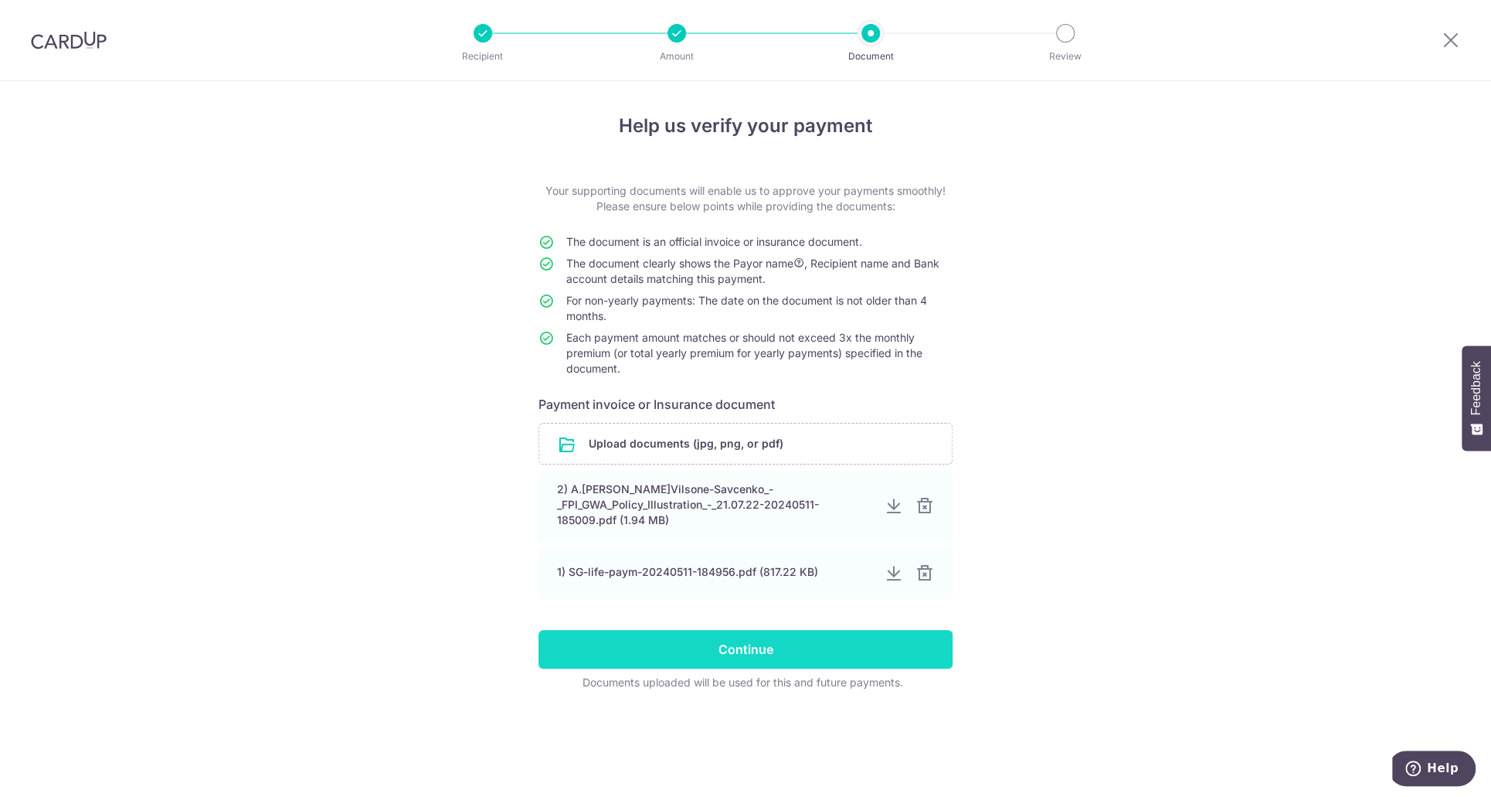
click at [856, 649] on input "Continue" at bounding box center [746, 649] width 414 height 39
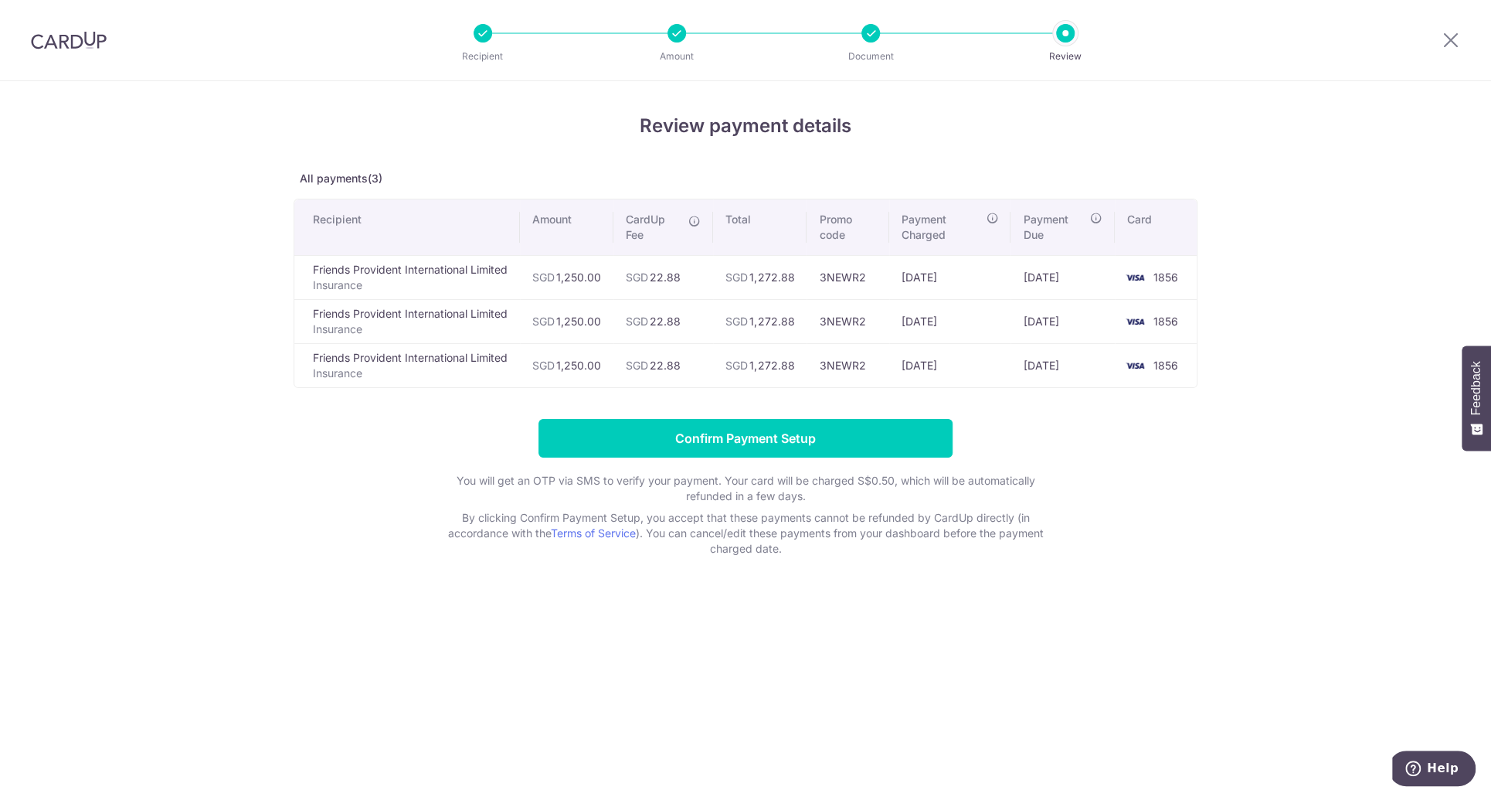
click at [1287, 216] on div "Review payment details All payments(3) Recipient Amount CardUp Fee Total Promo …" at bounding box center [745, 439] width 1491 height 716
click at [192, 204] on div "Review payment details All payments(3) Recipient Amount CardUp Fee Total Promo …" at bounding box center [745, 439] width 1491 height 716
click at [192, 203] on div "Review payment details All payments(3) Recipient Amount CardUp Fee Total Promo …" at bounding box center [745, 439] width 1491 height 716
click at [1311, 191] on div "Review payment details All payments(3) Recipient Amount CardUp Fee Total Promo …" at bounding box center [745, 439] width 1491 height 716
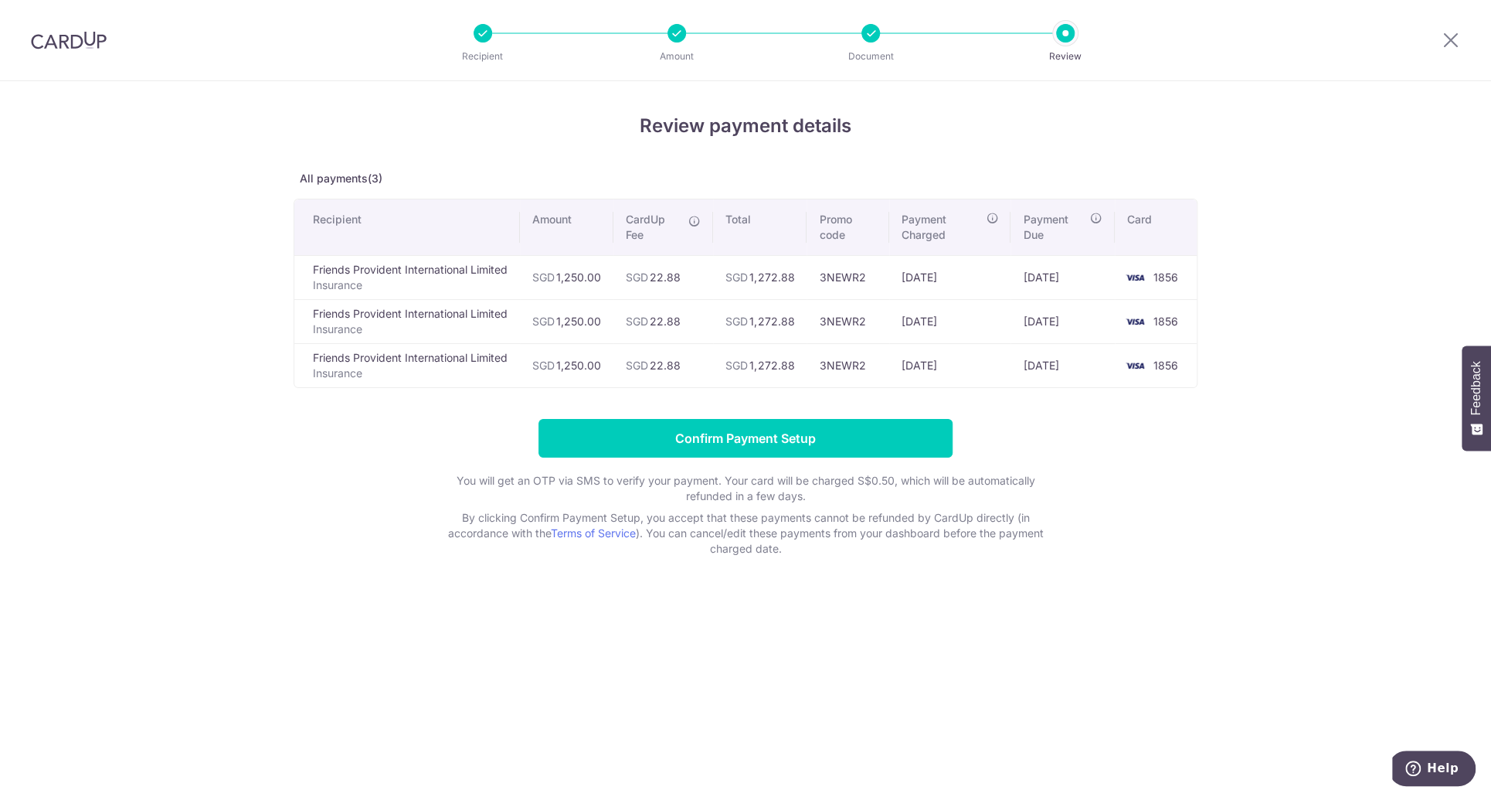
click at [241, 227] on div "Review payment details All payments(3) Recipient Amount CardUp Fee Total Promo …" at bounding box center [745, 439] width 1491 height 716
drag, startPoint x: 285, startPoint y: 169, endPoint x: 1284, endPoint y: 362, distance: 1016.8
click at [1284, 362] on div "Review payment details All payments(3) Recipient Amount CardUp Fee Total Promo …" at bounding box center [745, 439] width 1491 height 716
copy div "All payments(3)"
click at [306, 60] on header "Recipient Amount Document Review" at bounding box center [745, 40] width 1491 height 81
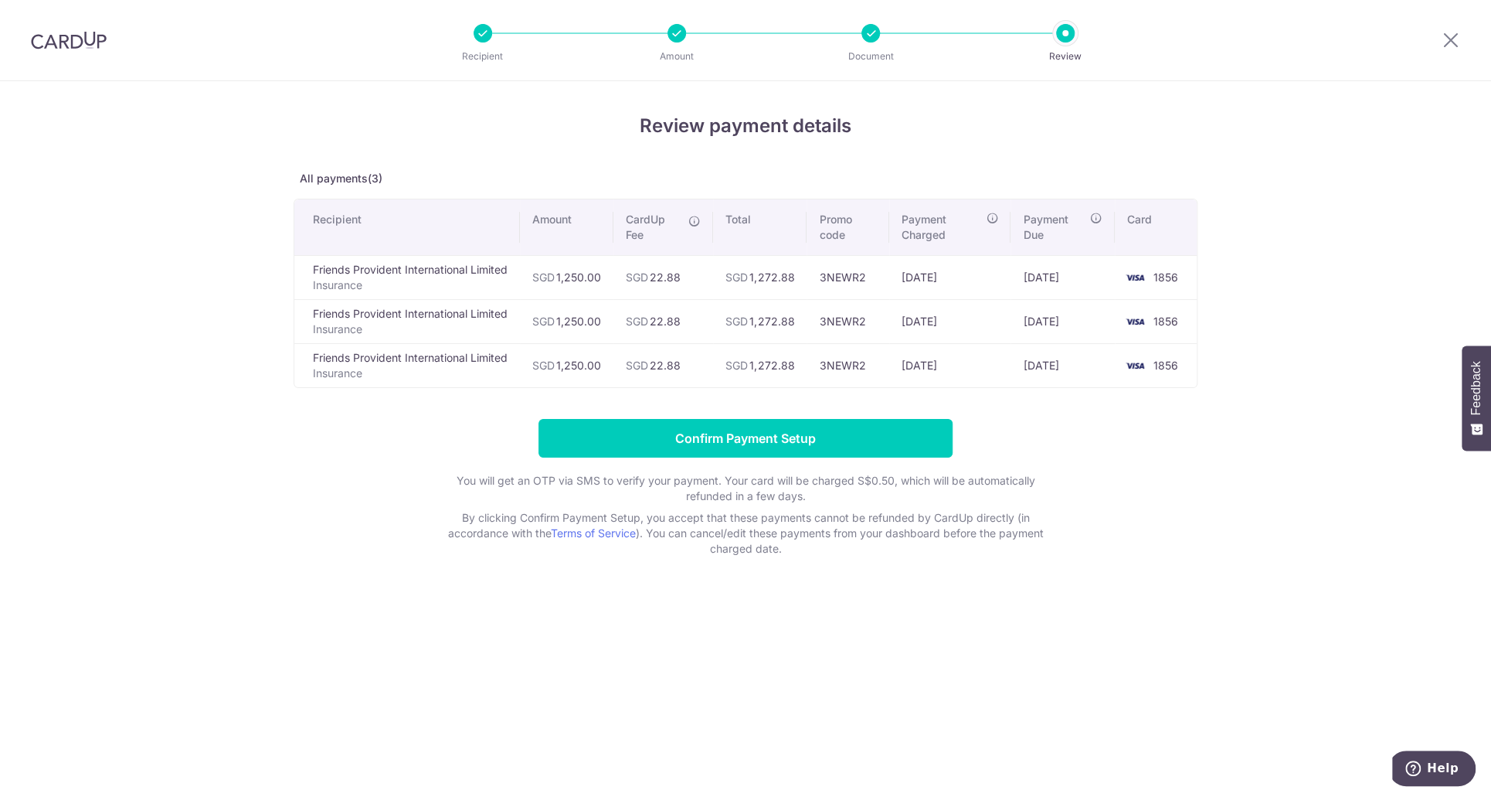
click at [1217, 128] on div "Review payment details All payments(3) Recipient Amount CardUp Fee Total Promo …" at bounding box center [745, 439] width 1491 height 716
click at [1266, 162] on div "Review payment details All payments(3) Recipient Amount CardUp Fee Total Promo …" at bounding box center [745, 439] width 1491 height 716
click at [780, 434] on input "Confirm Payment Setup" at bounding box center [746, 438] width 414 height 39
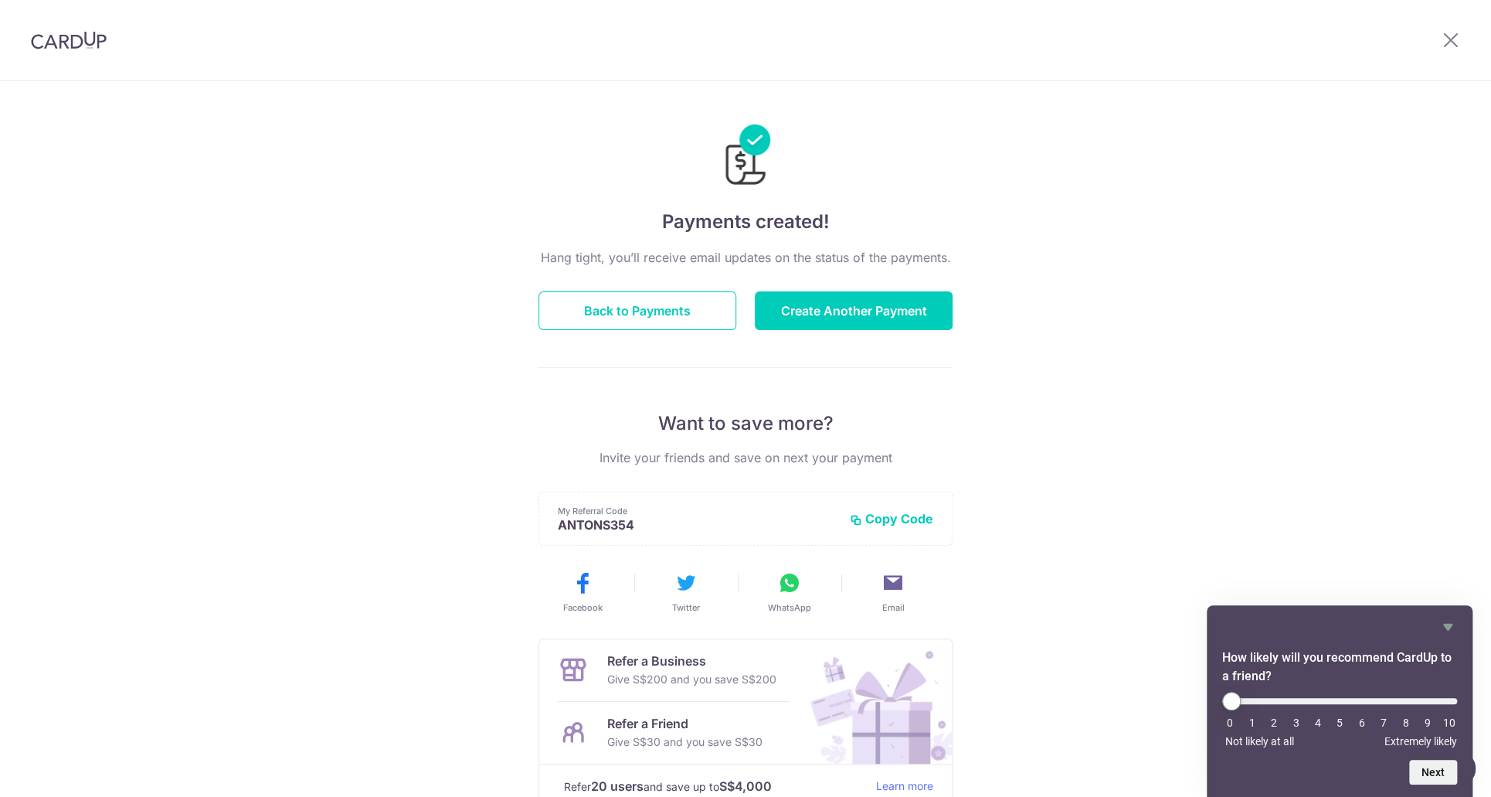
click at [1054, 116] on div "Payments created! Hang tight, you’ll receive email updates on the status of the…" at bounding box center [745, 493] width 1491 height 825
click at [621, 307] on button "Back to Payments" at bounding box center [638, 310] width 198 height 39
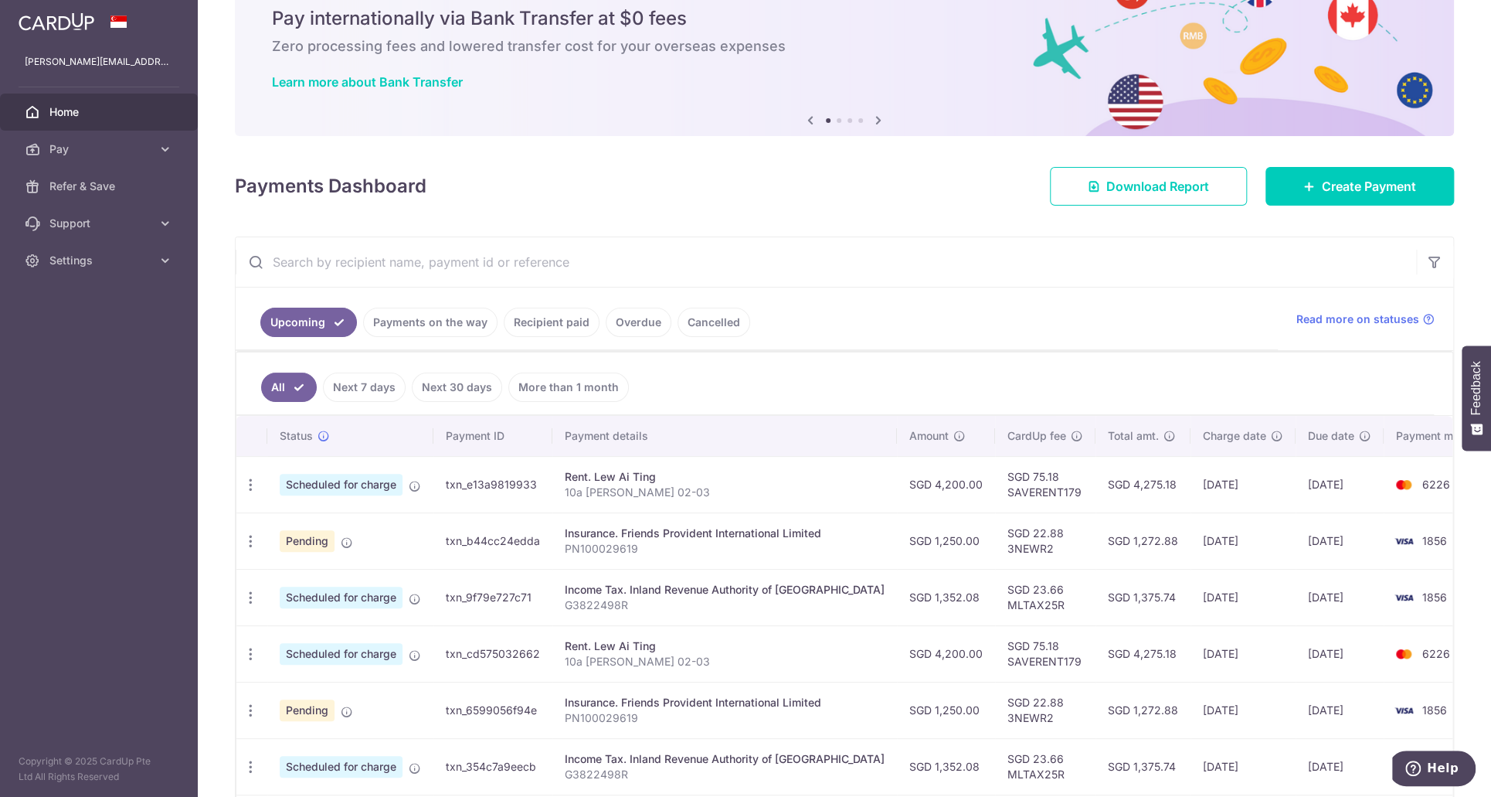
scroll to position [155, 0]
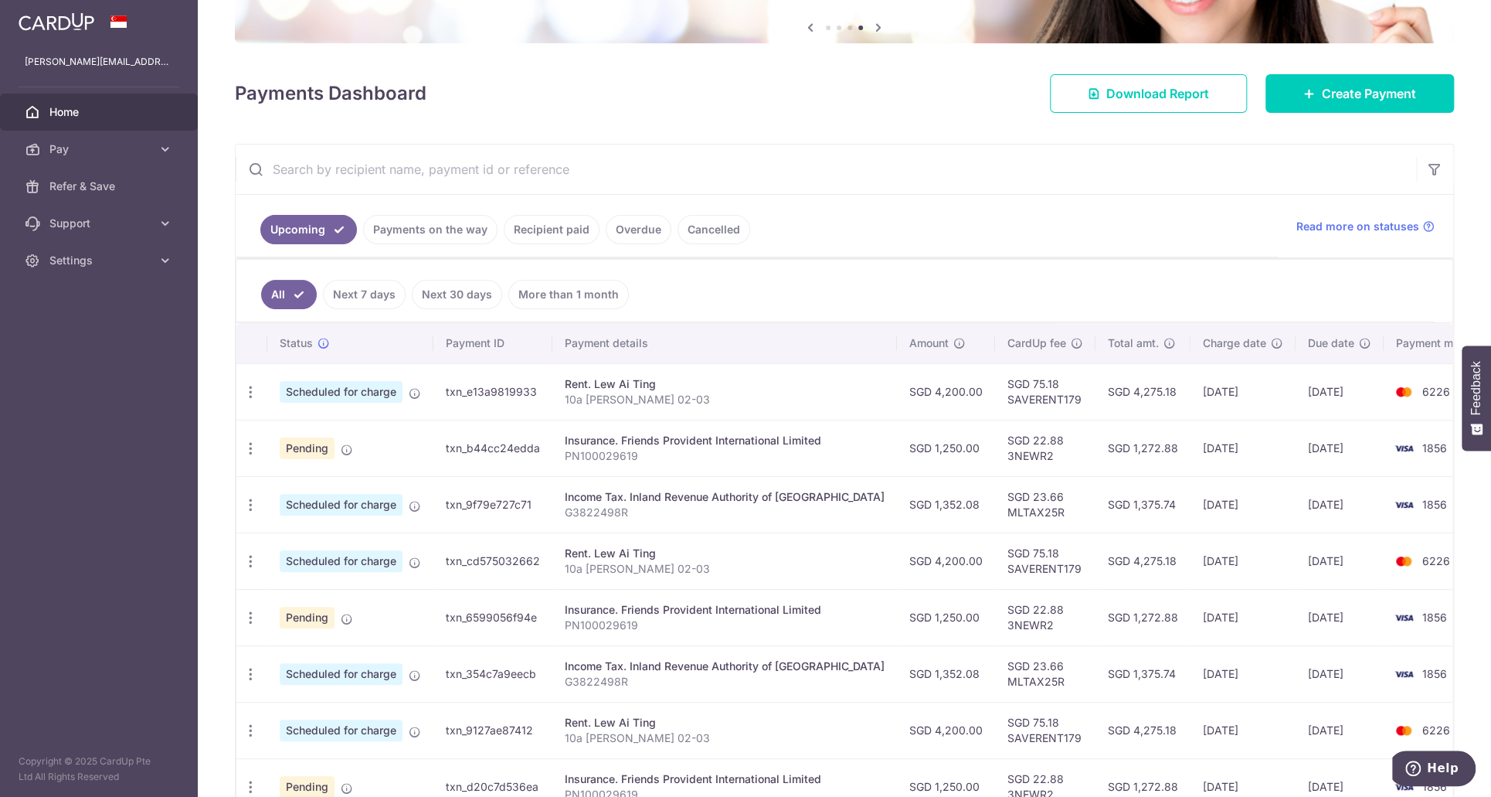
click at [464, 551] on td "txn_cd575032662" at bounding box center [493, 560] width 119 height 56
click at [252, 556] on icon "button" at bounding box center [251, 561] width 16 height 16
click at [666, 549] on div "Rent. Lew Ai Ting" at bounding box center [725, 553] width 320 height 15
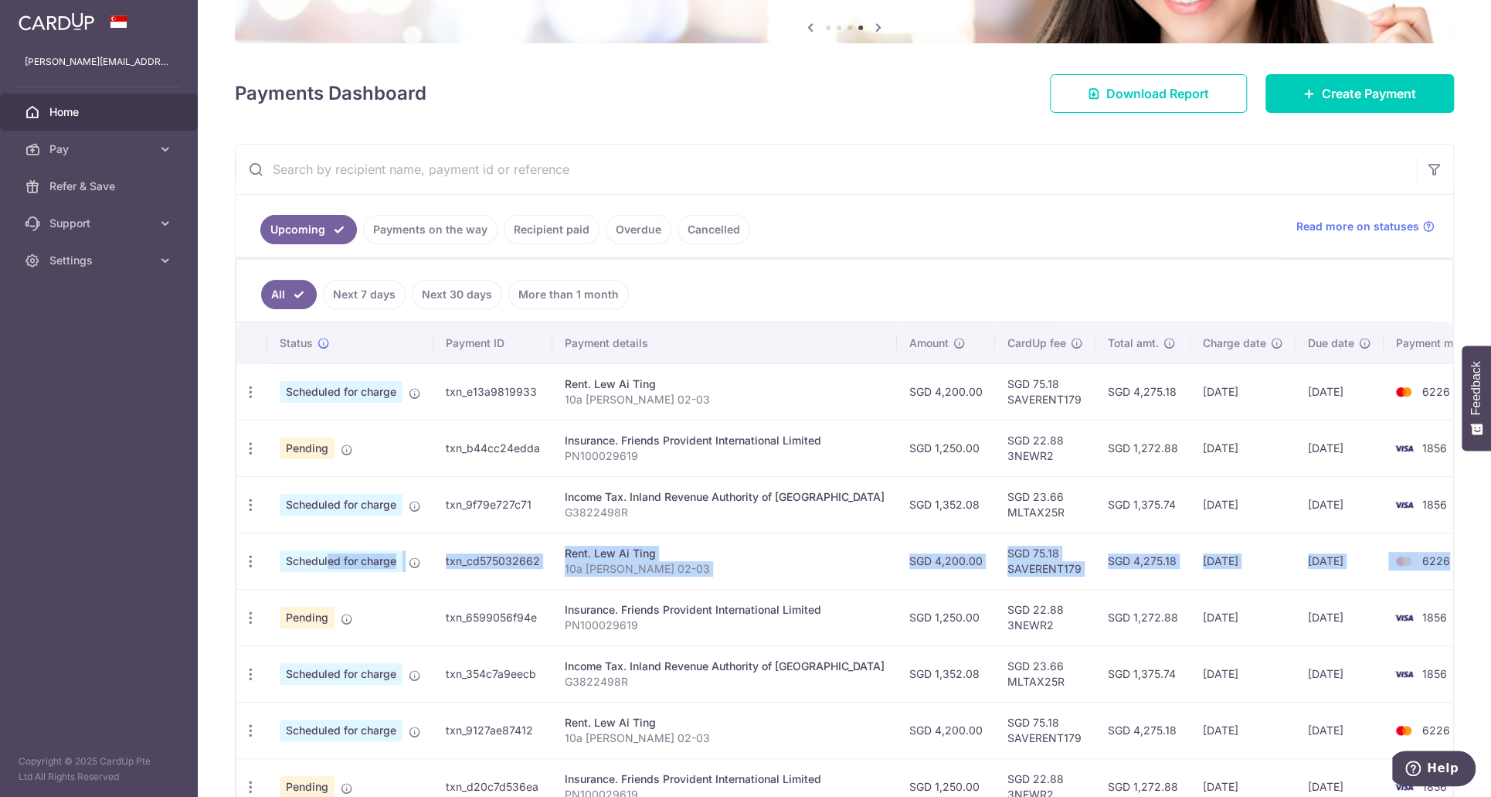
drag, startPoint x: 270, startPoint y: 535, endPoint x: 1400, endPoint y: 554, distance: 1130.7
click at [1400, 554] on tr "Update payment Cancel payment Scheduled for charge txn_cd575032662 Rent. Lew Ai…" at bounding box center [868, 560] width 1265 height 56
copy tr "Scheduled for charge txn_cd575032662 Rent. [PERSON_NAME] 10a [GEOGRAPHIC_DATA] …"
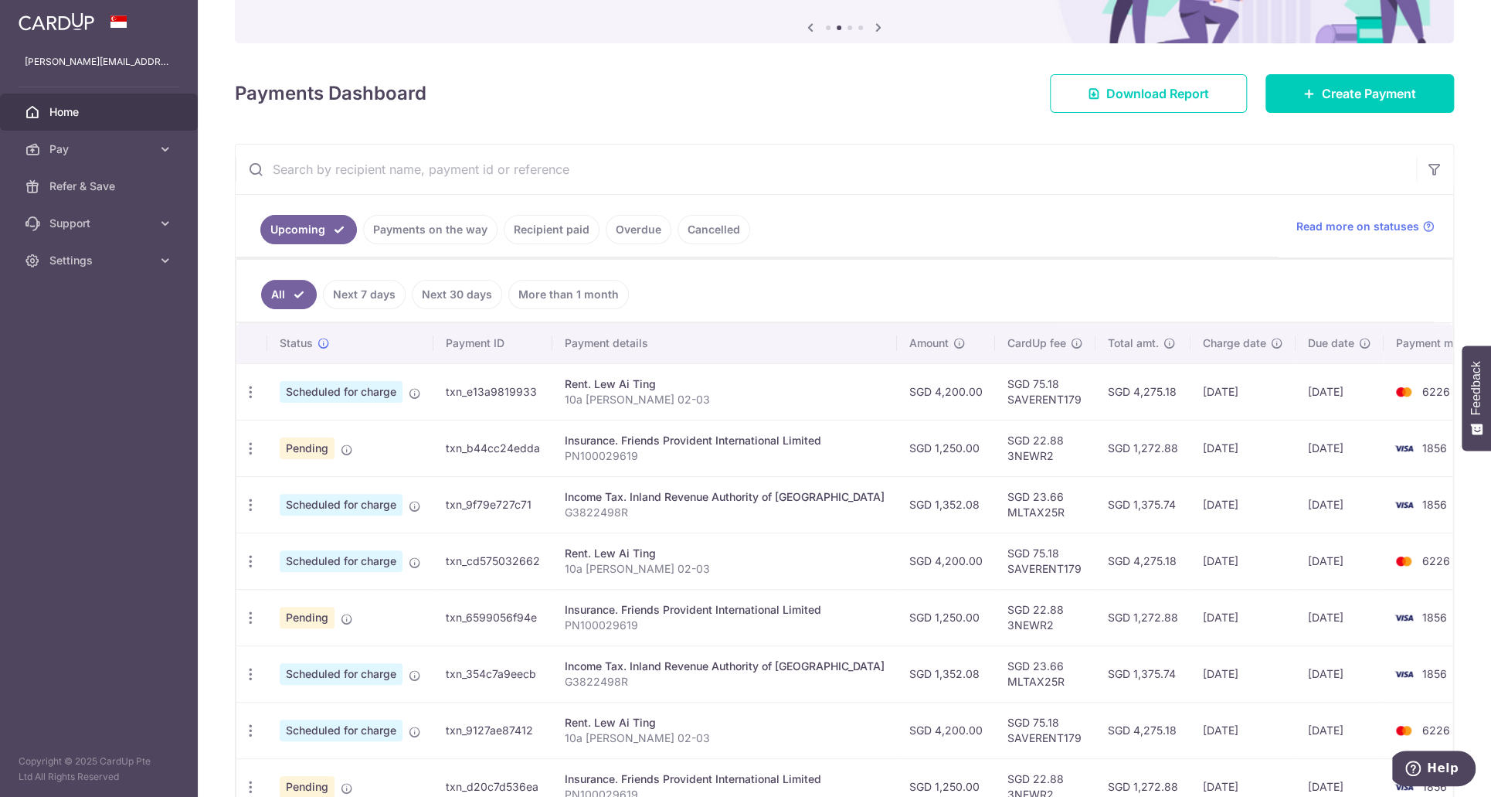
click at [711, 191] on input "text" at bounding box center [826, 169] width 1181 height 49
click at [425, 287] on link "Next 30 days" at bounding box center [457, 294] width 90 height 29
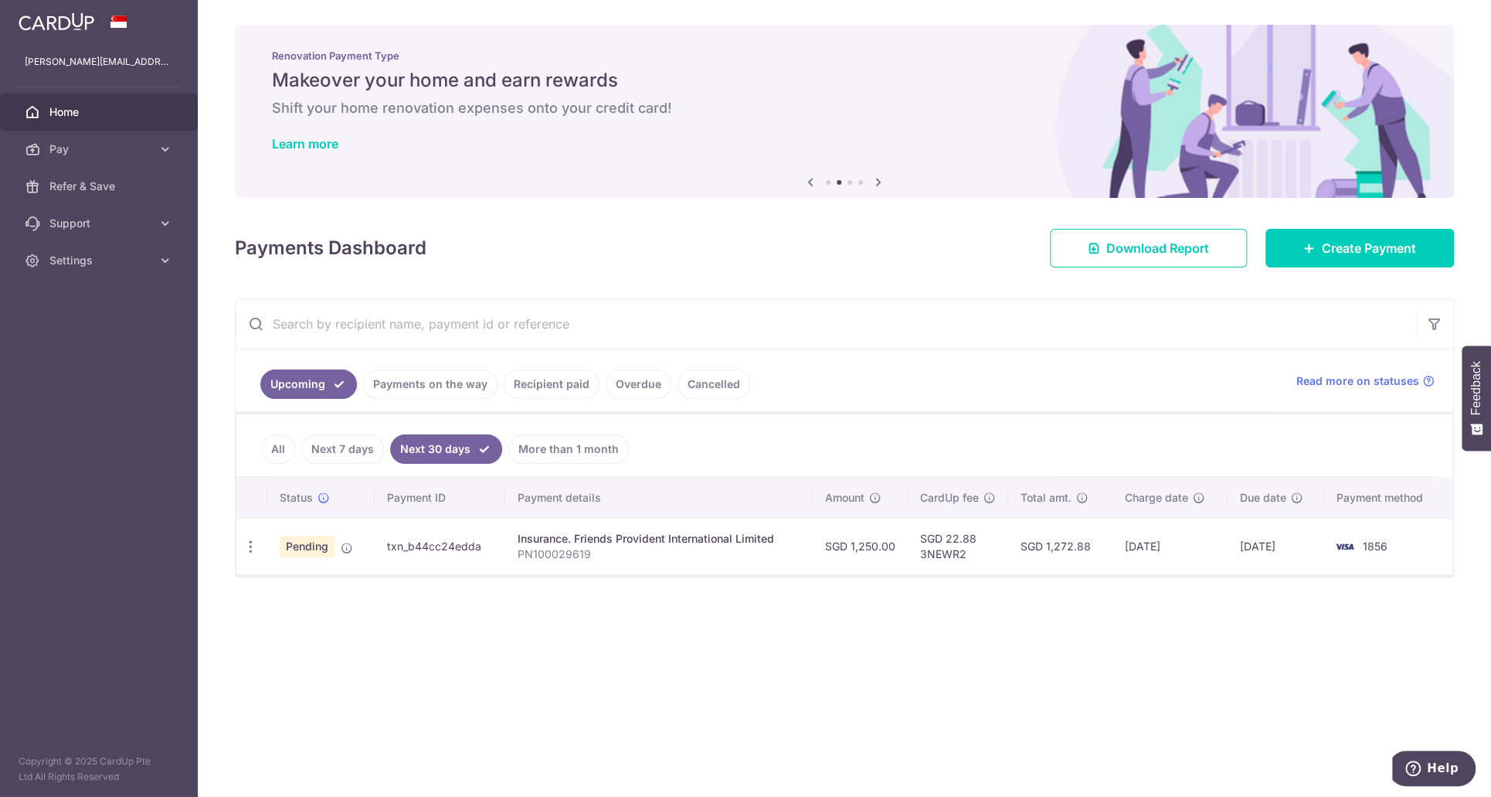
drag, startPoint x: 372, startPoint y: 449, endPoint x: 338, endPoint y: 451, distance: 34.8
click at [371, 447] on link "Next 7 days" at bounding box center [342, 448] width 83 height 29
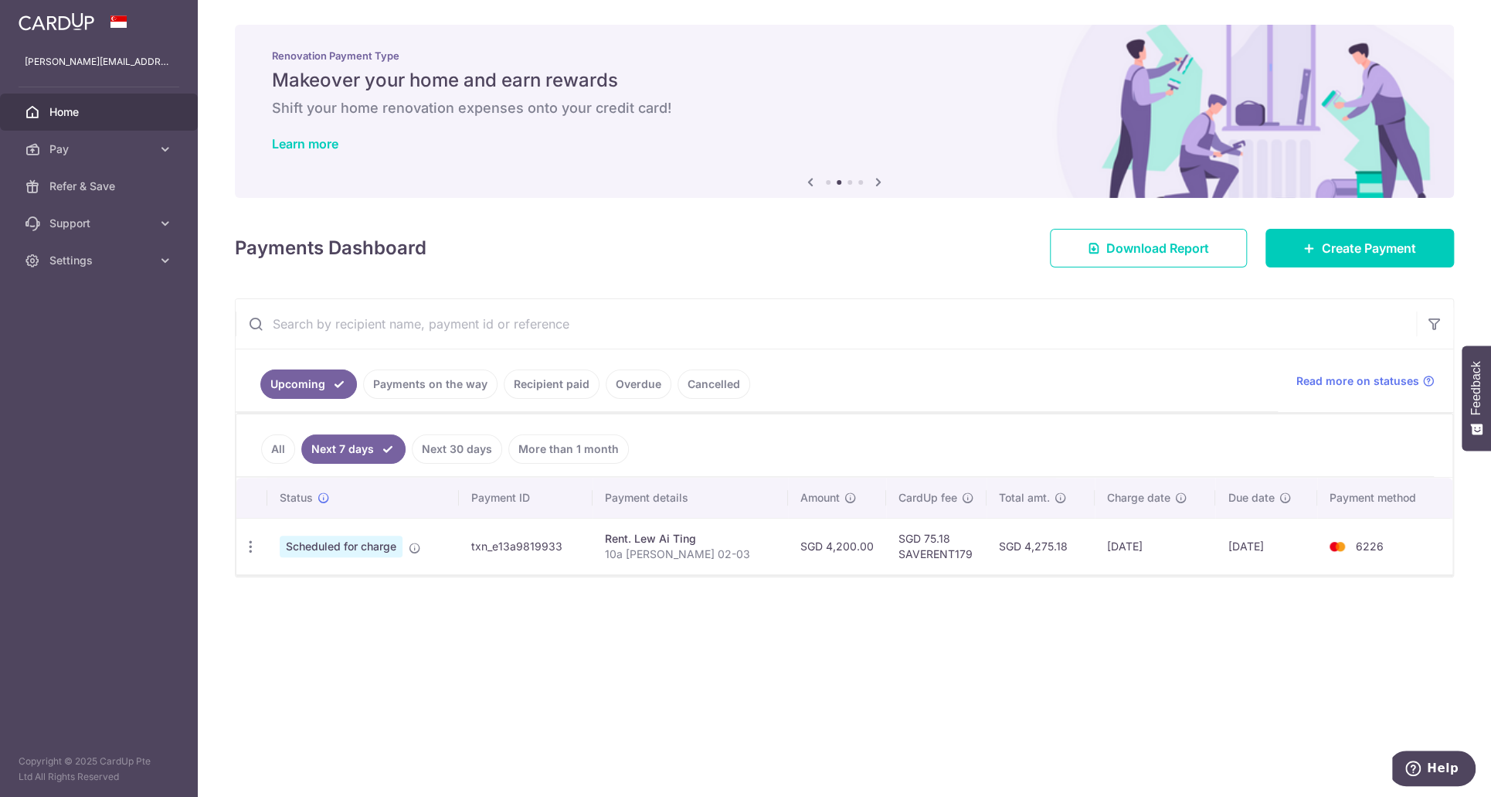
click at [576, 434] on link "More than 1 month" at bounding box center [568, 448] width 121 height 29
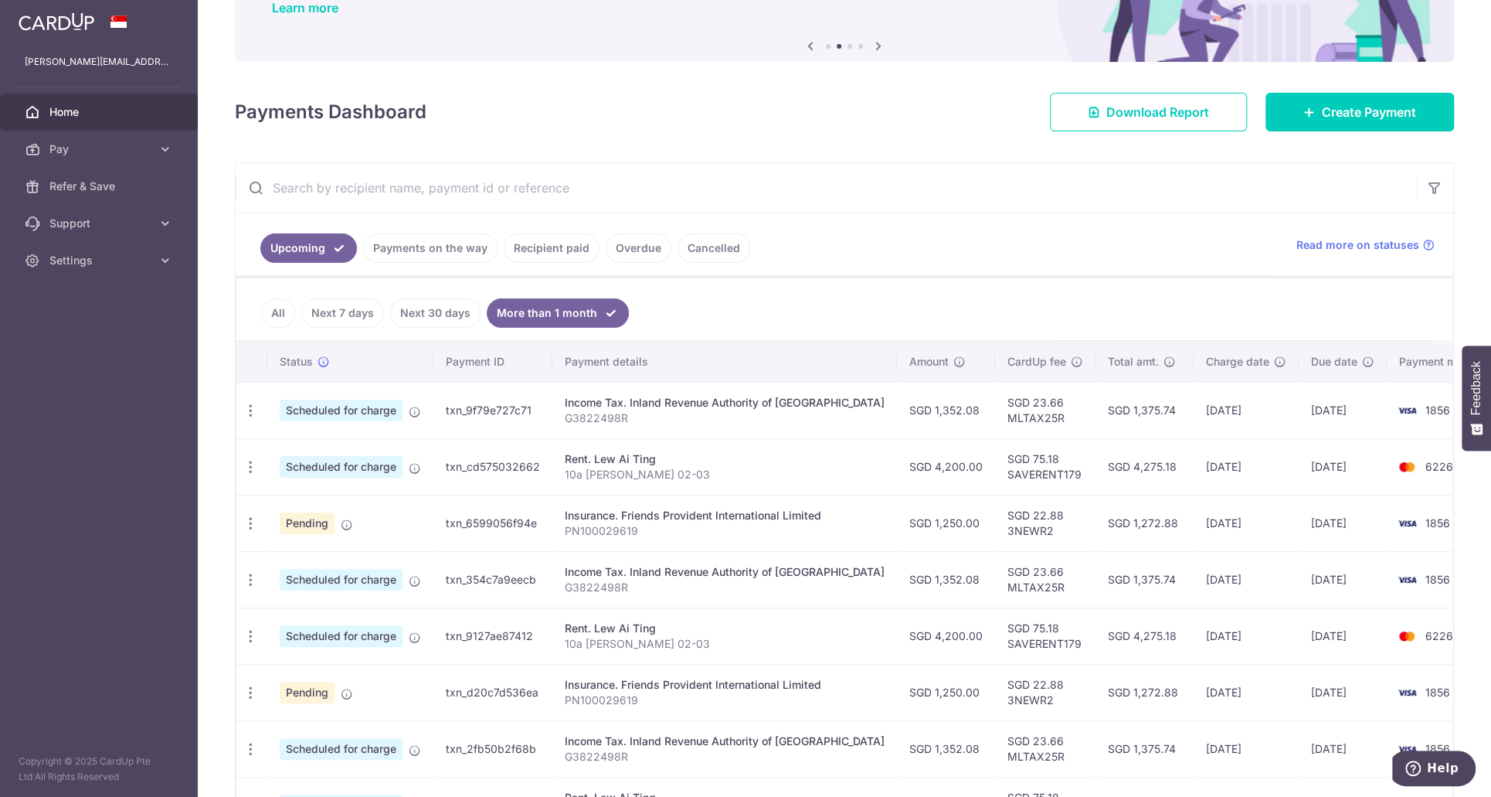
scroll to position [309, 0]
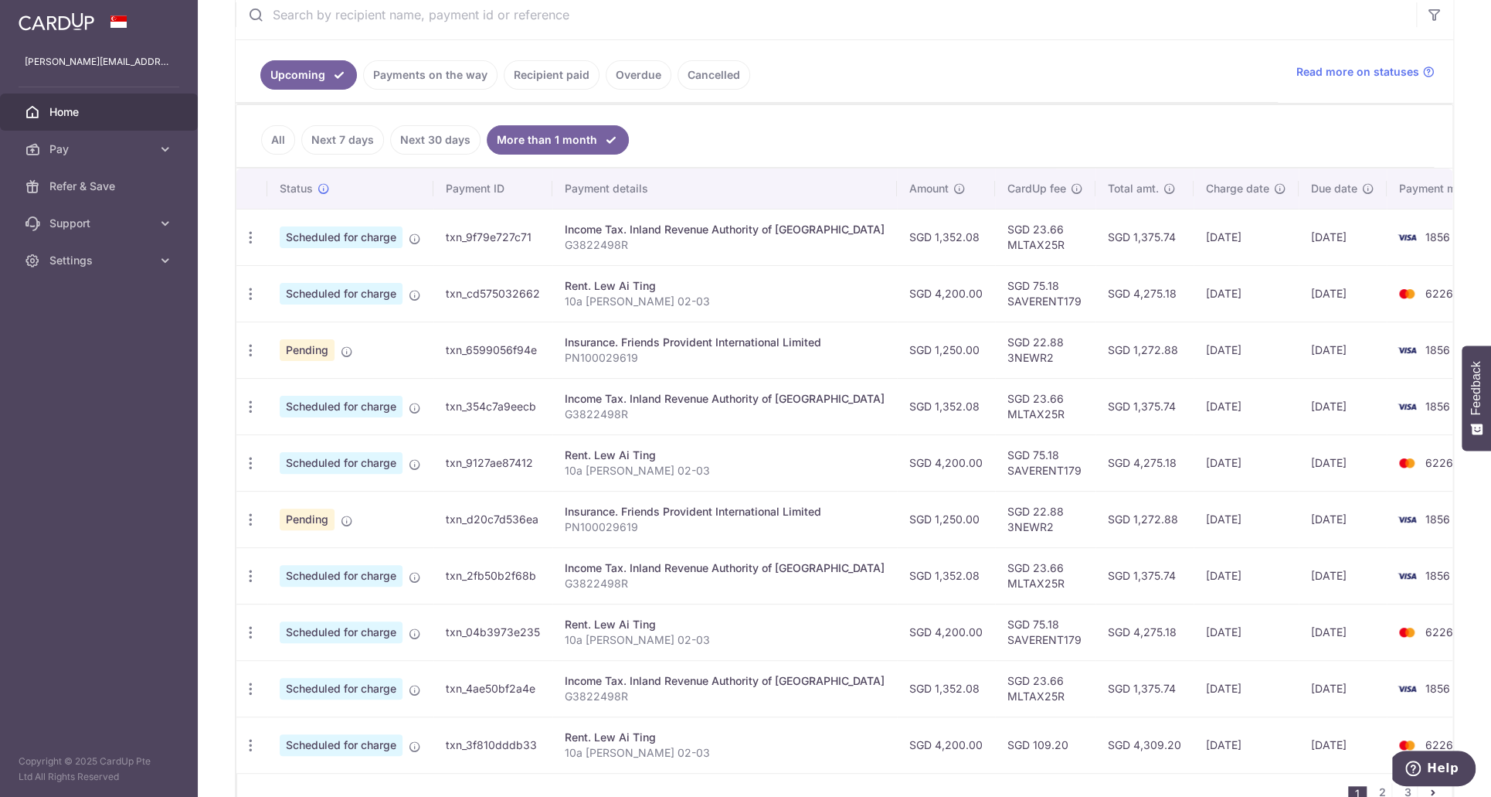
click at [275, 182] on th "Status" at bounding box center [350, 188] width 166 height 40
click at [804, 107] on ul "All Next 7 days Next 30 days More than 1 month" at bounding box center [835, 136] width 1198 height 63
click at [899, 107] on ul "All Next 7 days Next 30 days More than 1 month" at bounding box center [835, 136] width 1198 height 63
